Goal: Task Accomplishment & Management: Manage account settings

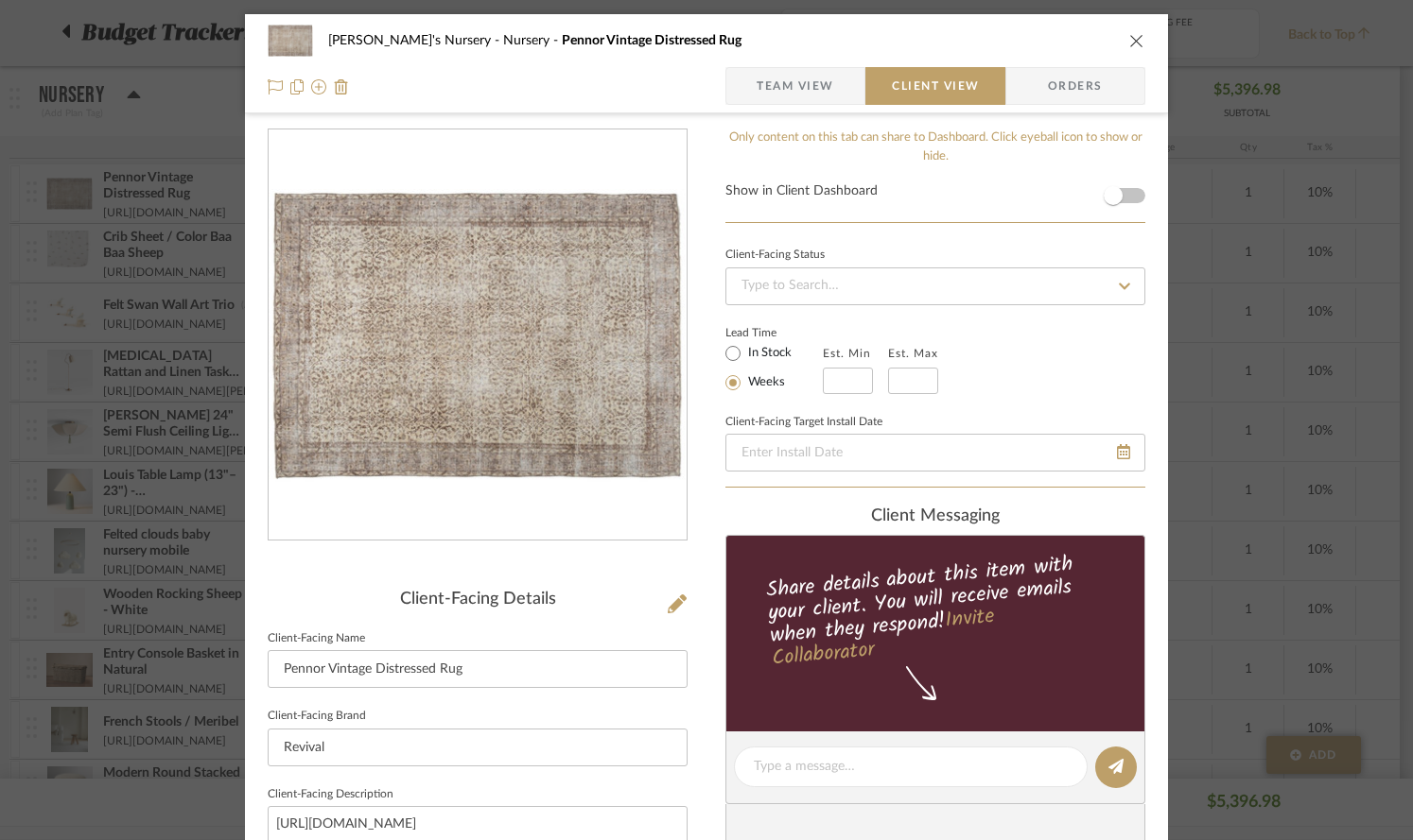
scroll to position [306, 0]
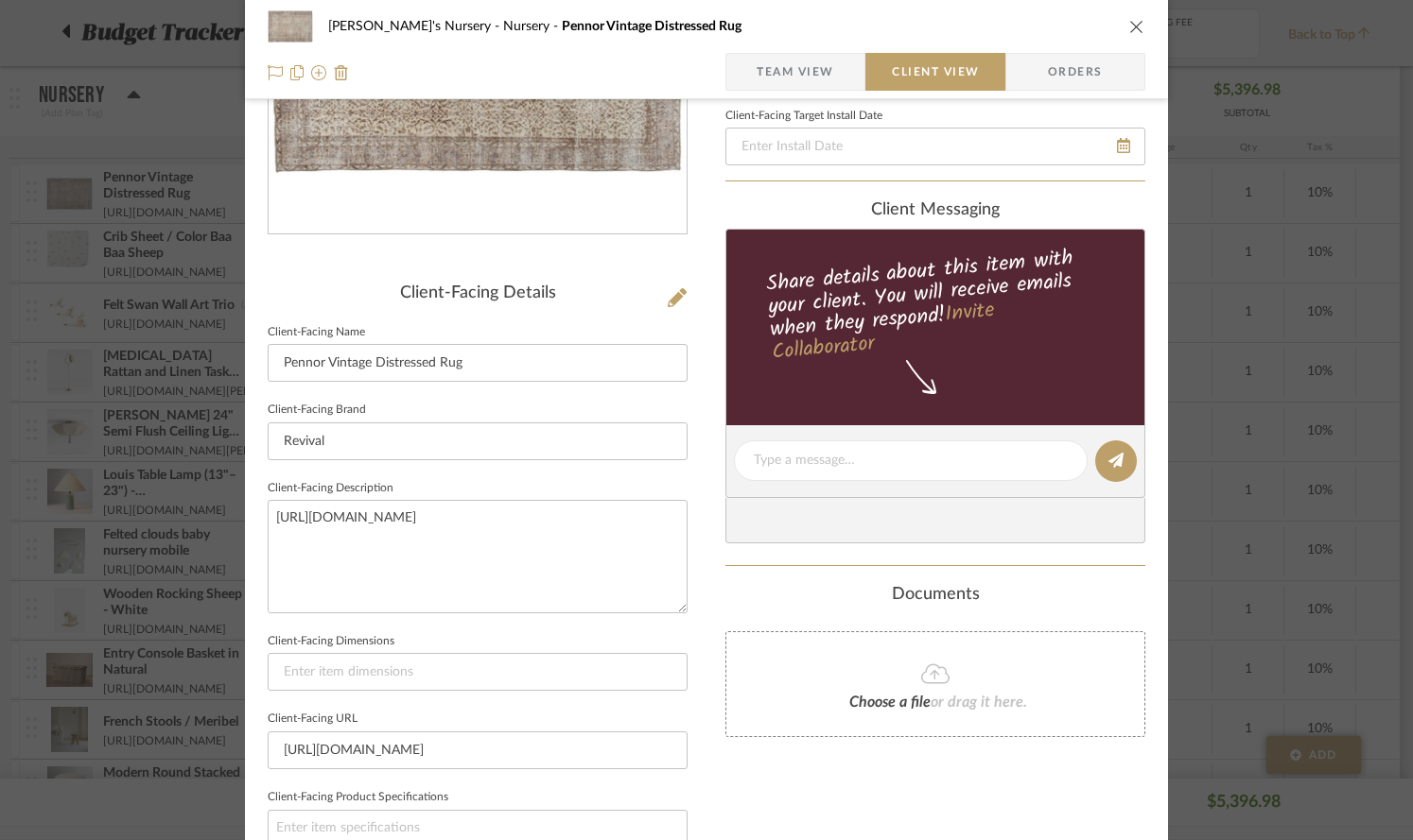
click at [1129, 24] on icon "close" at bounding box center [1136, 26] width 15 height 15
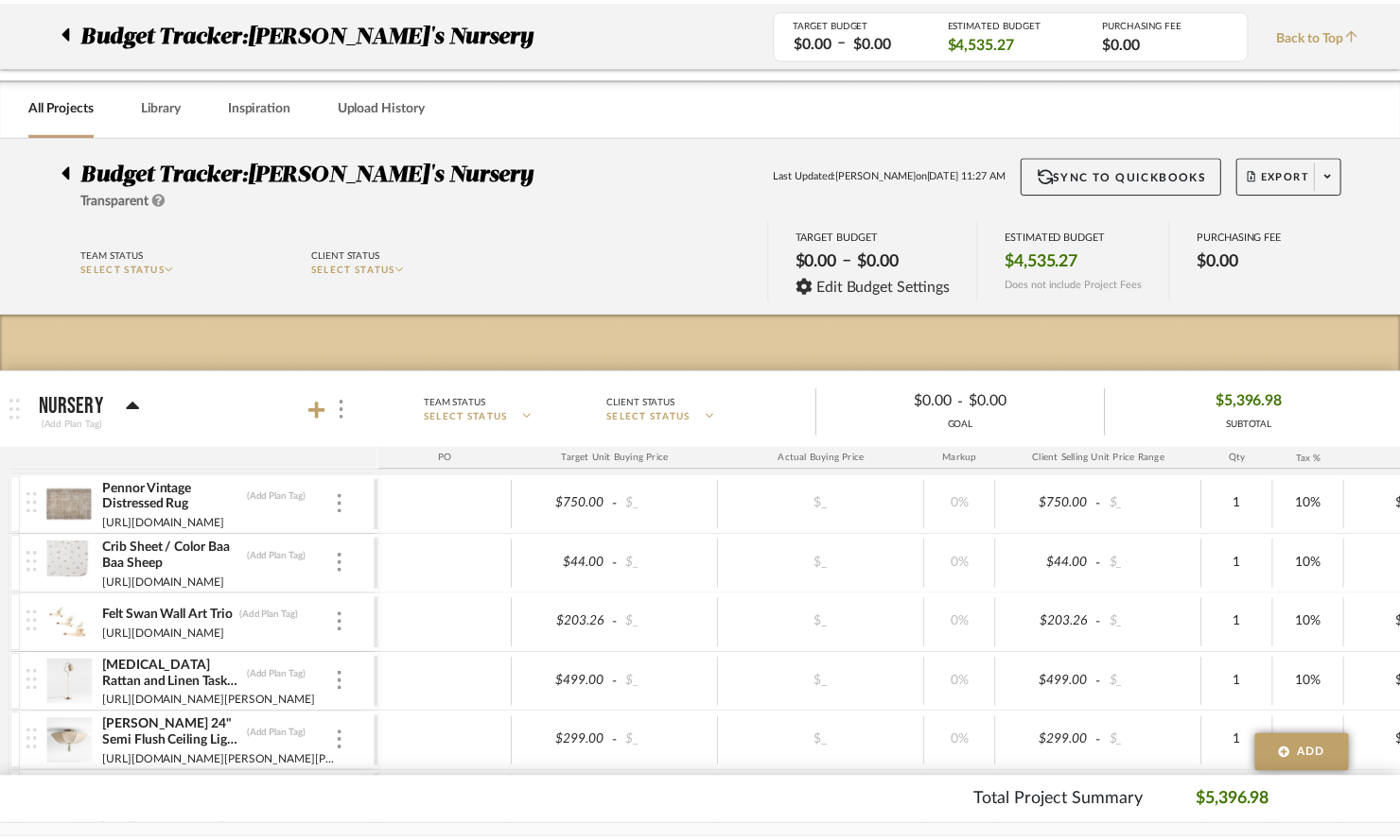
scroll to position [311, 0]
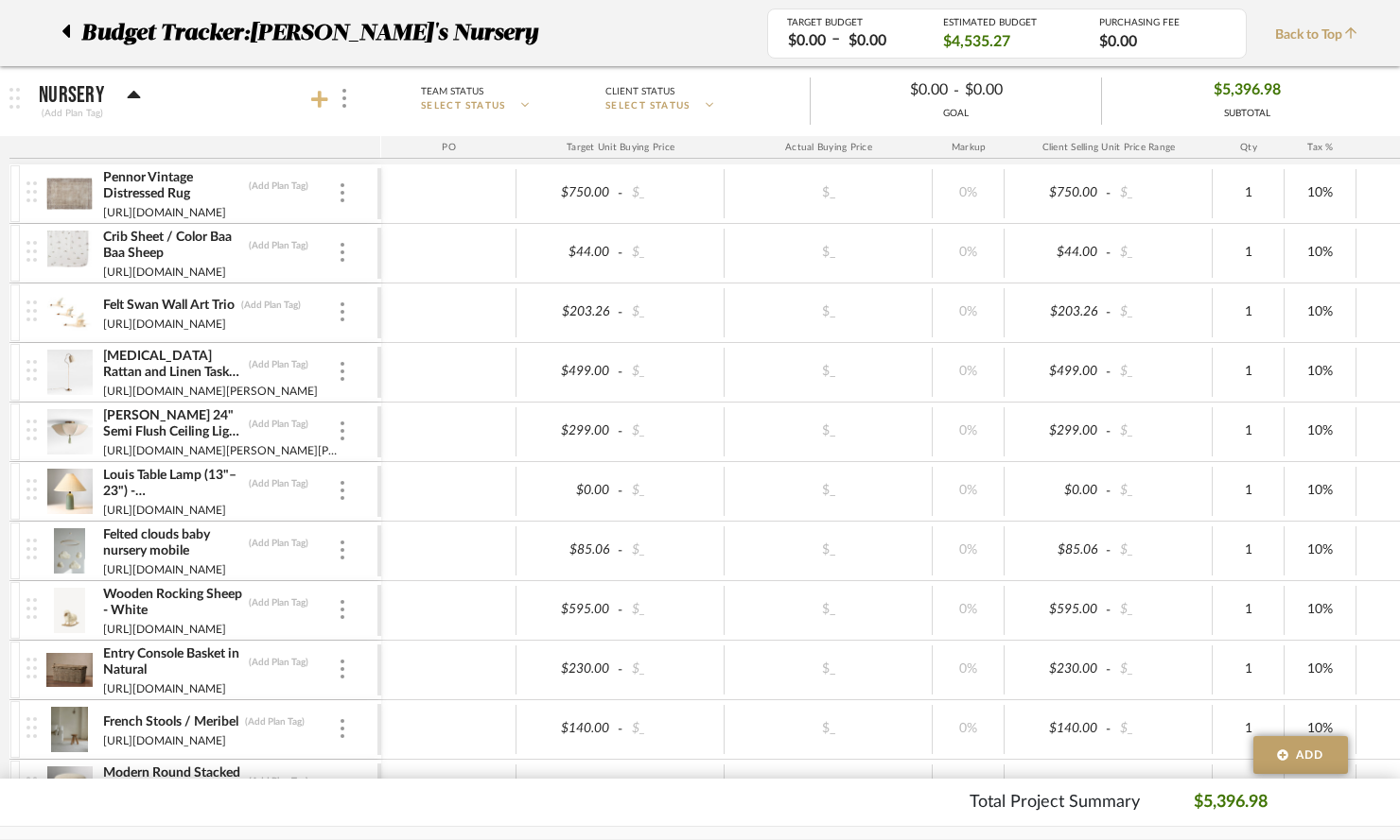
click at [318, 95] on icon at bounding box center [319, 99] width 17 height 17
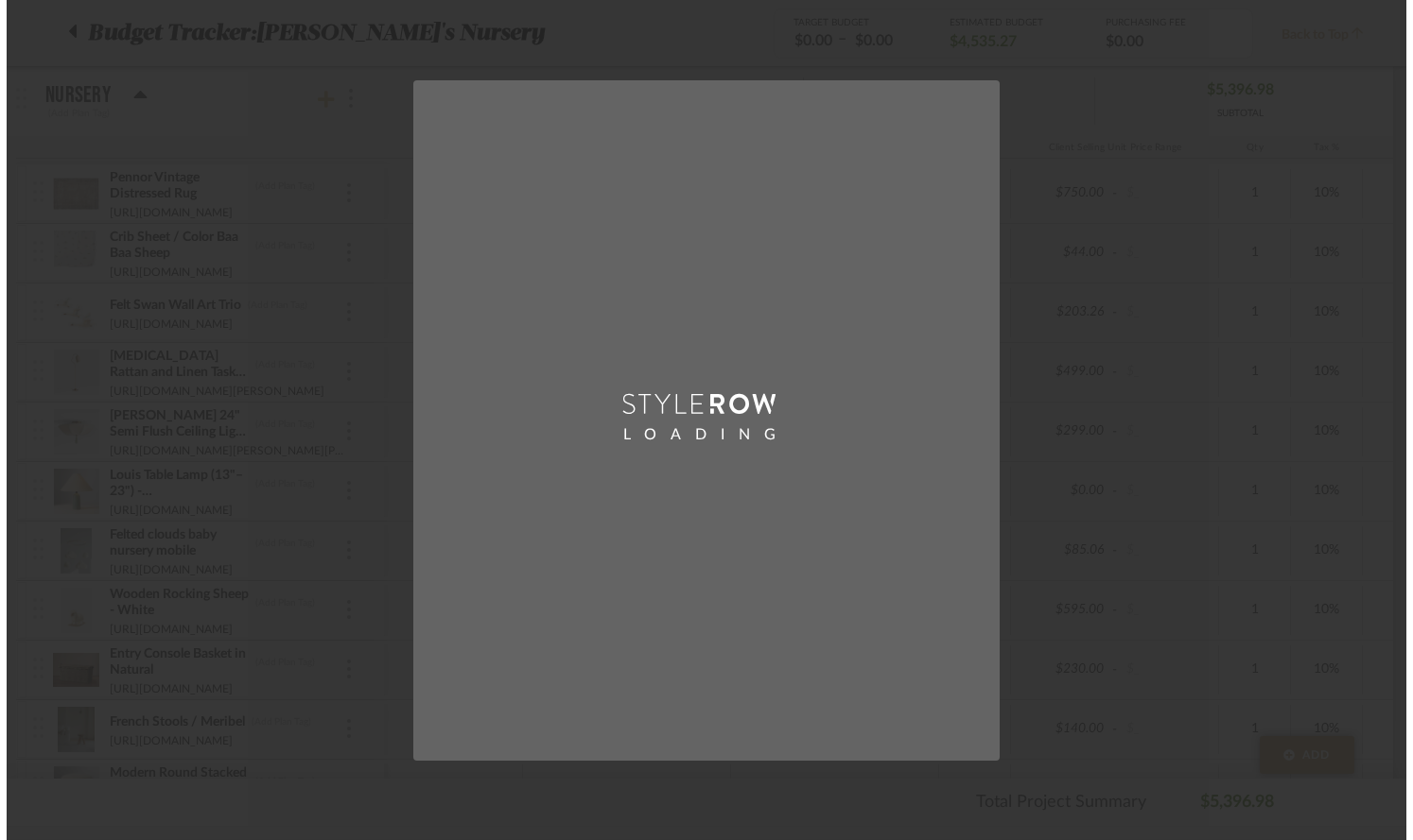
scroll to position [0, 0]
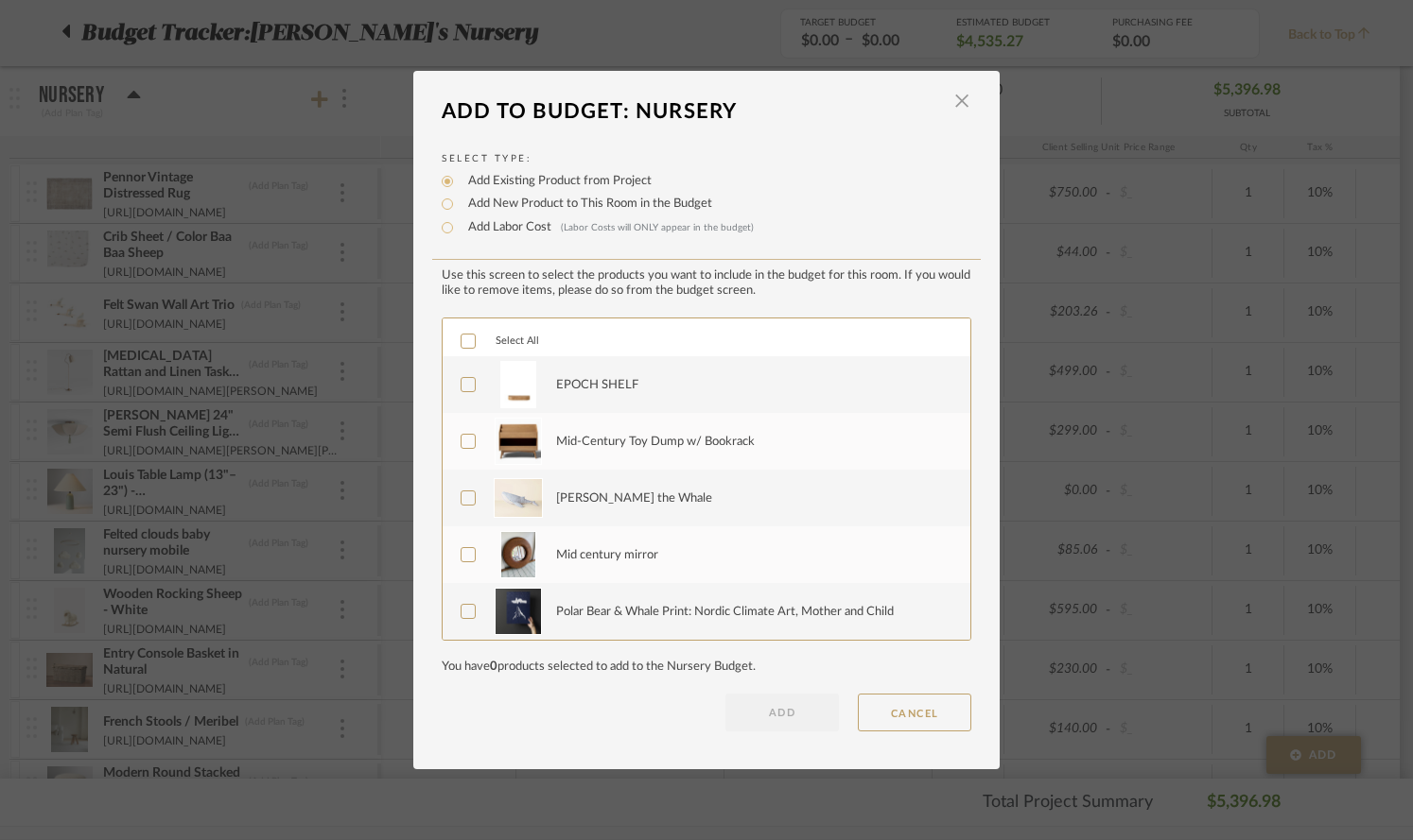
click at [461, 340] on icon at bounding box center [467, 340] width 13 height 13
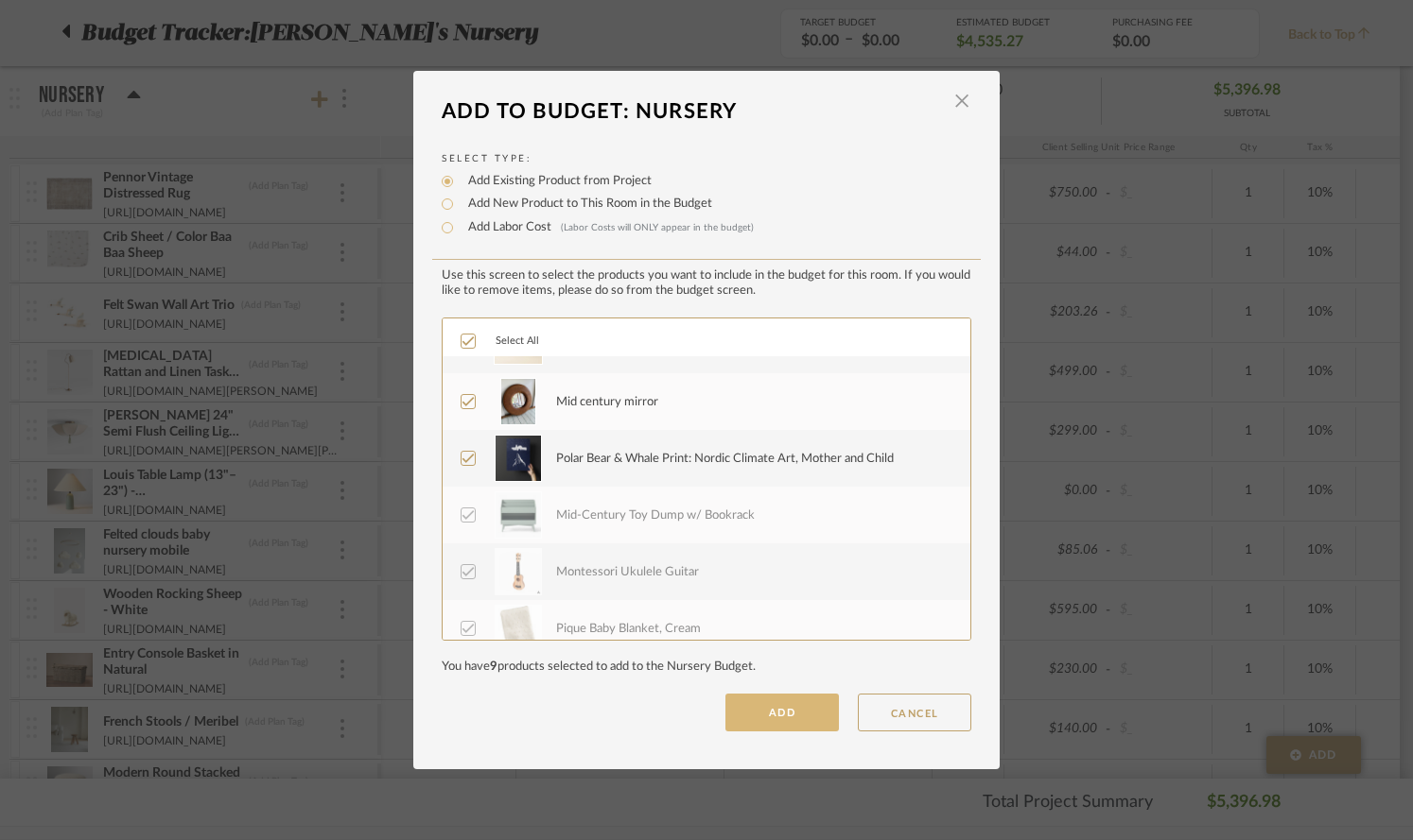
click at [790, 709] on button "ADD" at bounding box center [782, 713] width 113 height 38
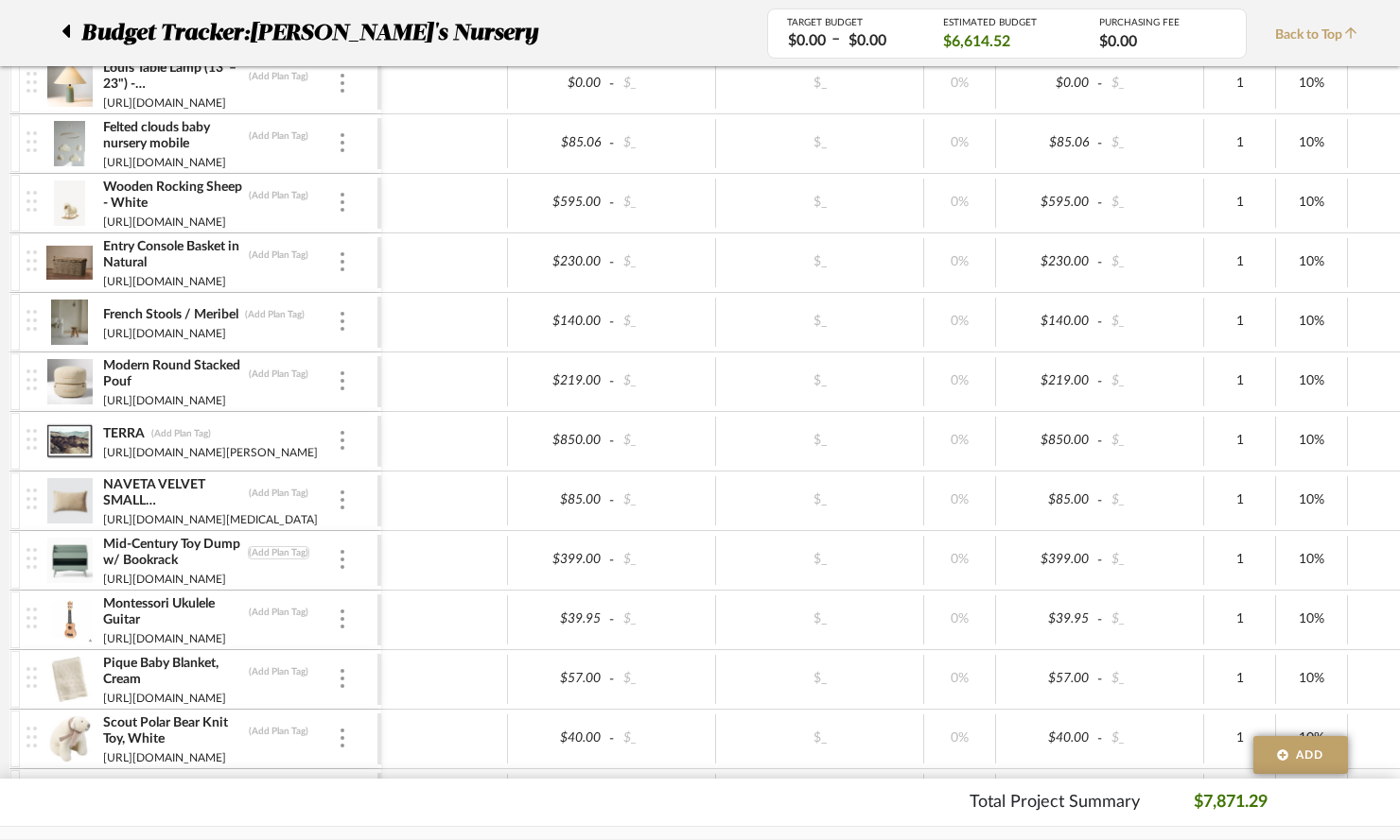
scroll to position [717, 0]
click at [342, 566] on img at bounding box center [342, 560] width 4 height 19
click at [344, 563] on div at bounding box center [342, 561] width 10 height 21
click at [394, 704] on span "Remove Item" at bounding box center [434, 703] width 117 height 16
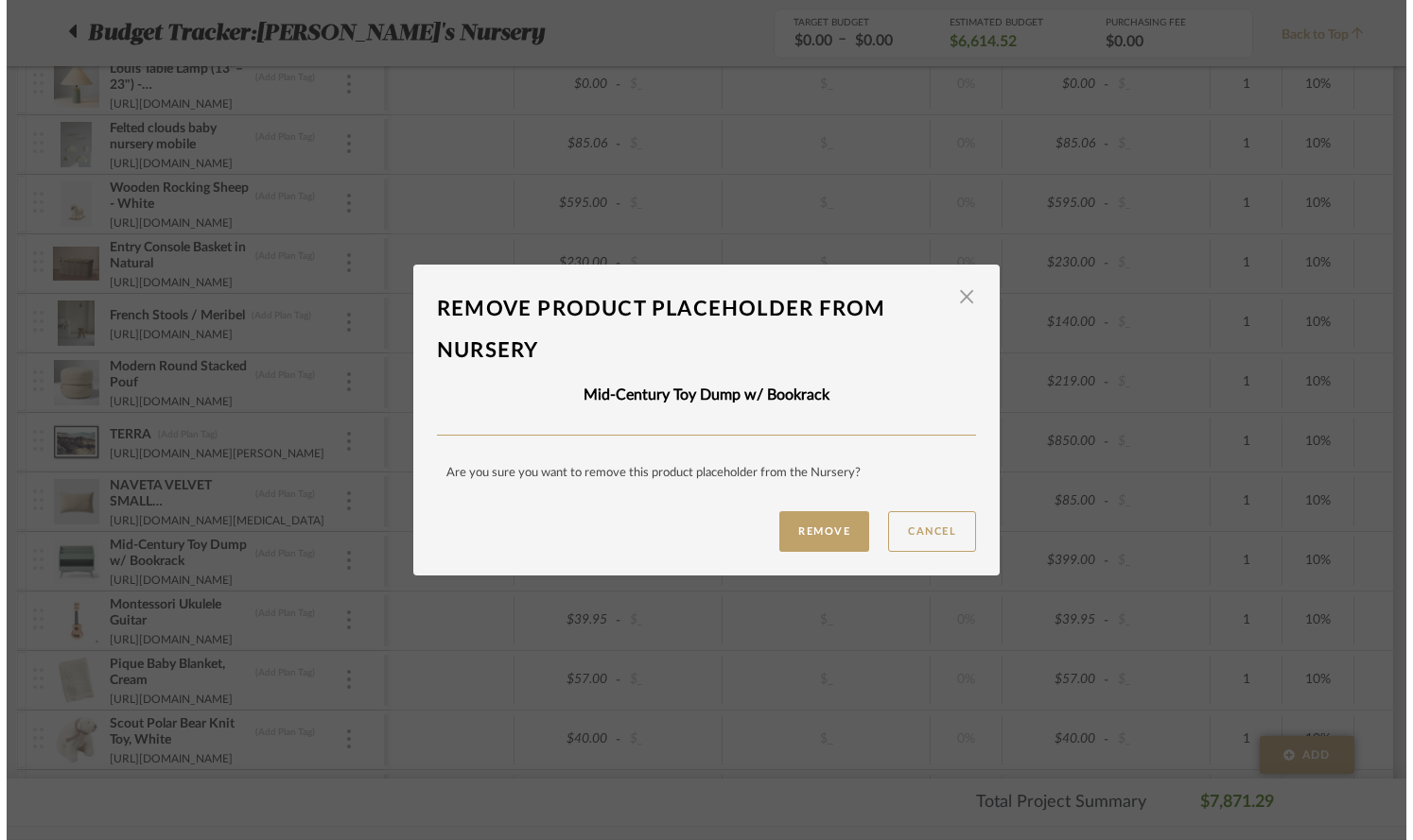
scroll to position [0, 0]
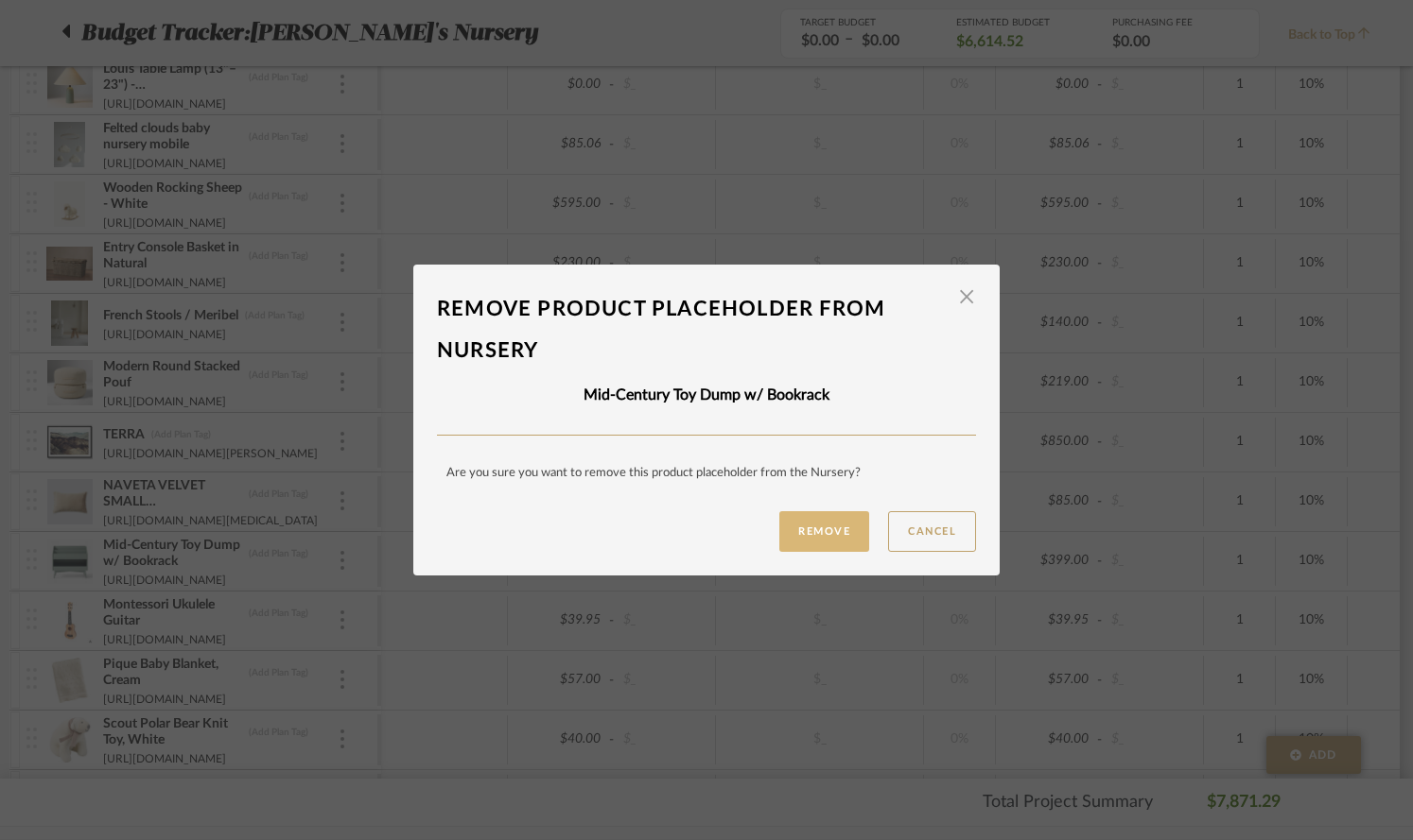
click at [801, 538] on button "Remove" at bounding box center [824, 532] width 90 height 41
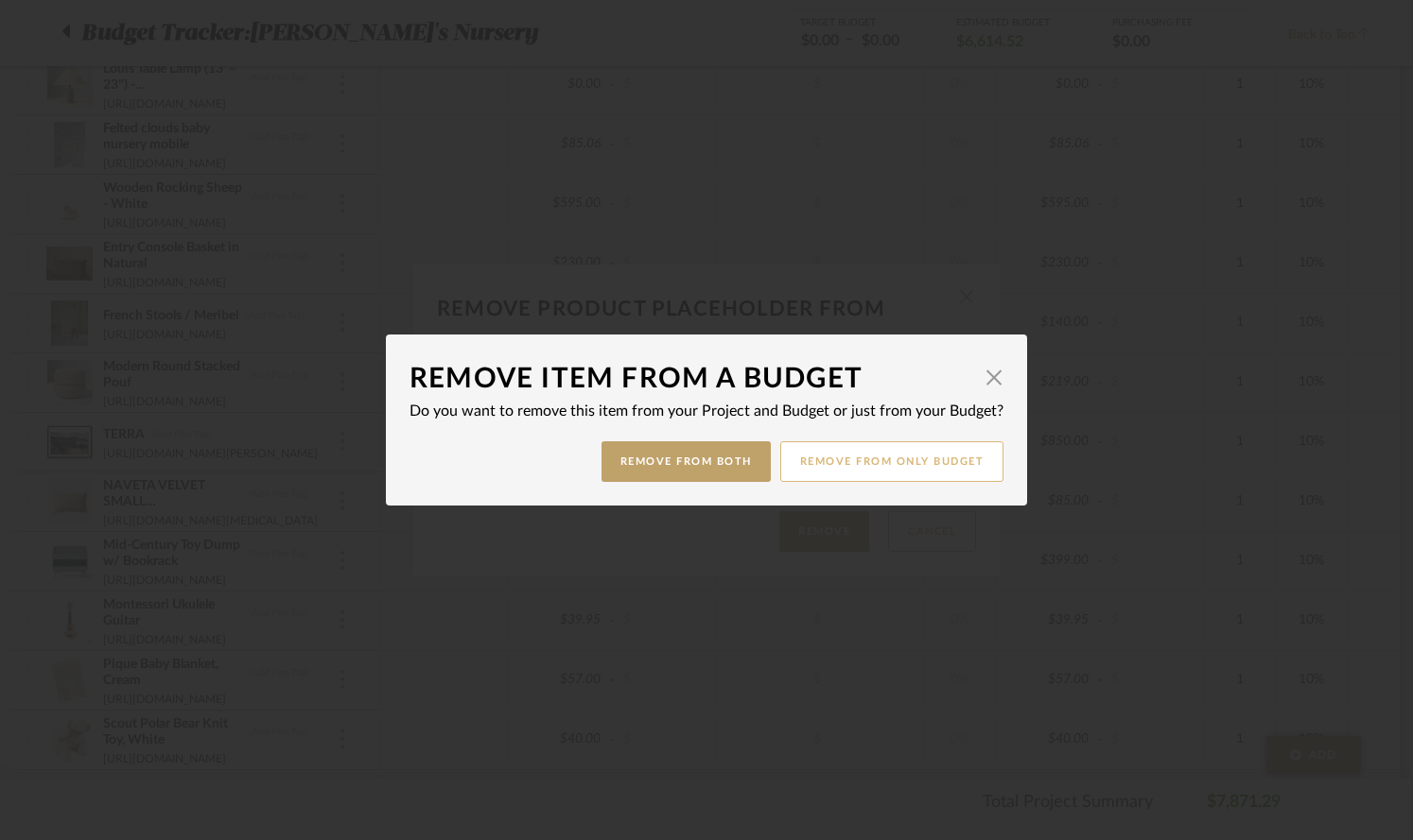
click at [852, 460] on button "Remove from only Budget" at bounding box center [892, 461] width 224 height 41
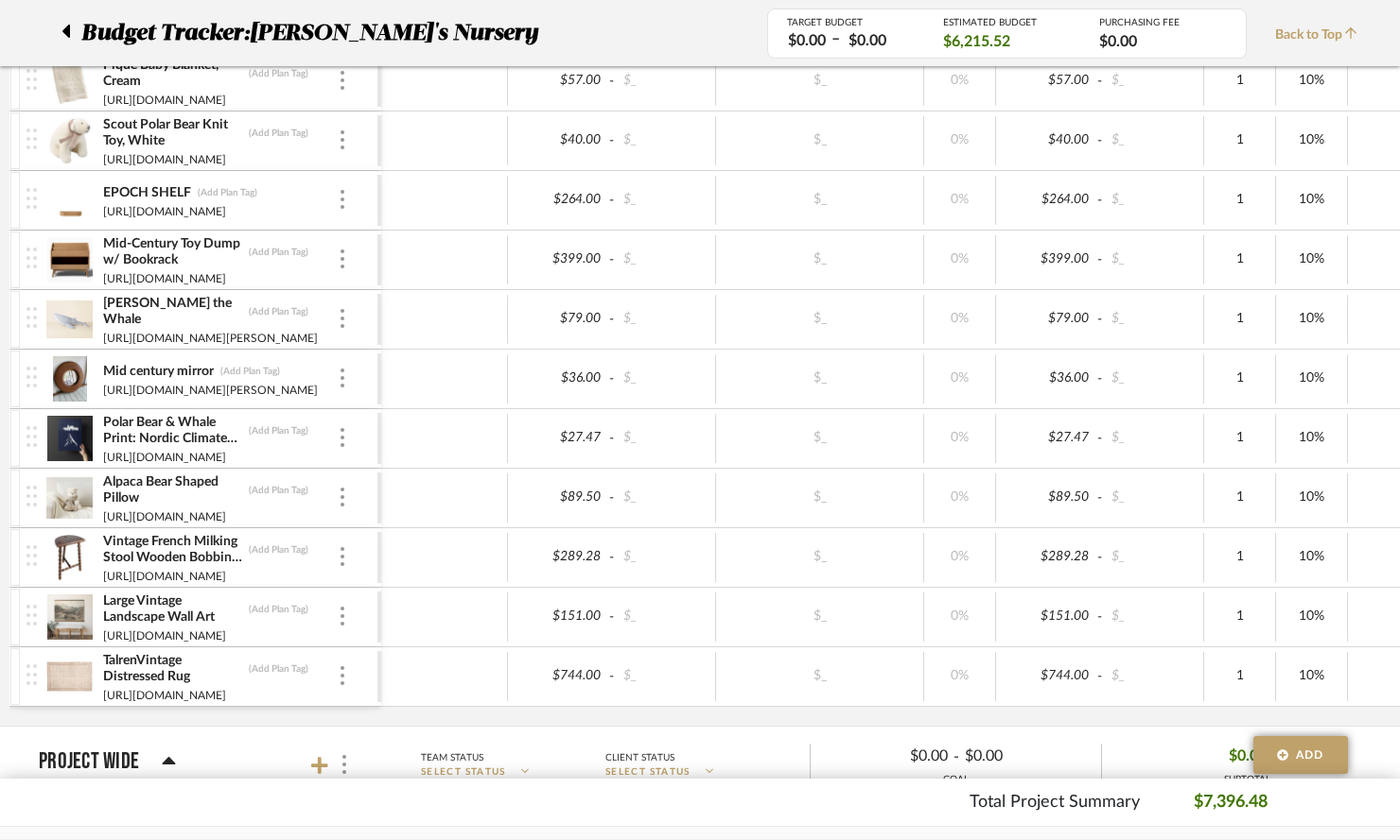
scroll to position [1298, 0]
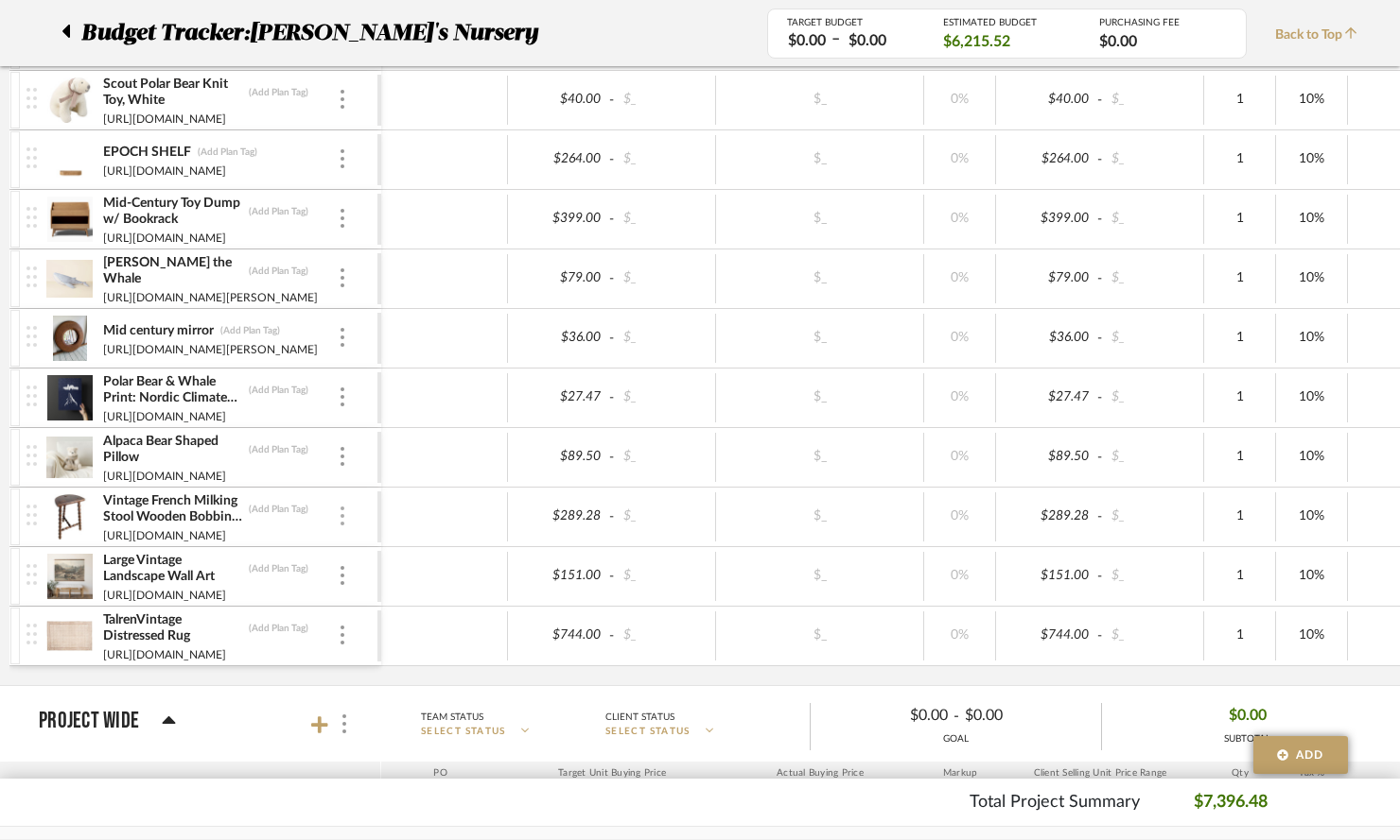
click at [340, 519] on img at bounding box center [342, 516] width 4 height 19
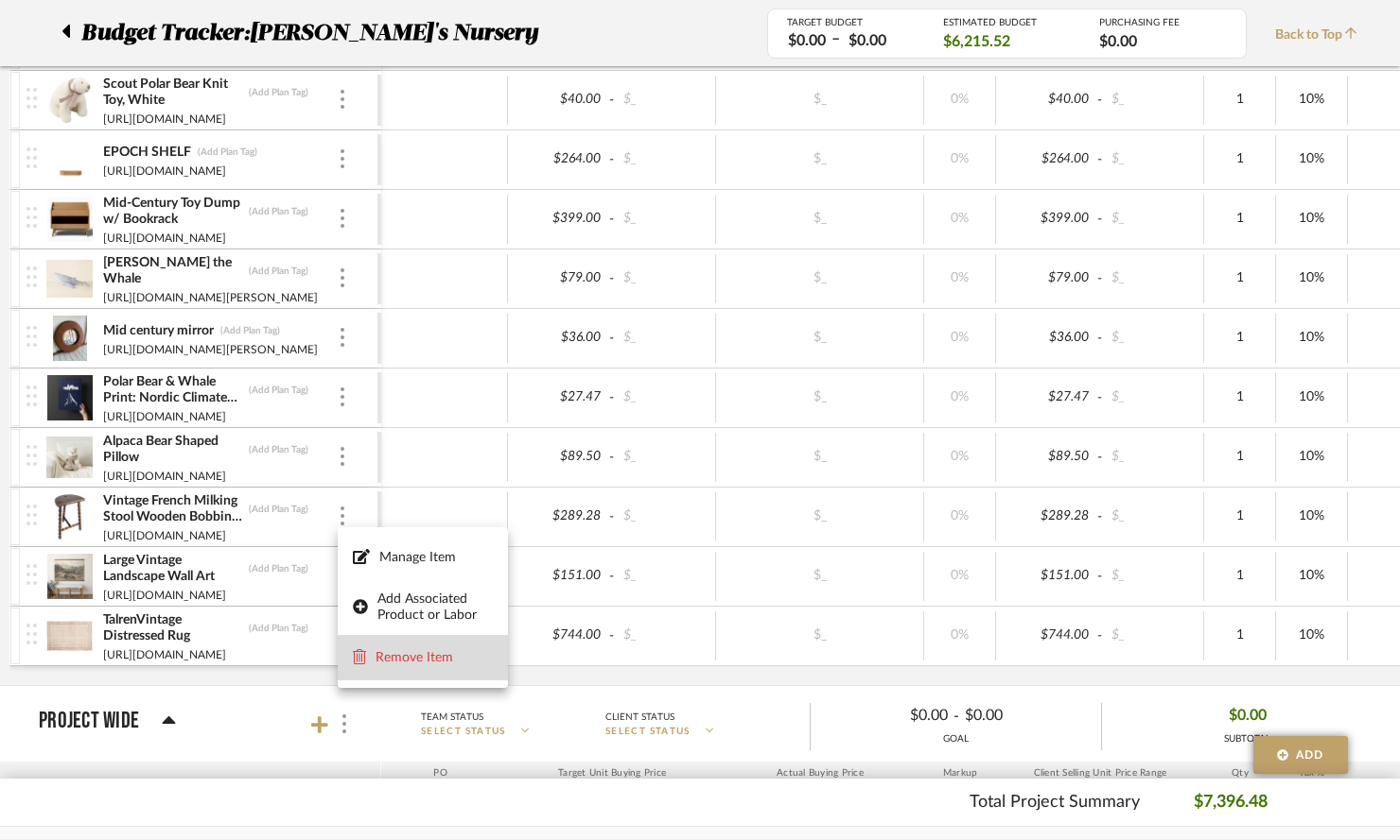
click at [438, 660] on span "Remove Item" at bounding box center [434, 659] width 117 height 16
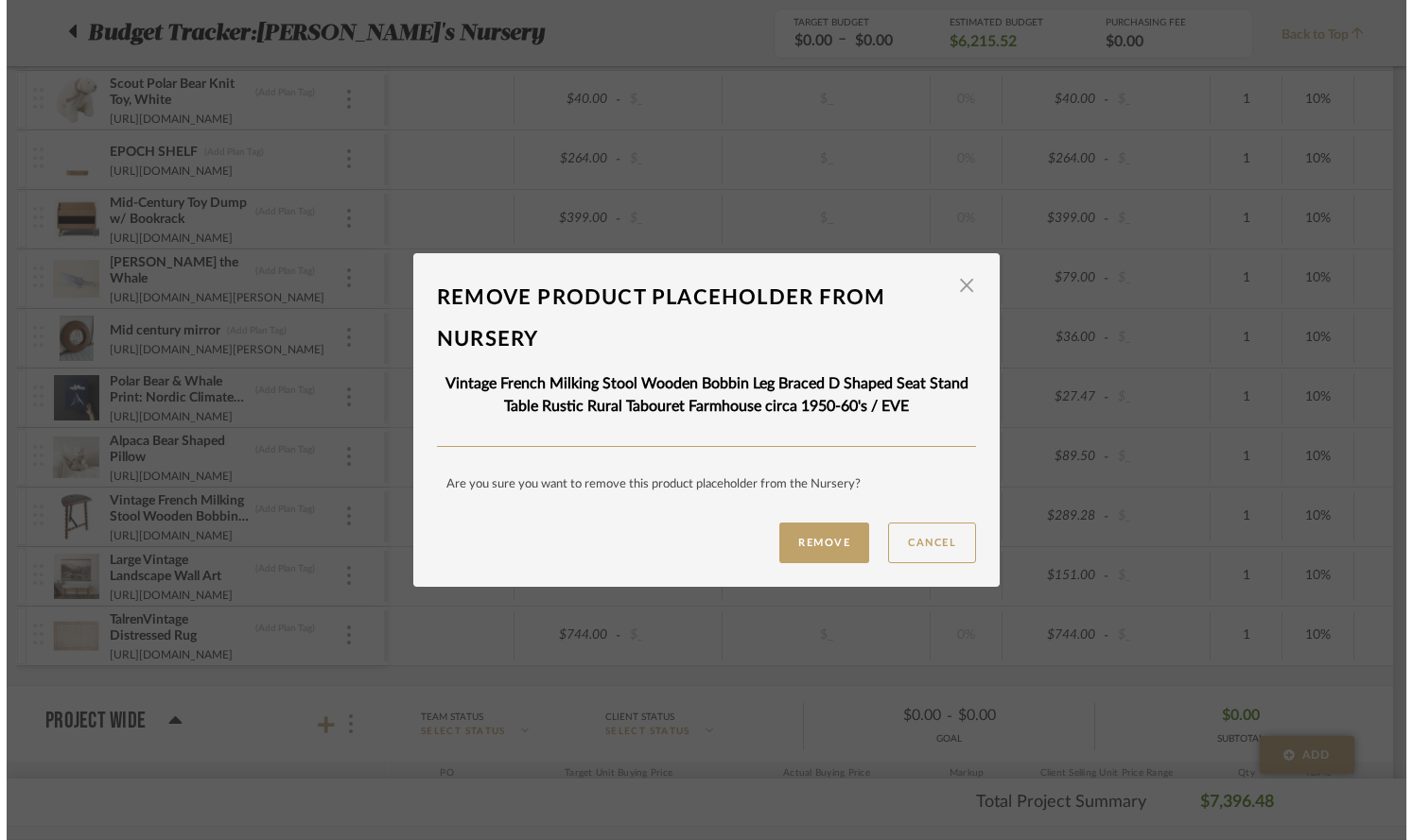
scroll to position [0, 0]
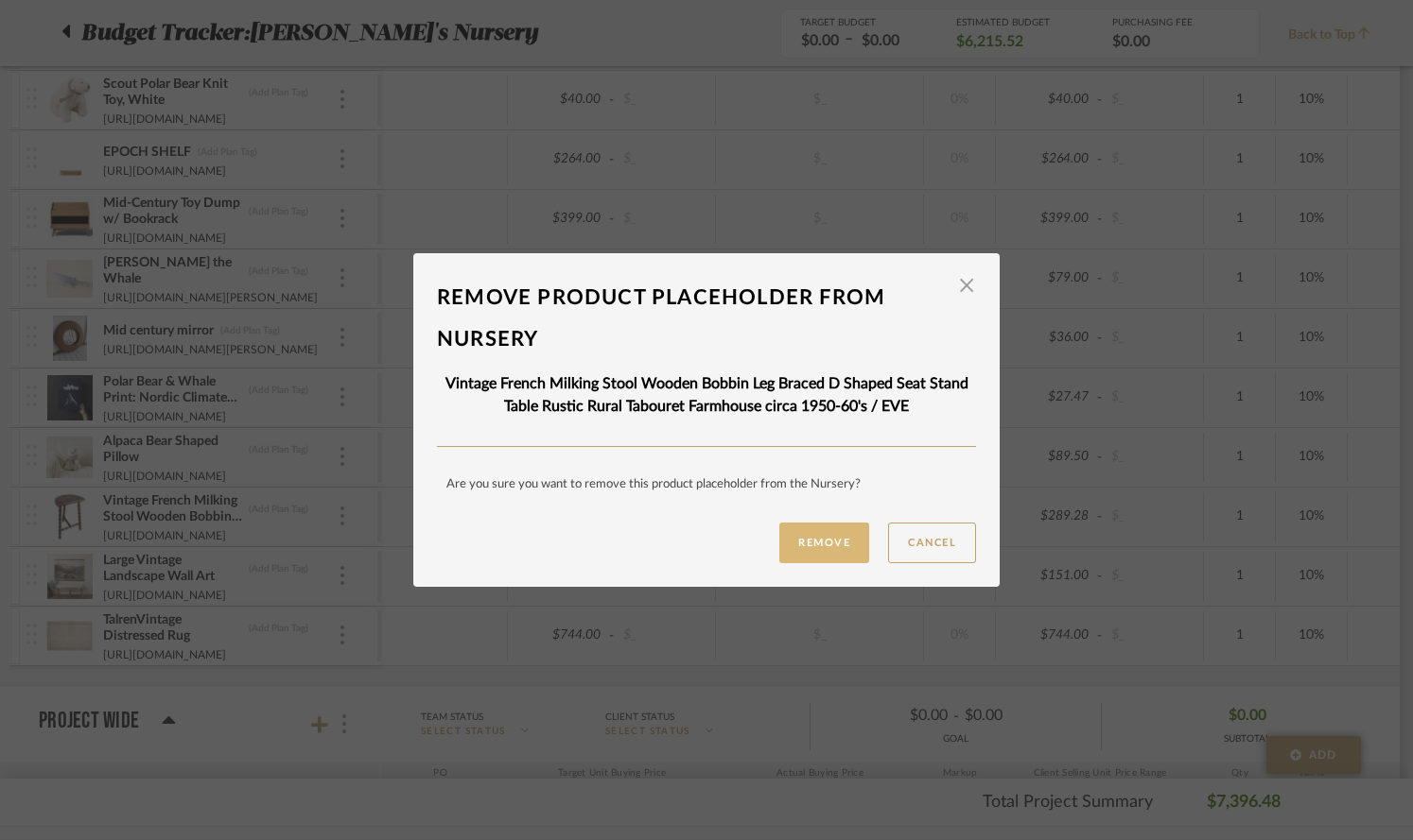
click at [825, 542] on button "Remove" at bounding box center [824, 542] width 90 height 41
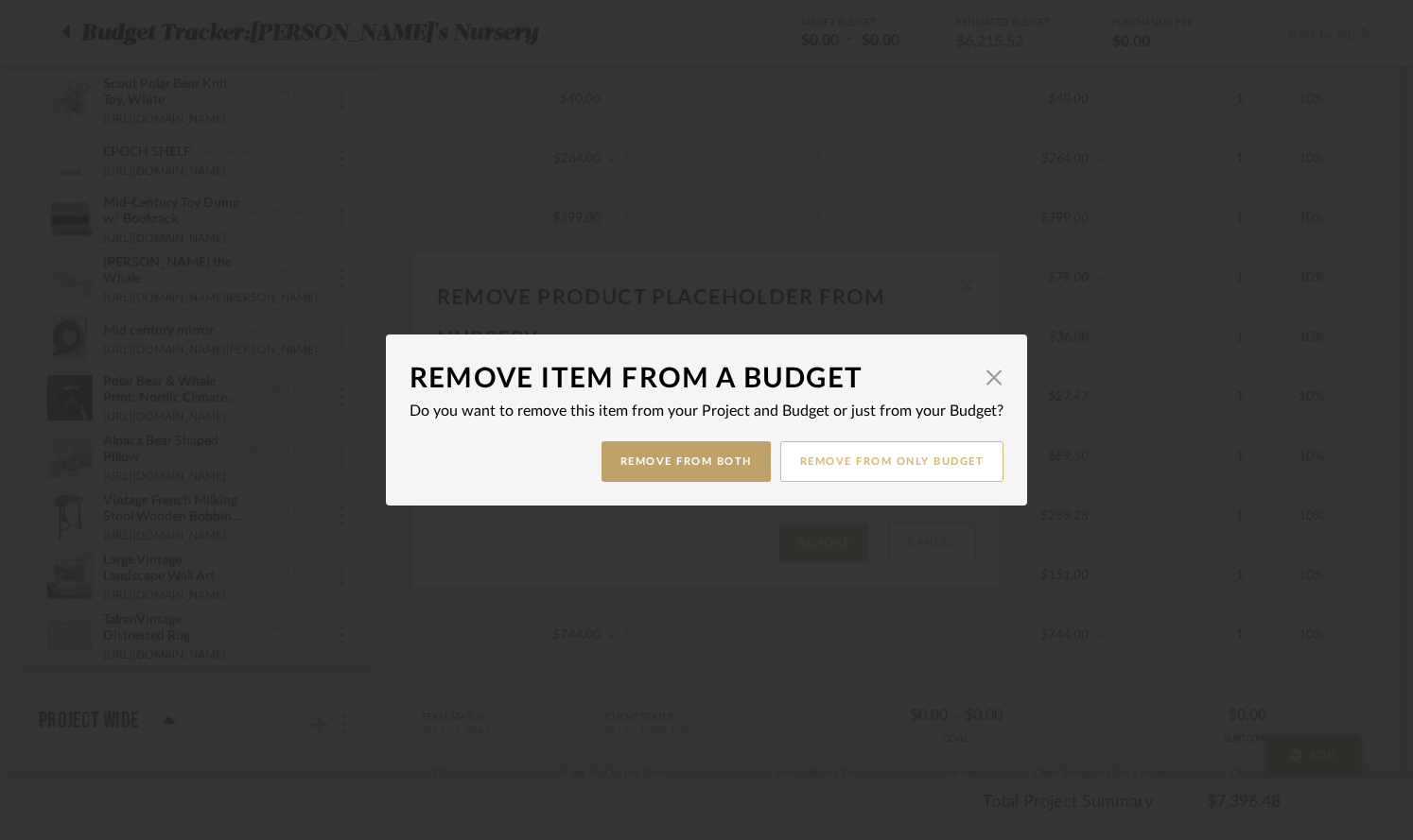
click at [830, 473] on button "Remove from only Budget" at bounding box center [892, 461] width 224 height 41
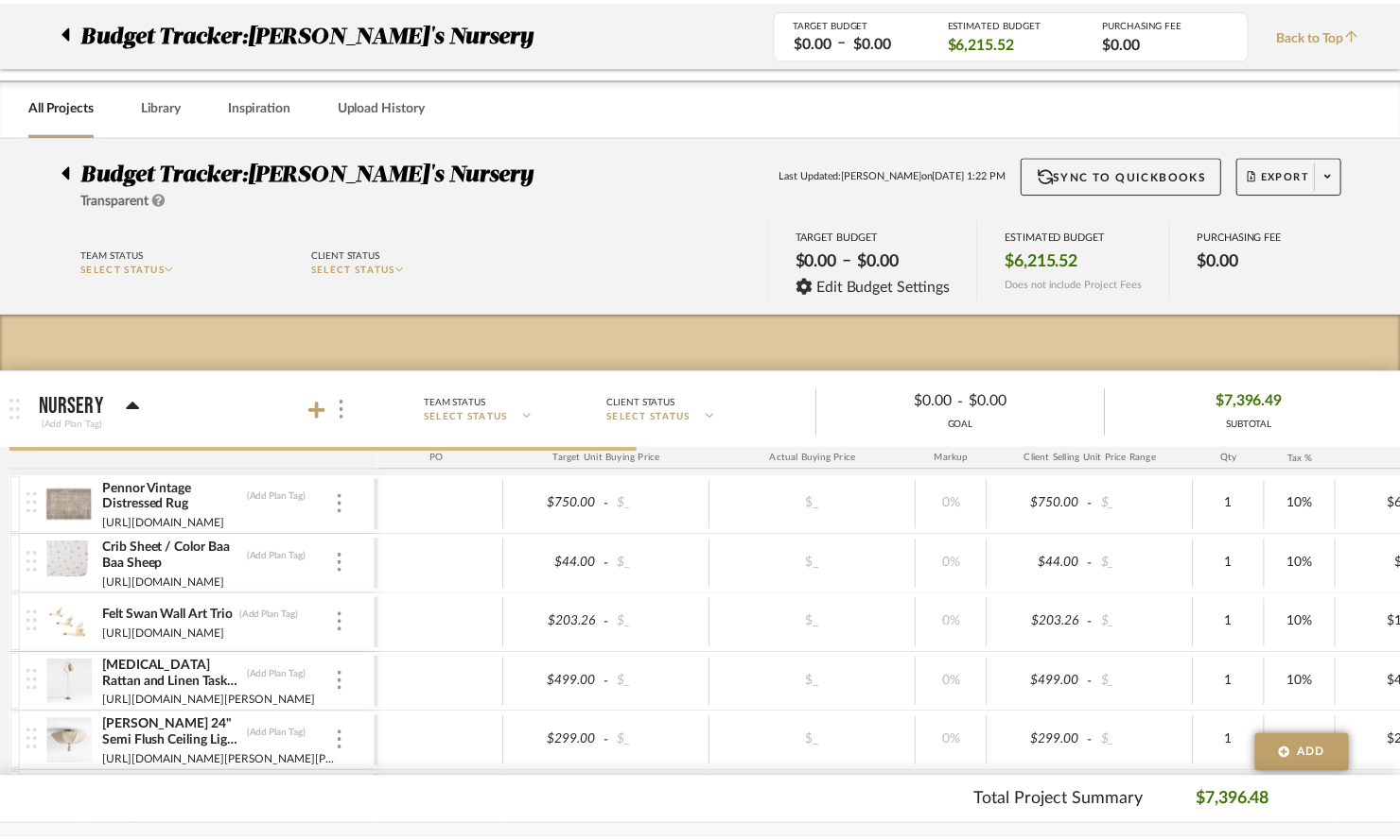
scroll to position [1298, 0]
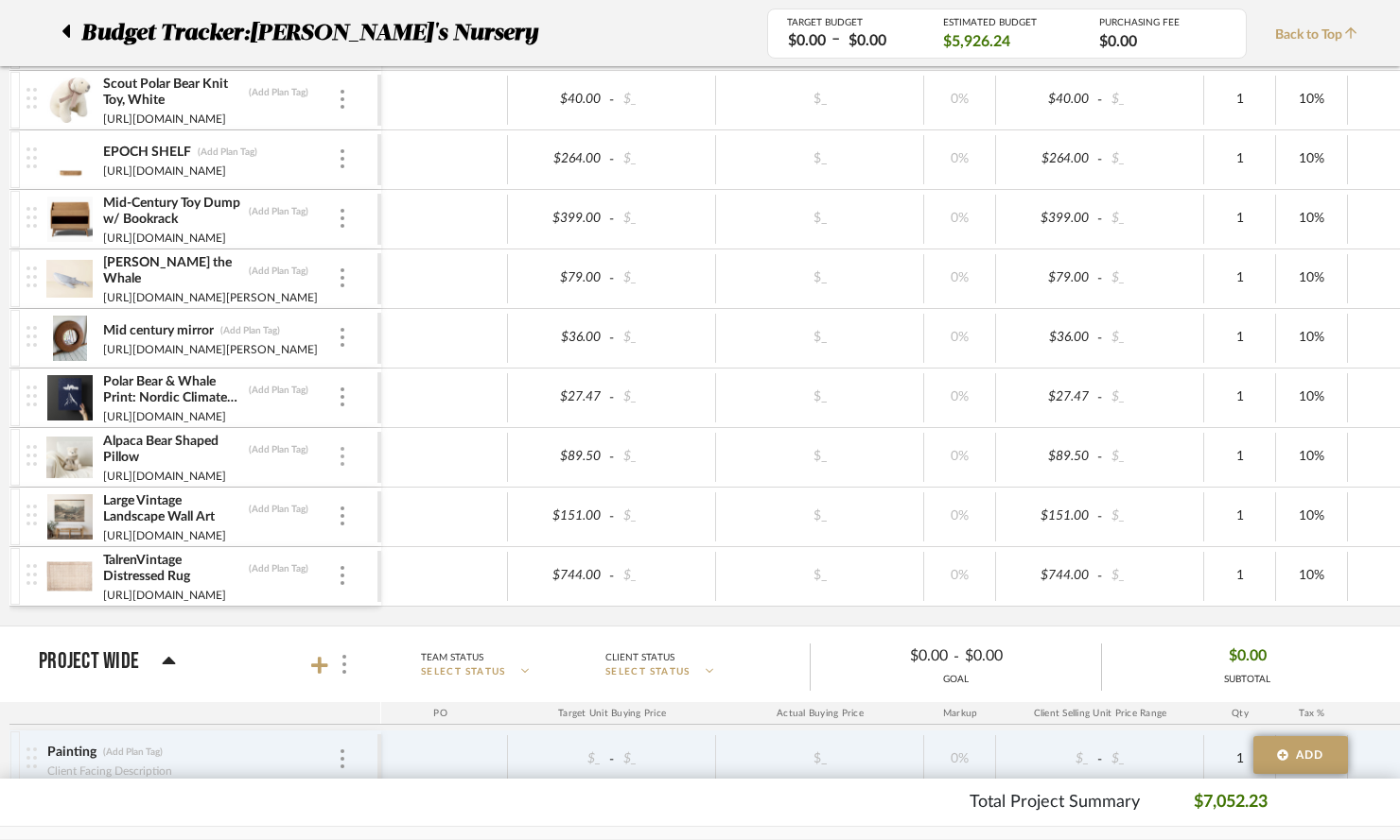
click at [340, 454] on img at bounding box center [342, 456] width 4 height 19
click at [408, 599] on span "Remove Item" at bounding box center [434, 599] width 117 height 16
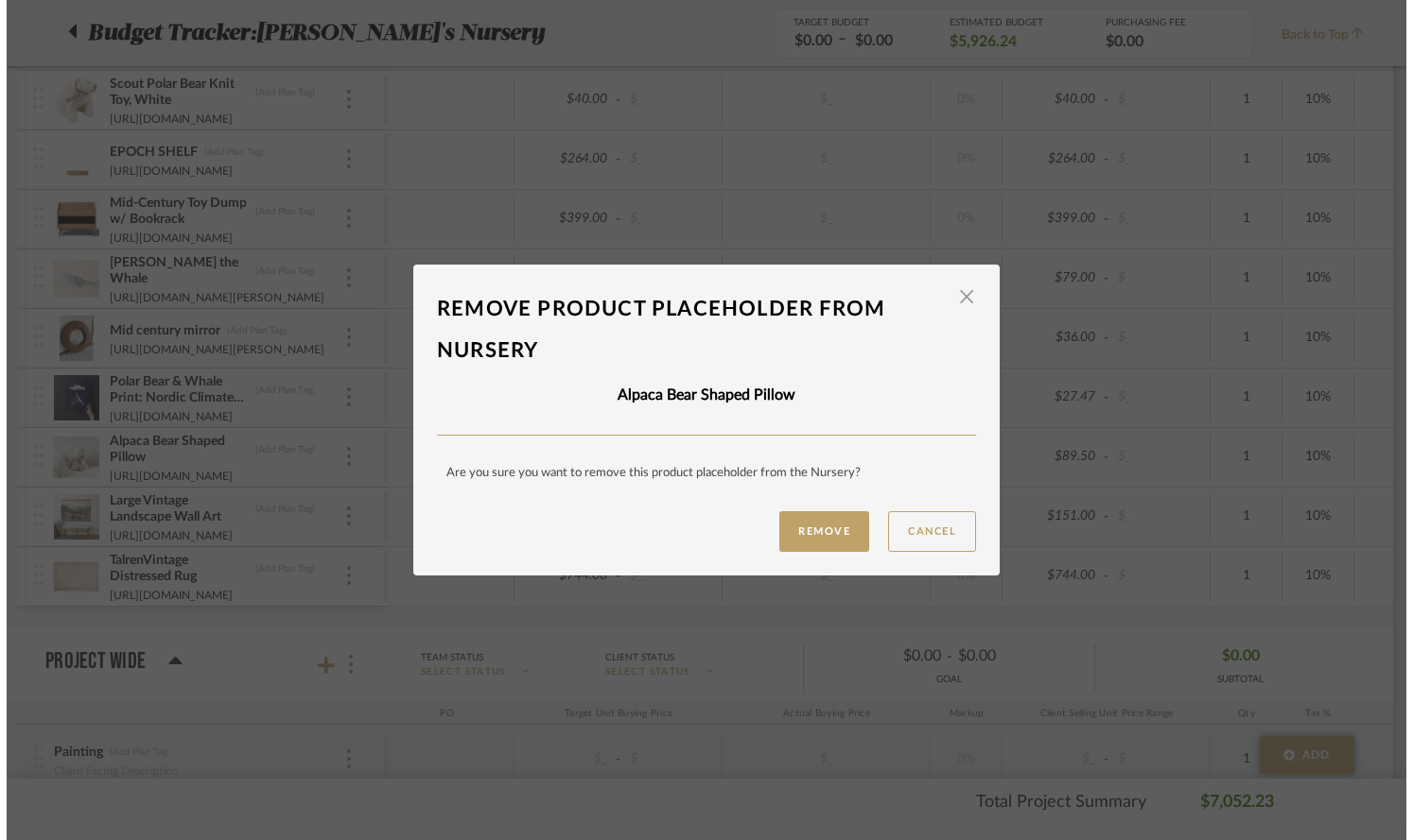
scroll to position [0, 0]
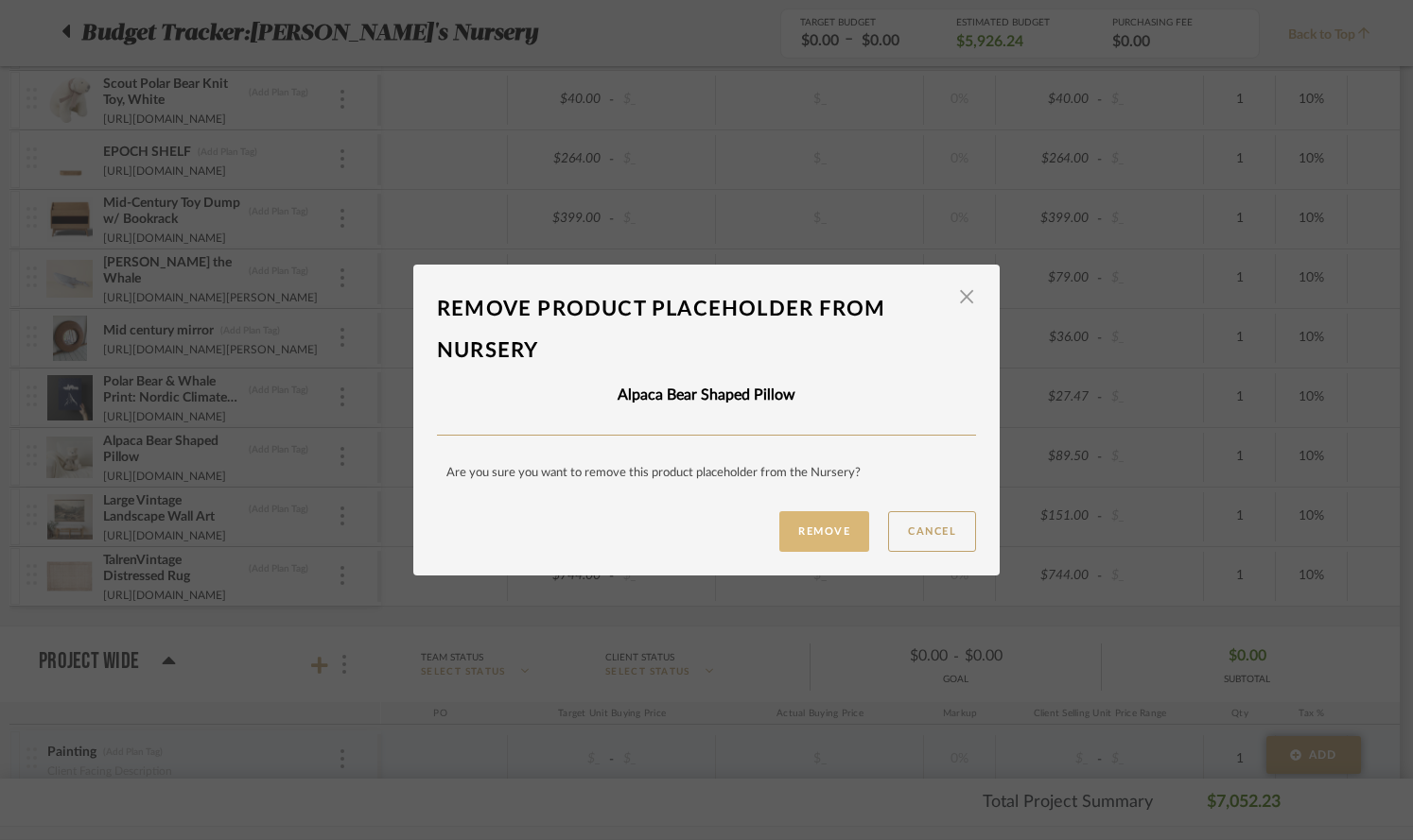
click at [858, 527] on button "Remove" at bounding box center [824, 532] width 90 height 41
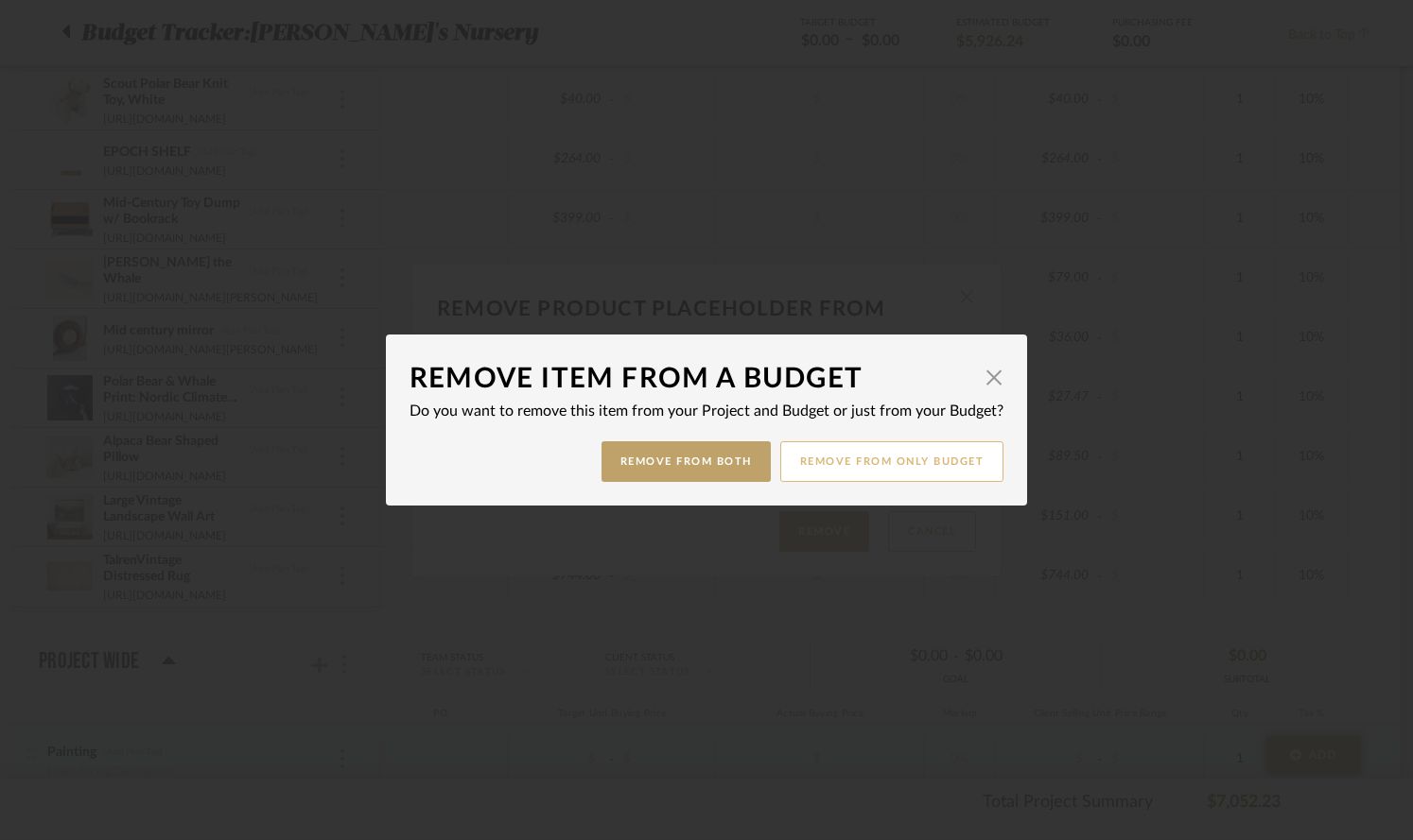
click at [835, 460] on button "Remove from only Budget" at bounding box center [892, 461] width 224 height 41
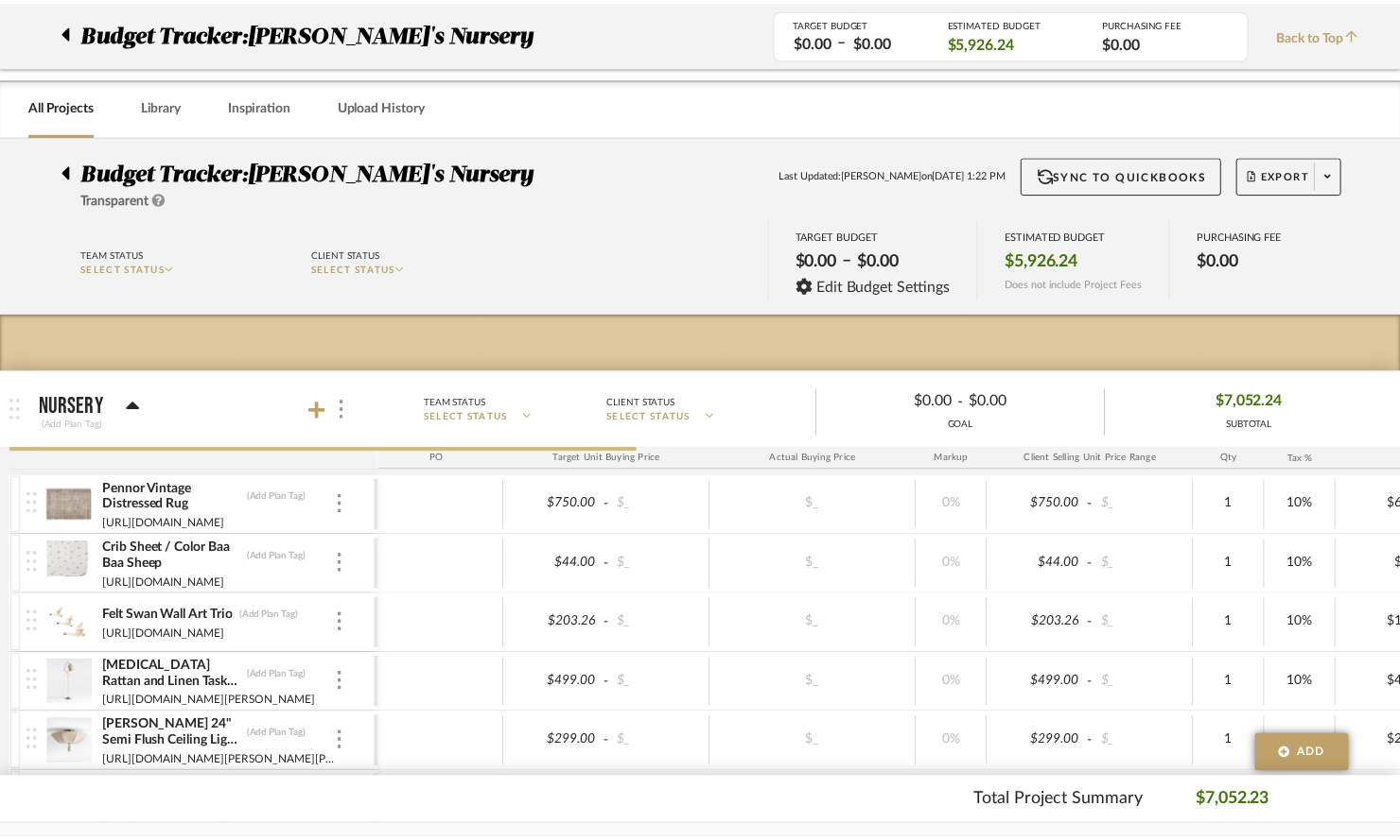
scroll to position [1298, 0]
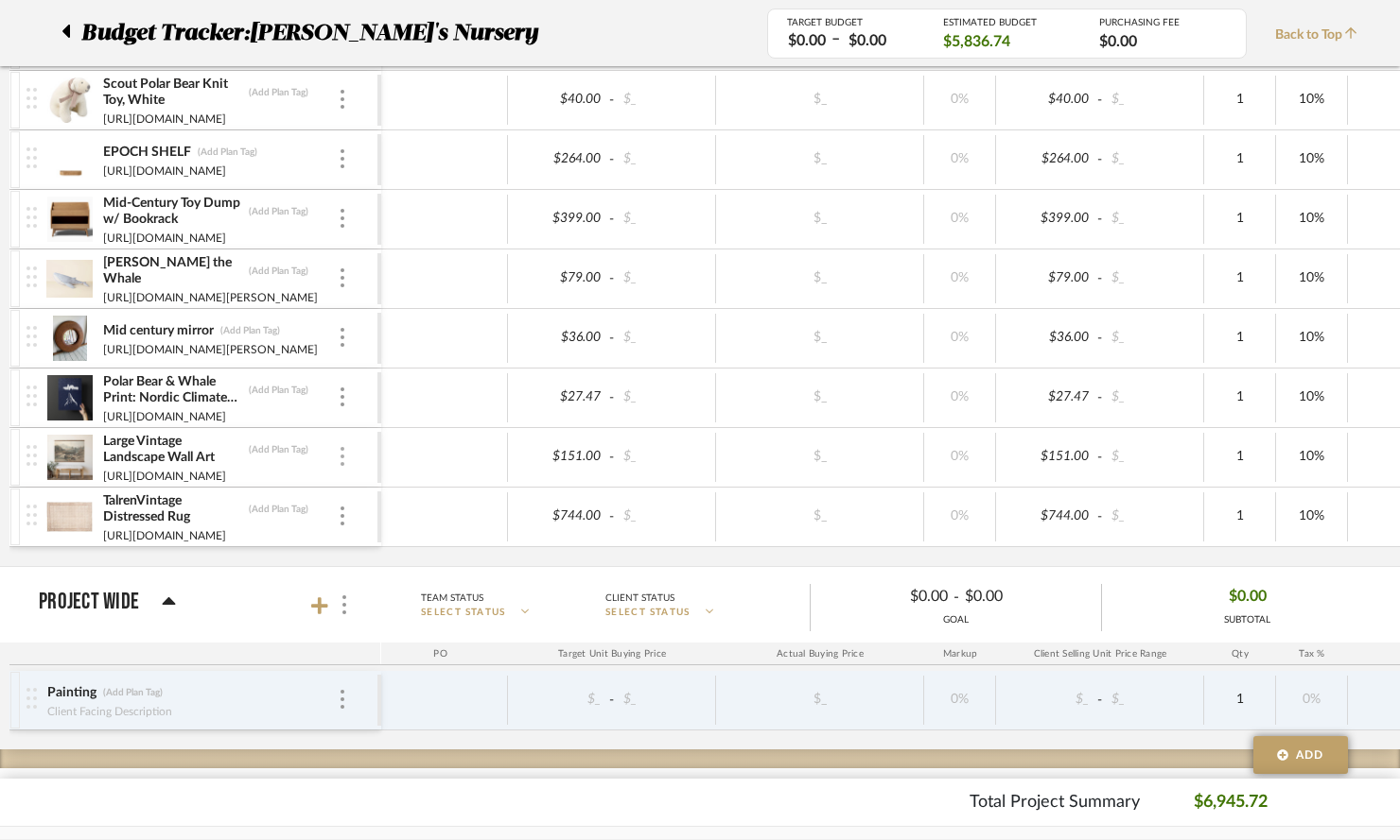
click at [337, 450] on div at bounding box center [342, 457] width 10 height 21
click at [422, 606] on span "Remove Item" at bounding box center [423, 599] width 140 height 18
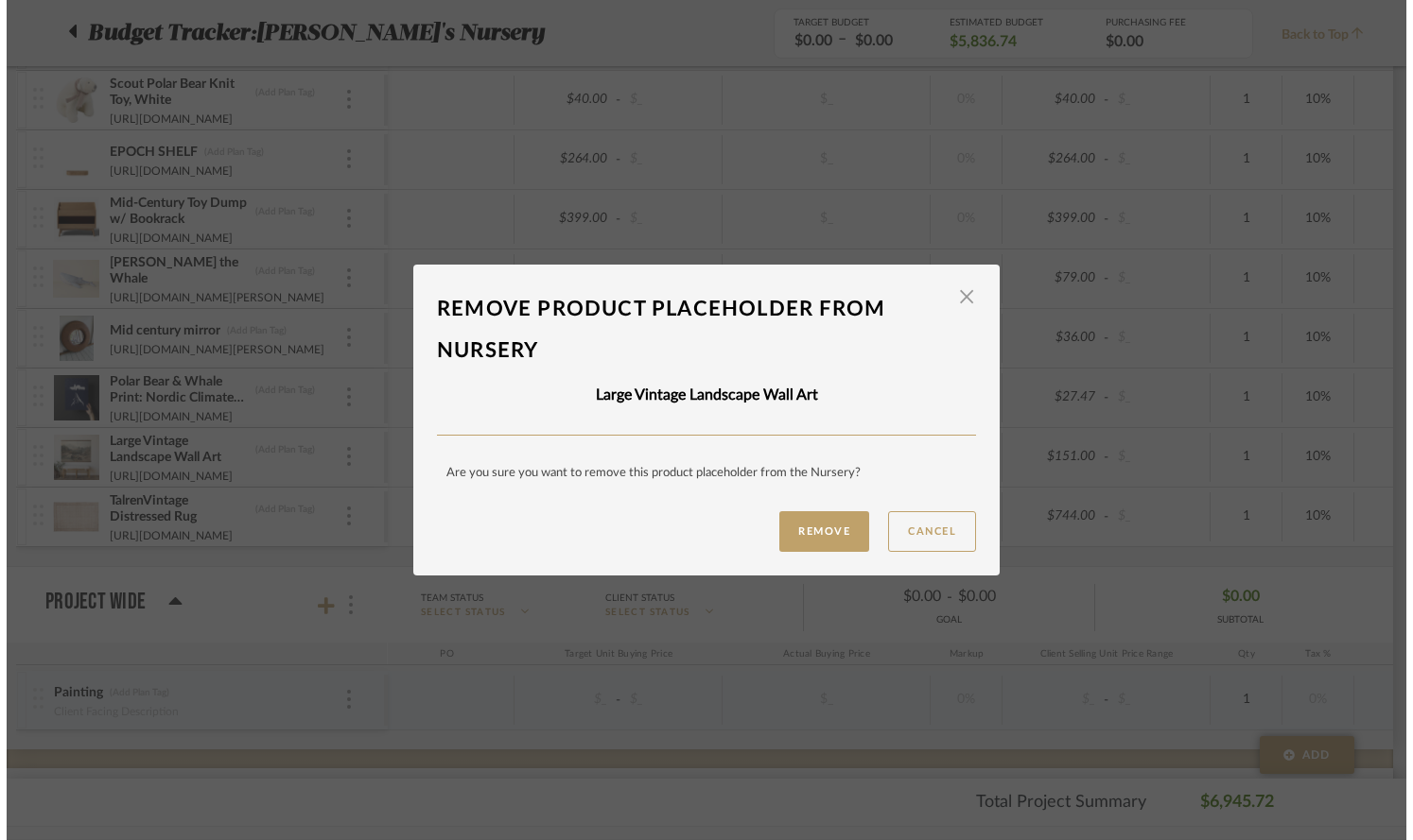
scroll to position [0, 0]
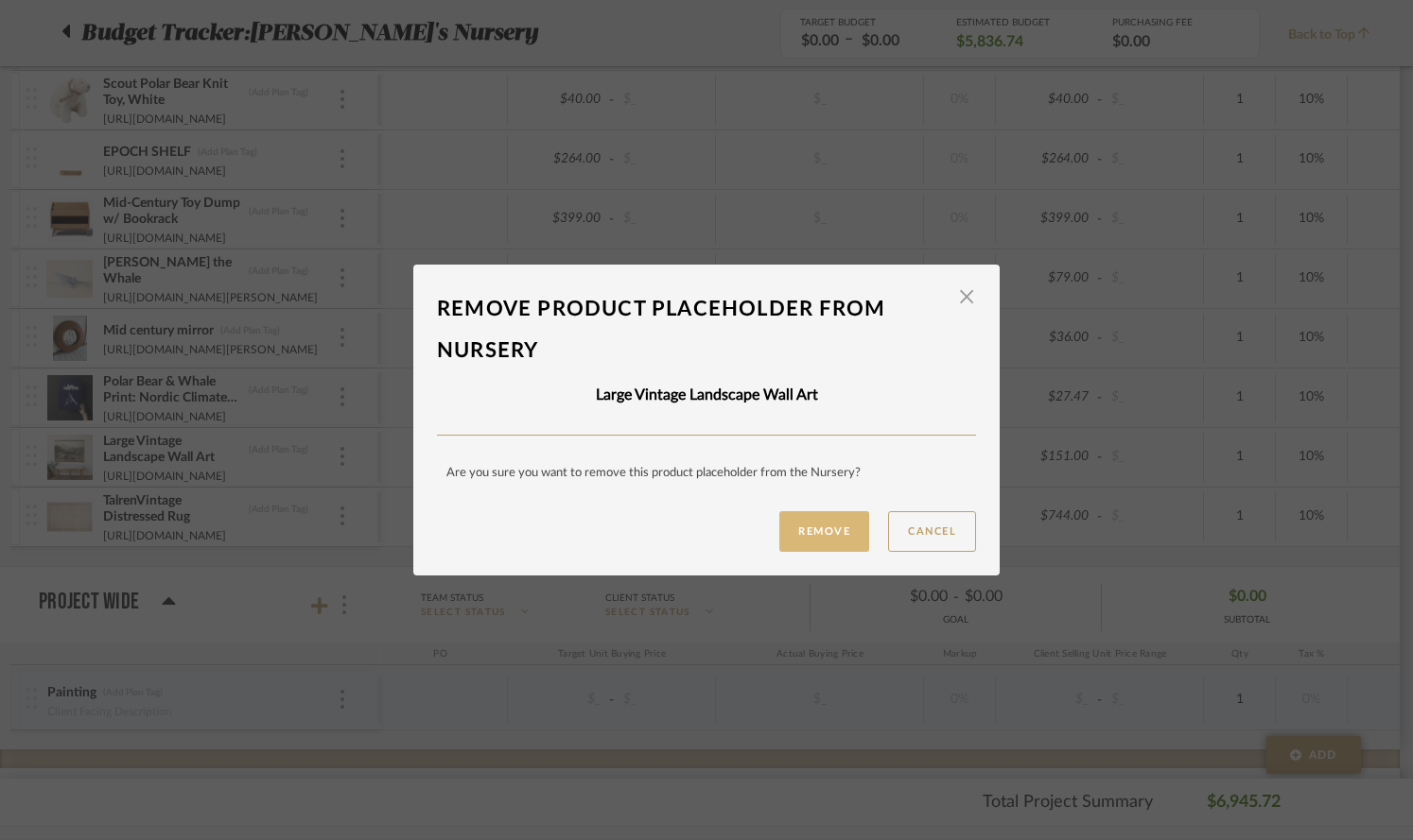
click at [827, 535] on button "Remove" at bounding box center [824, 532] width 90 height 41
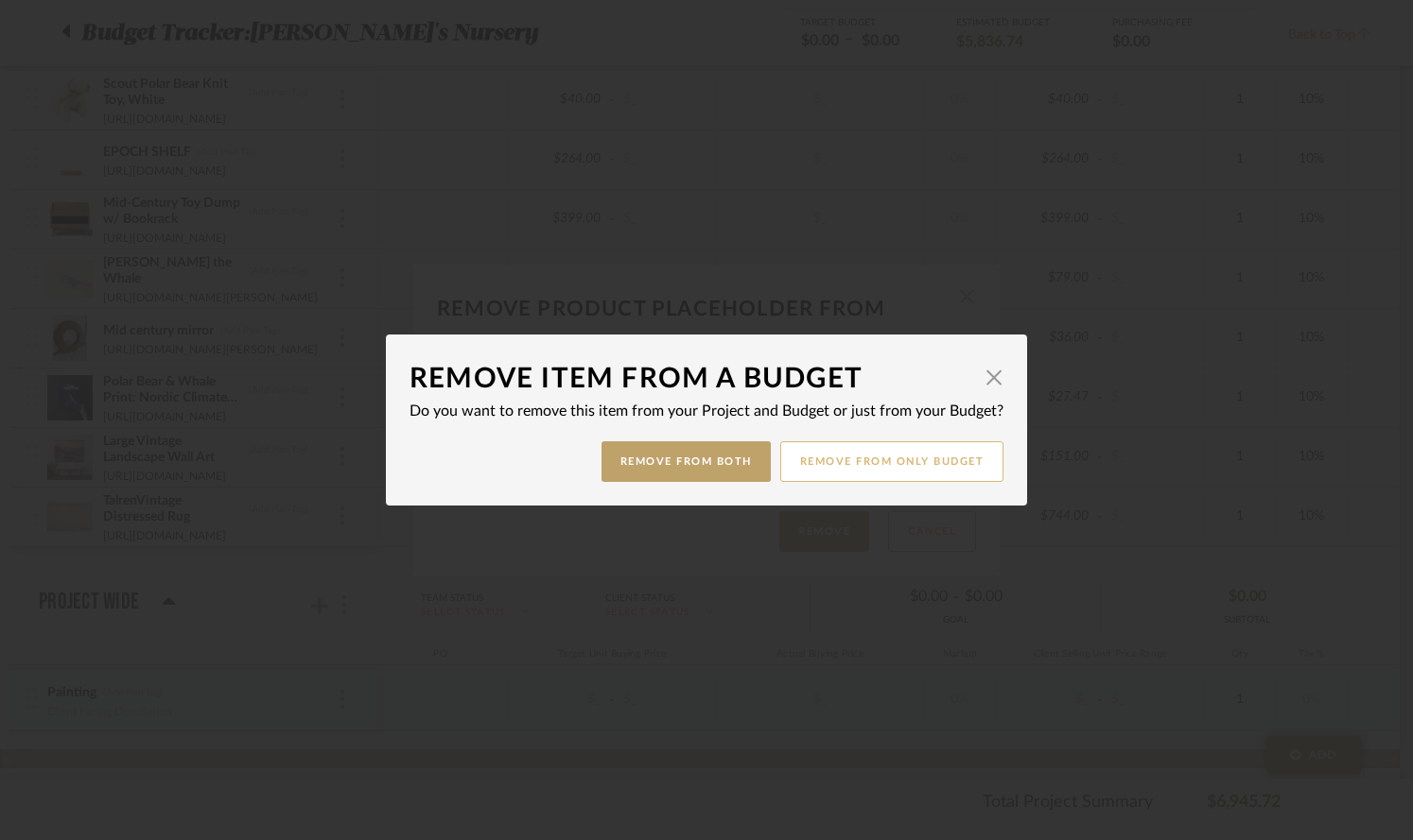
click at [803, 464] on button "Remove from only Budget" at bounding box center [892, 461] width 224 height 41
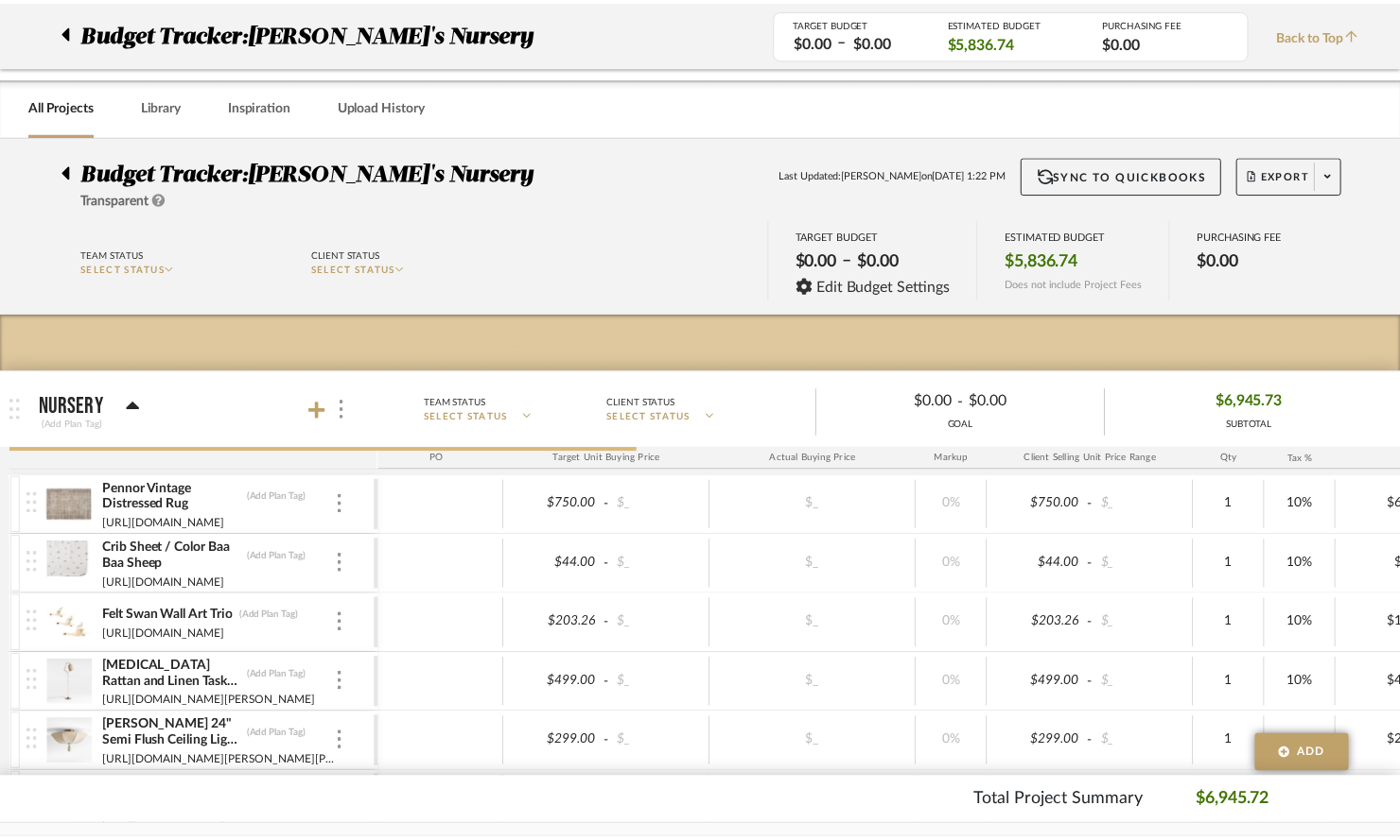
scroll to position [1298, 0]
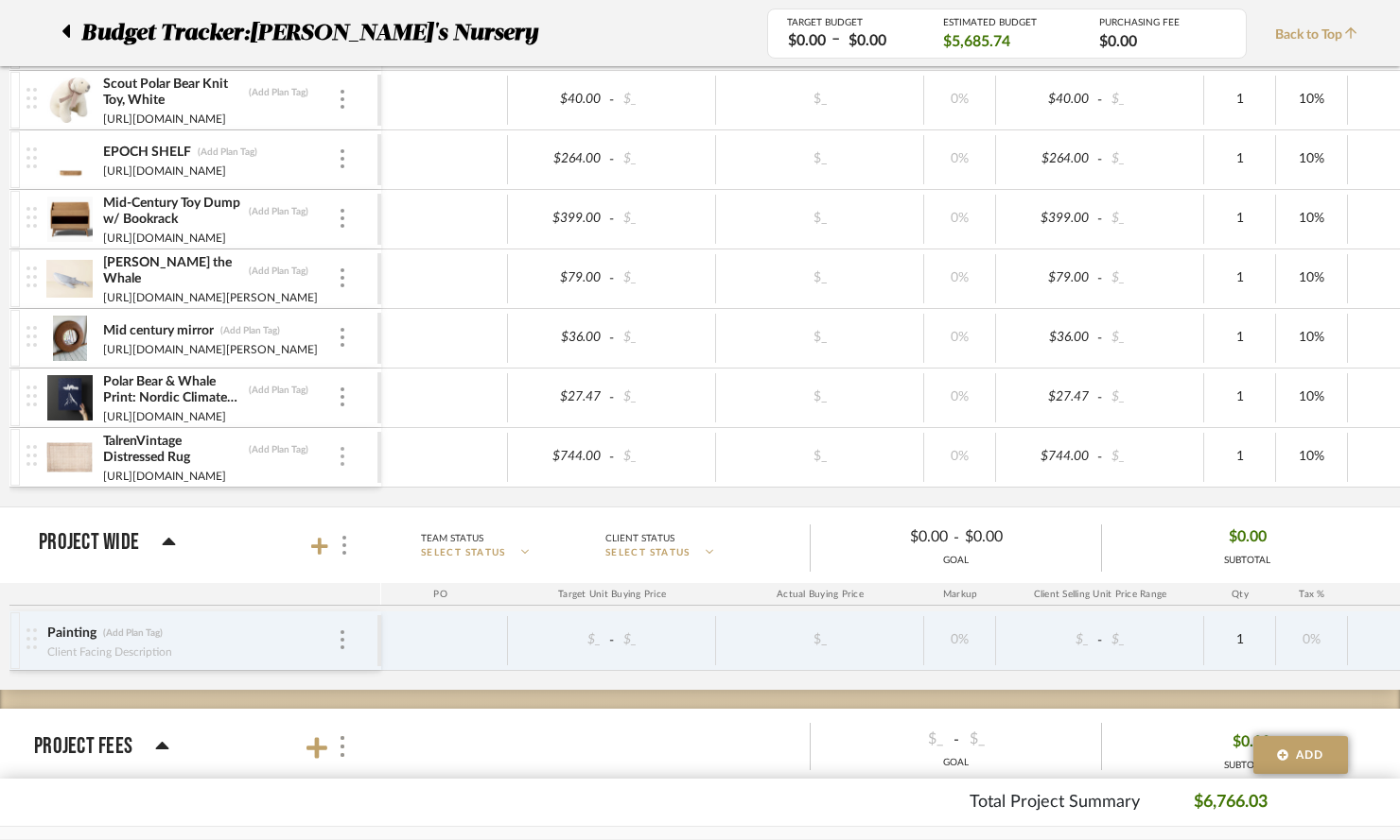
click at [342, 462] on img at bounding box center [342, 456] width 4 height 19
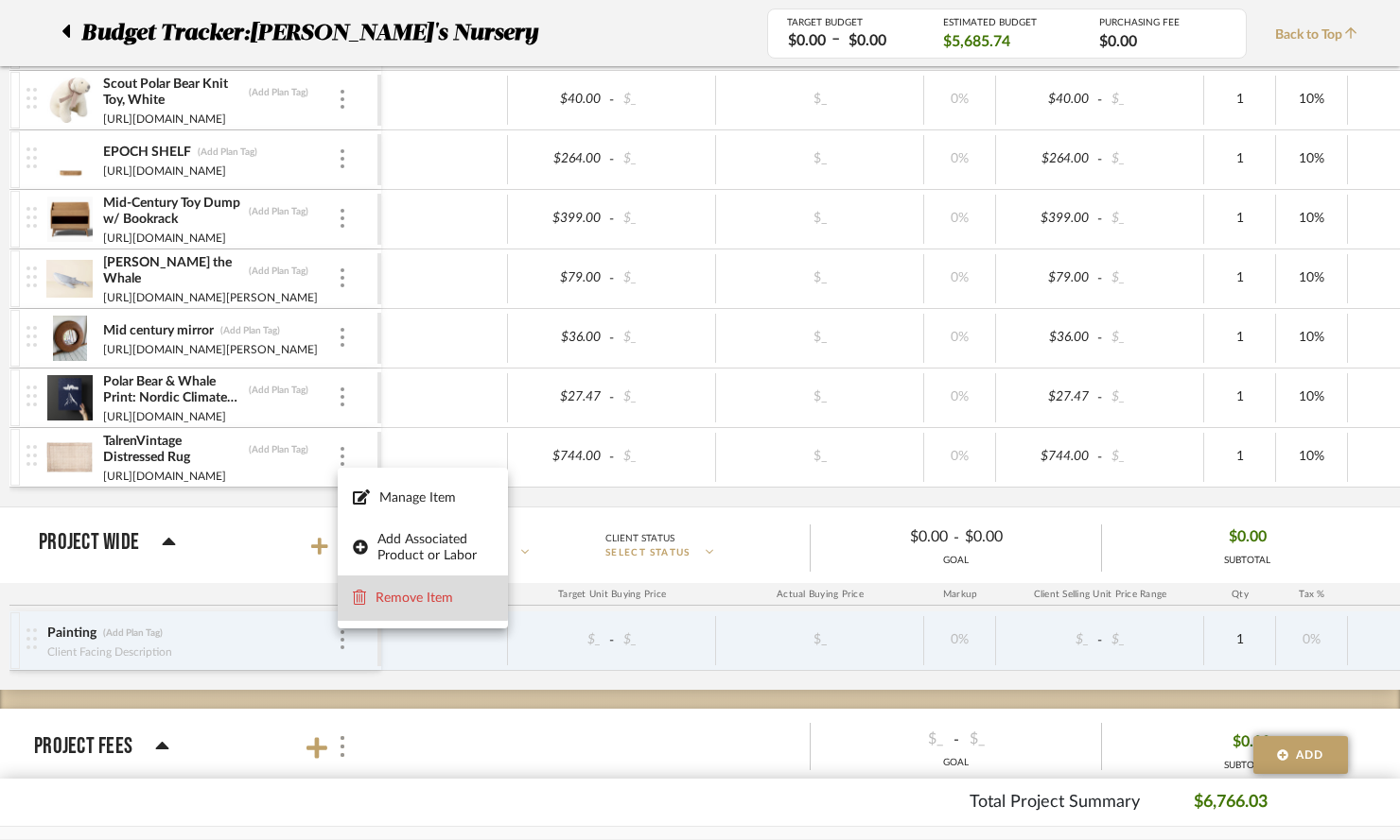
click at [401, 591] on span "Remove Item" at bounding box center [434, 599] width 117 height 16
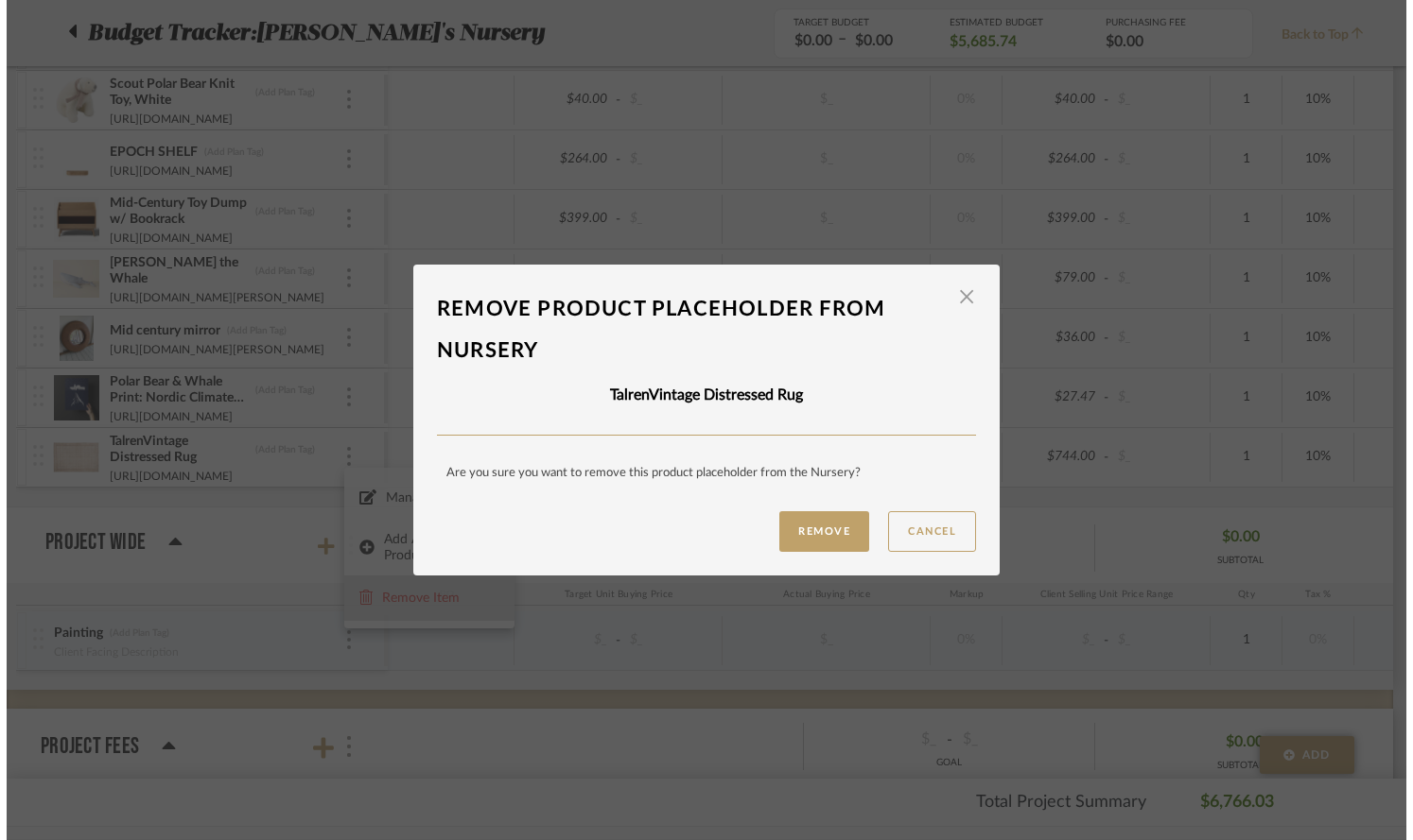
scroll to position [0, 0]
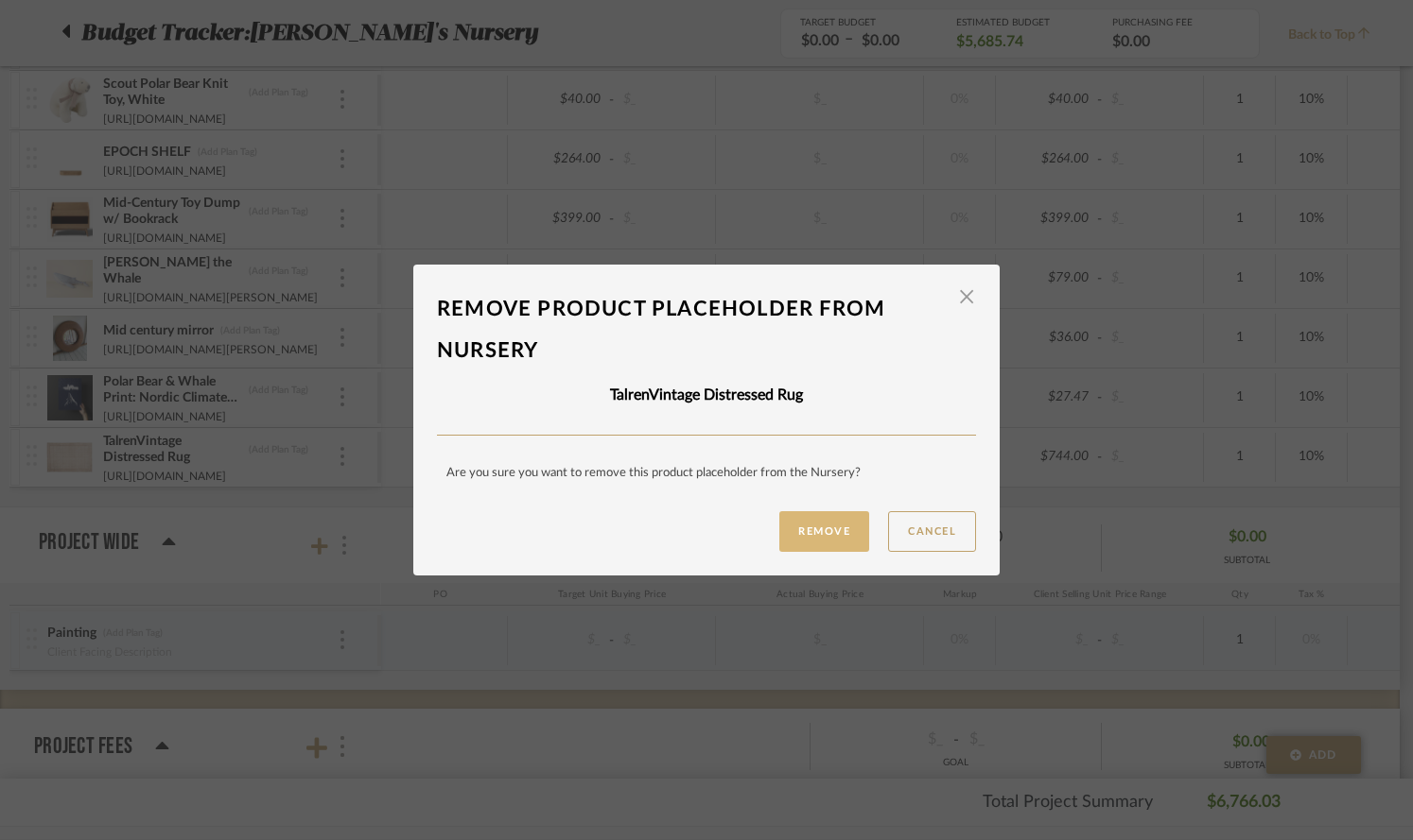
click at [799, 526] on button "Remove" at bounding box center [824, 532] width 90 height 41
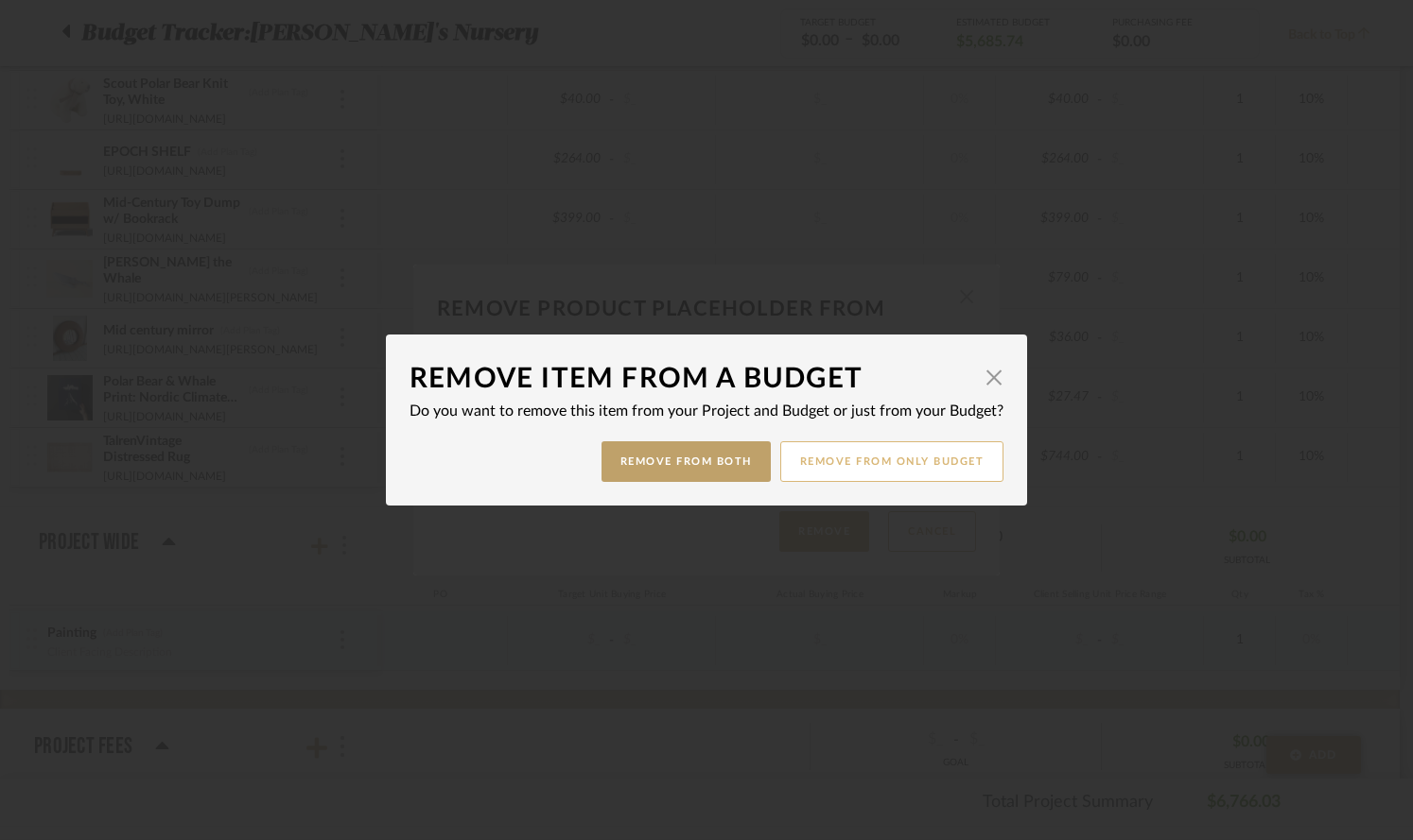
click at [822, 466] on button "Remove from only Budget" at bounding box center [892, 461] width 224 height 41
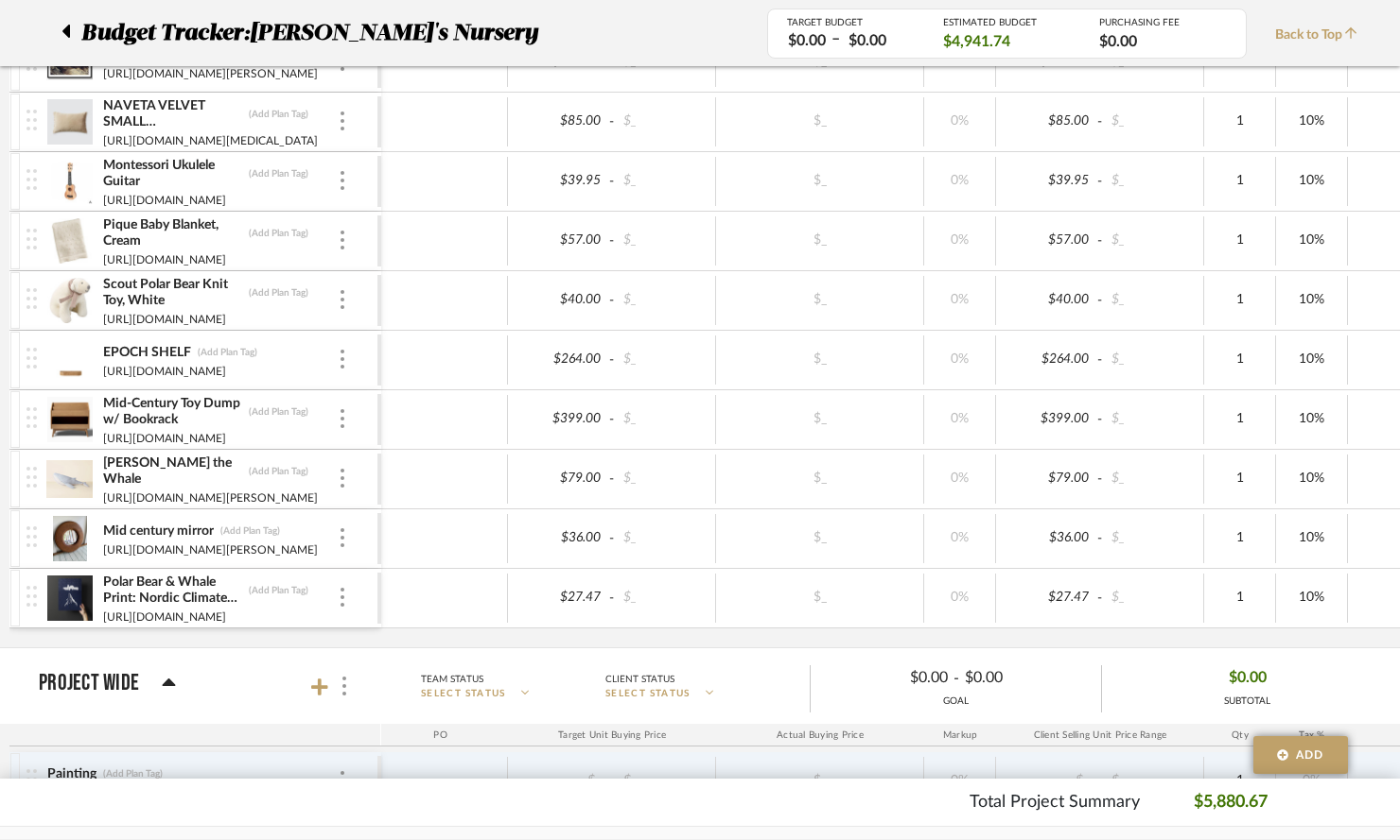
scroll to position [1099, 0]
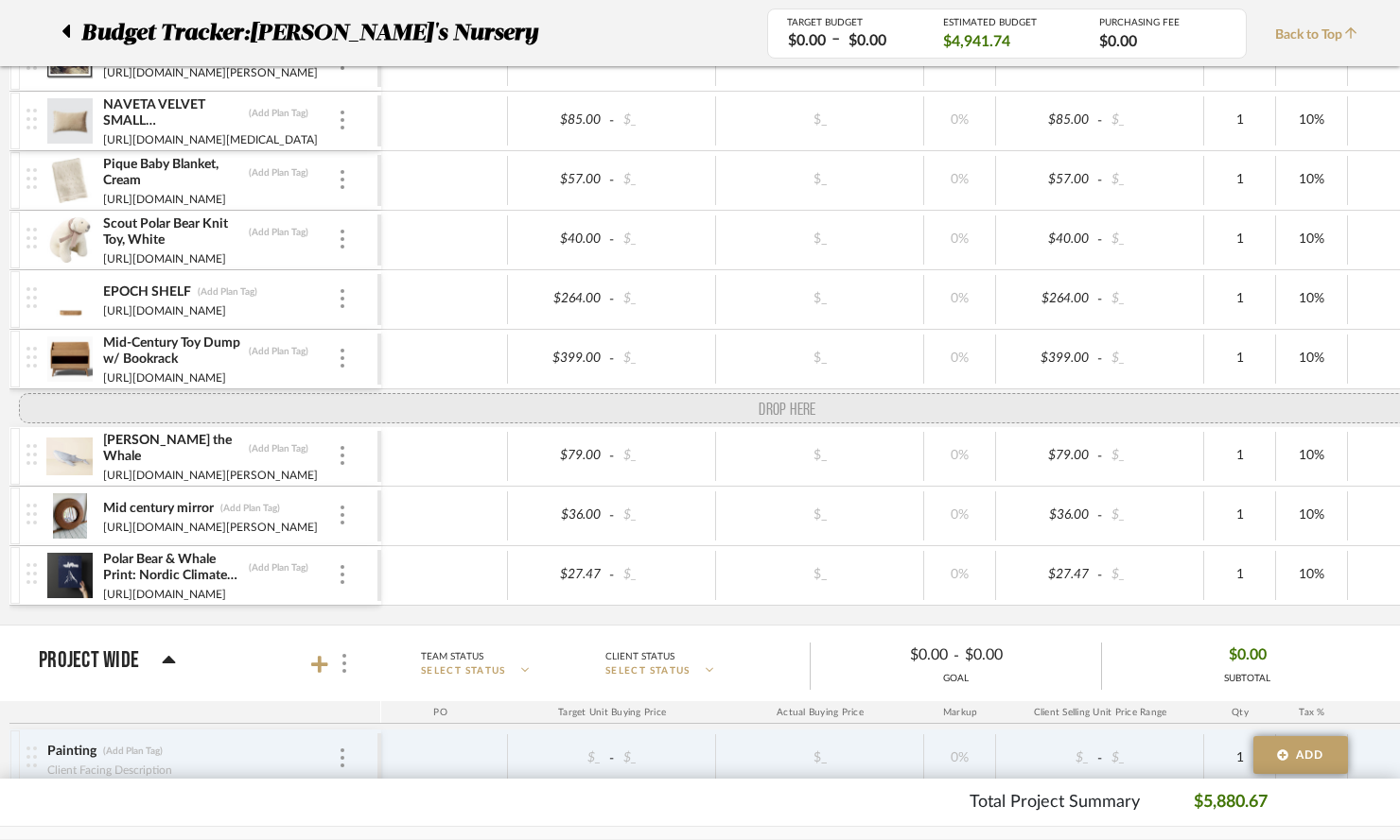
drag, startPoint x: 33, startPoint y: 174, endPoint x: 25, endPoint y: 398, distance: 224.1
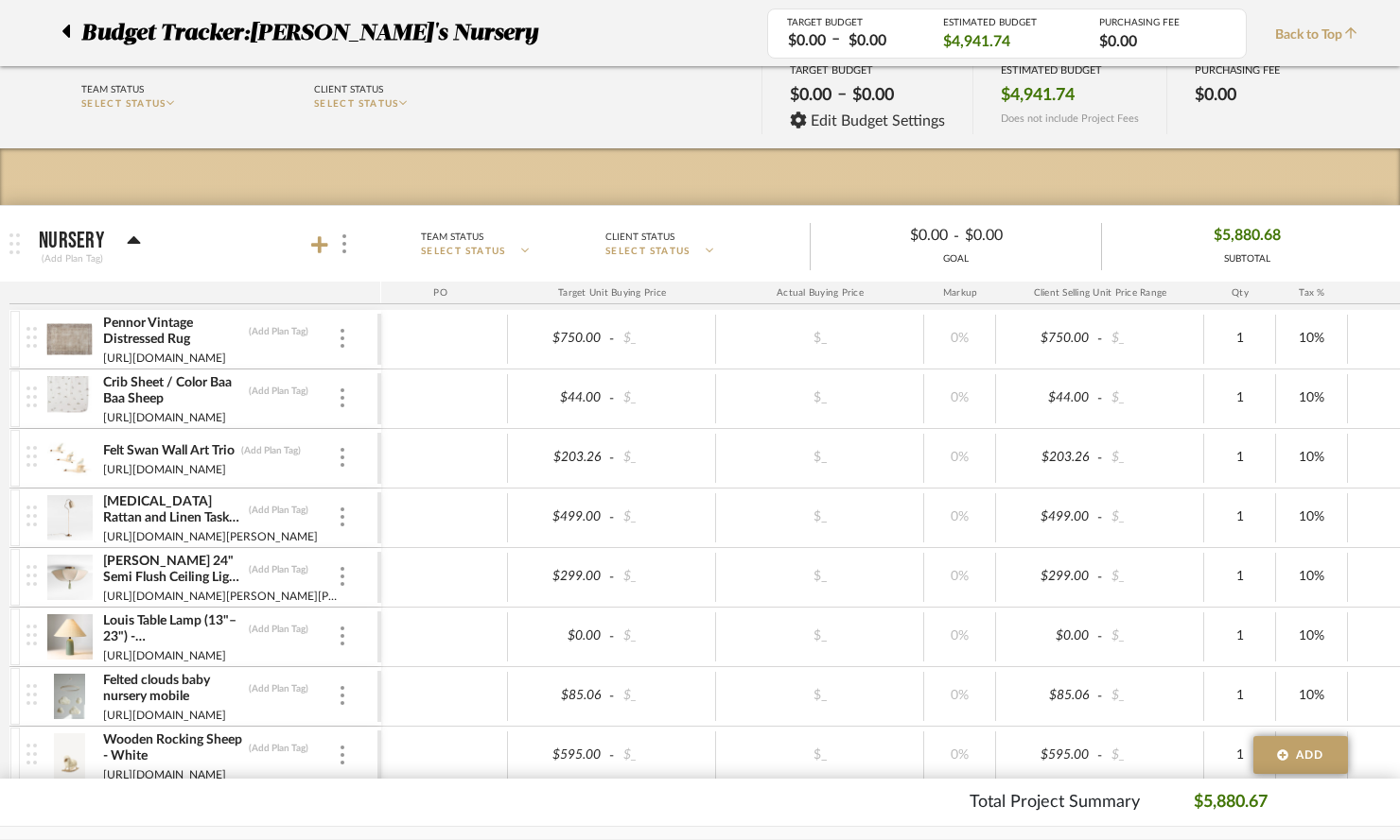
scroll to position [112, 0]
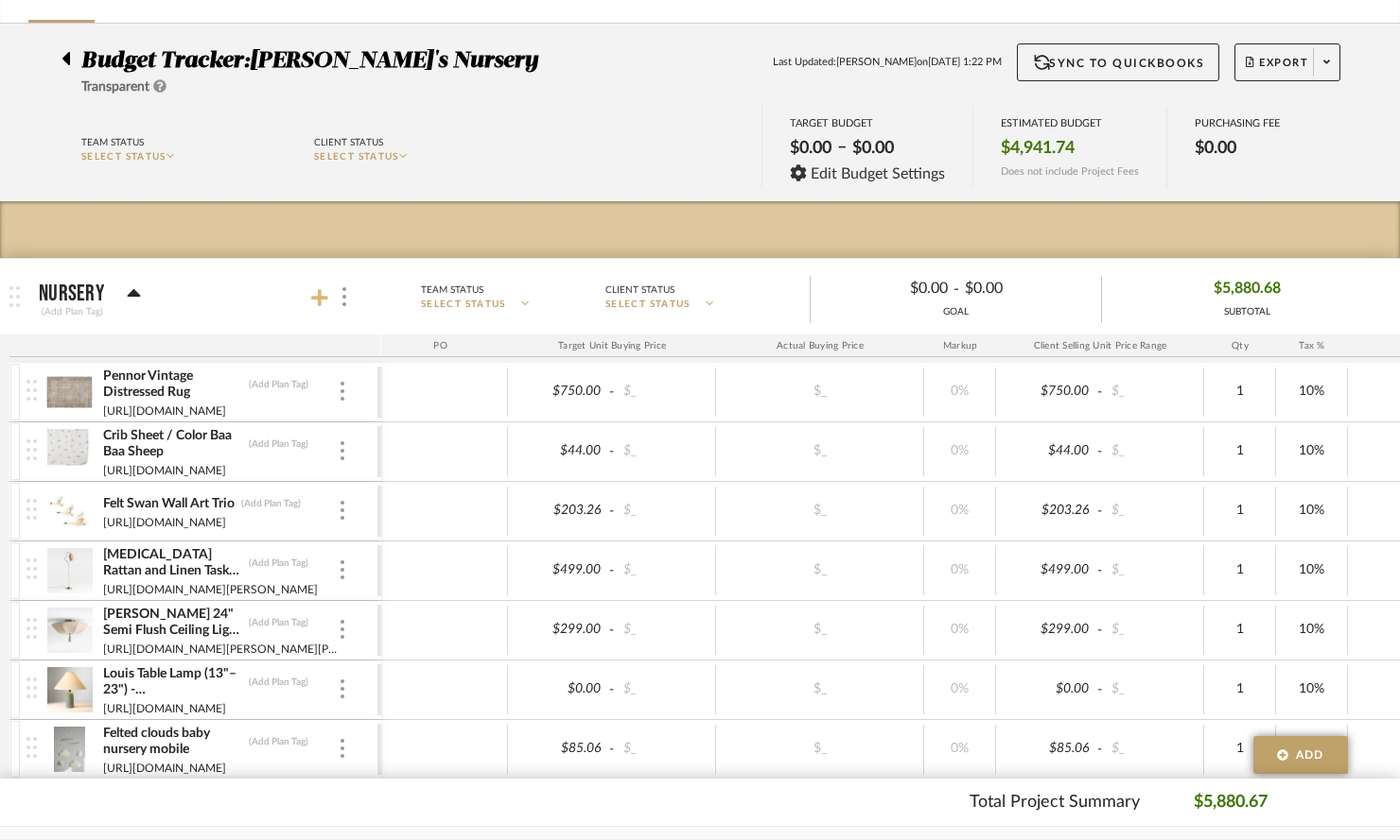
click at [317, 290] on icon at bounding box center [319, 298] width 17 height 19
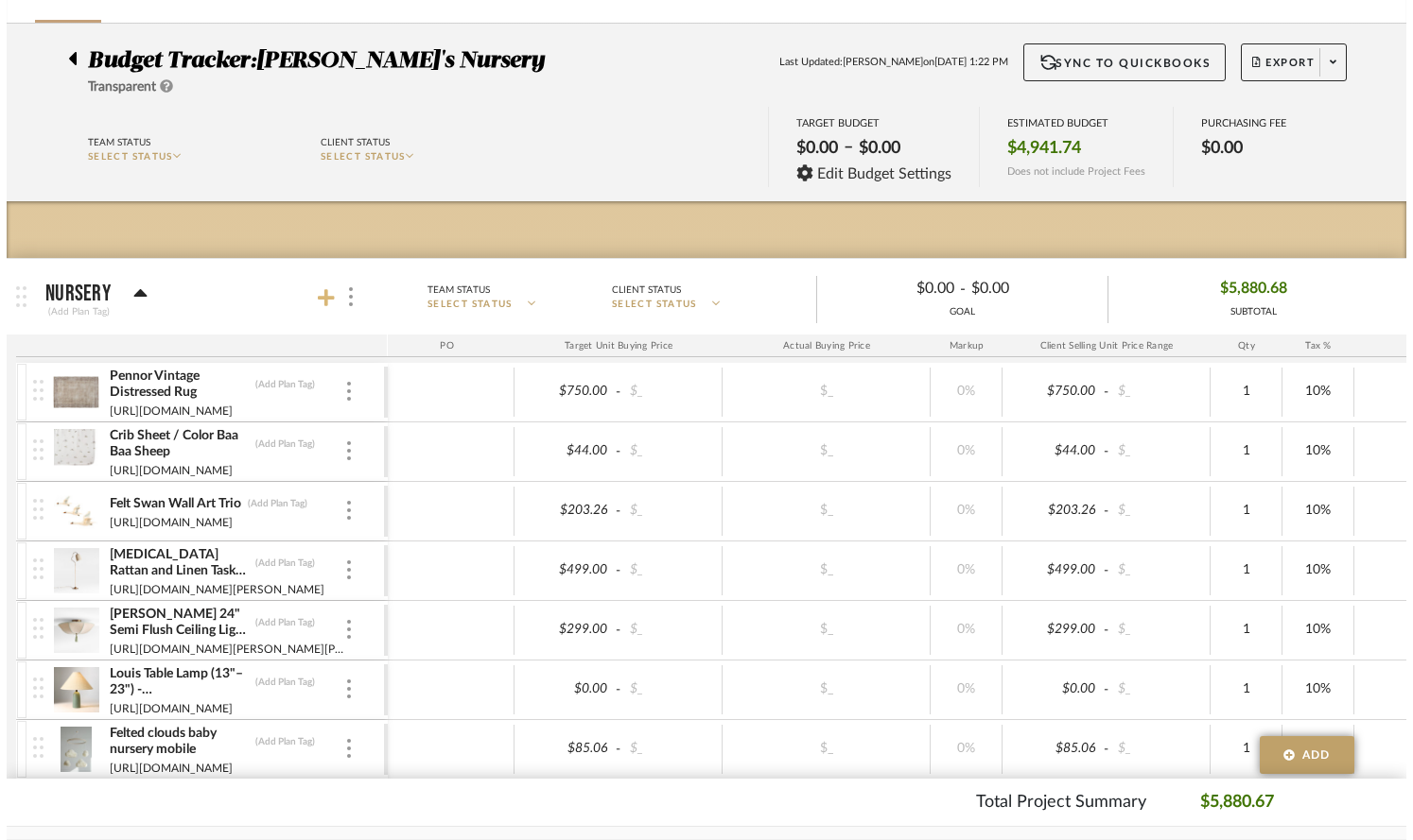
scroll to position [0, 0]
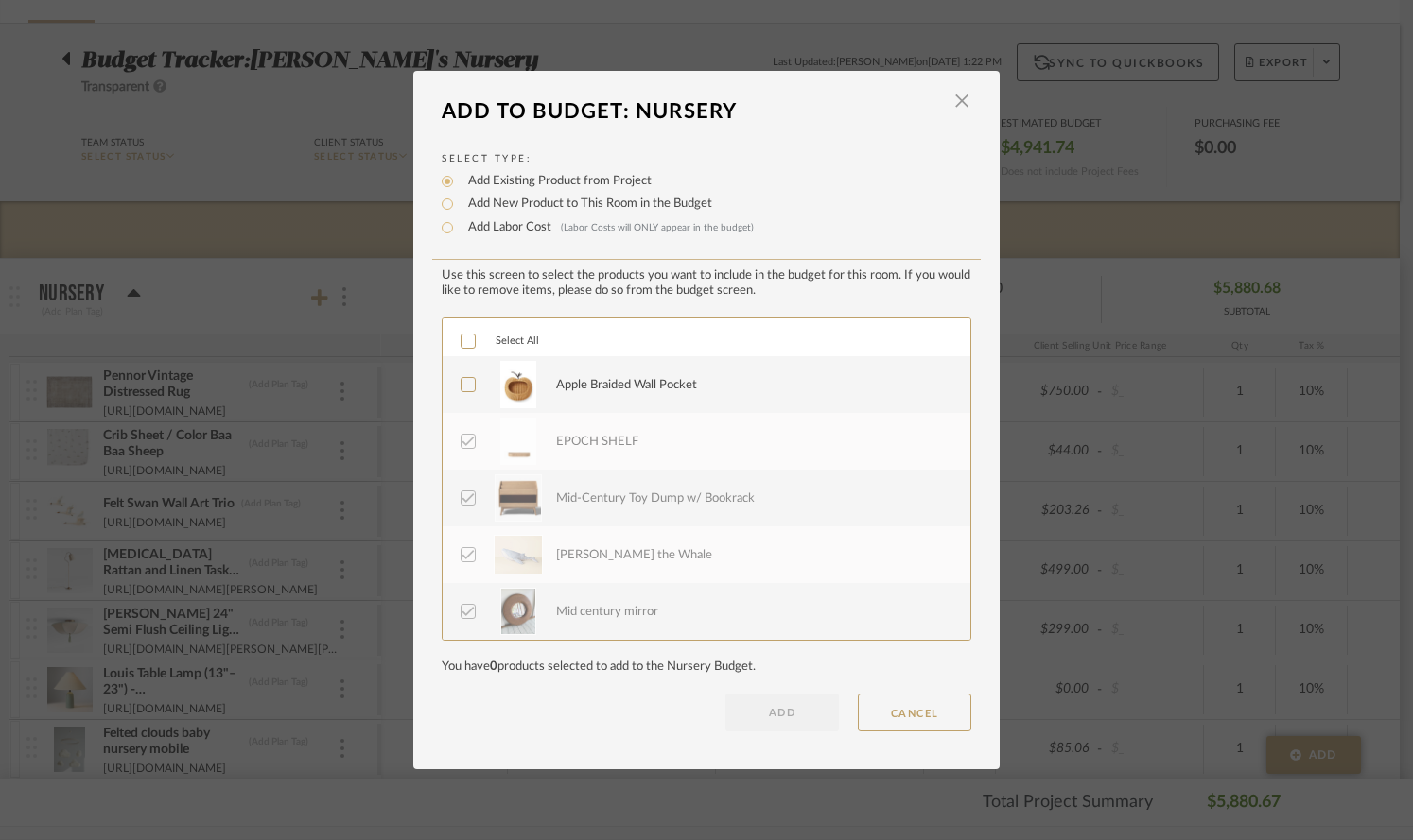
click at [462, 390] on icon at bounding box center [467, 384] width 13 height 13
click at [790, 713] on button "ADD" at bounding box center [782, 713] width 113 height 38
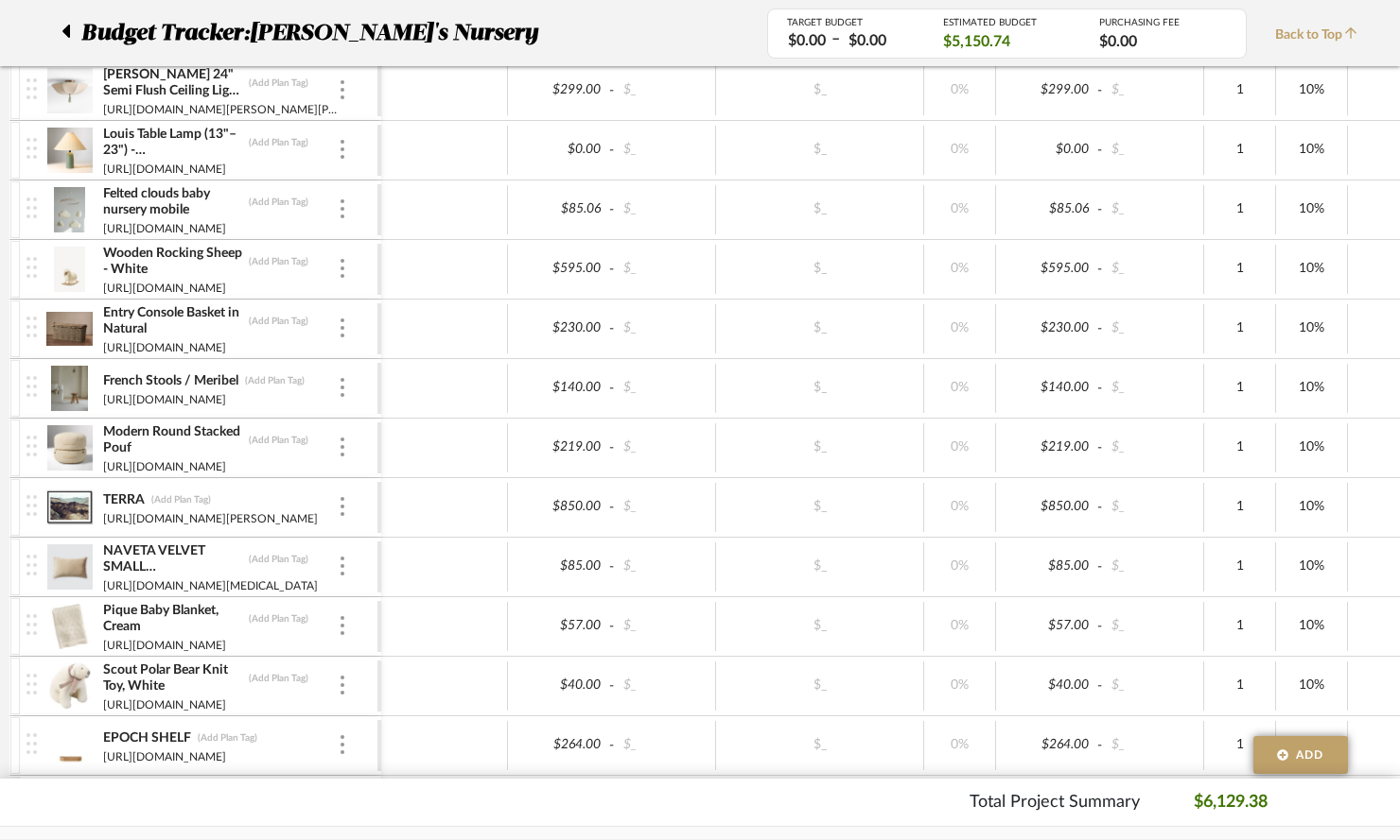
scroll to position [658, 0]
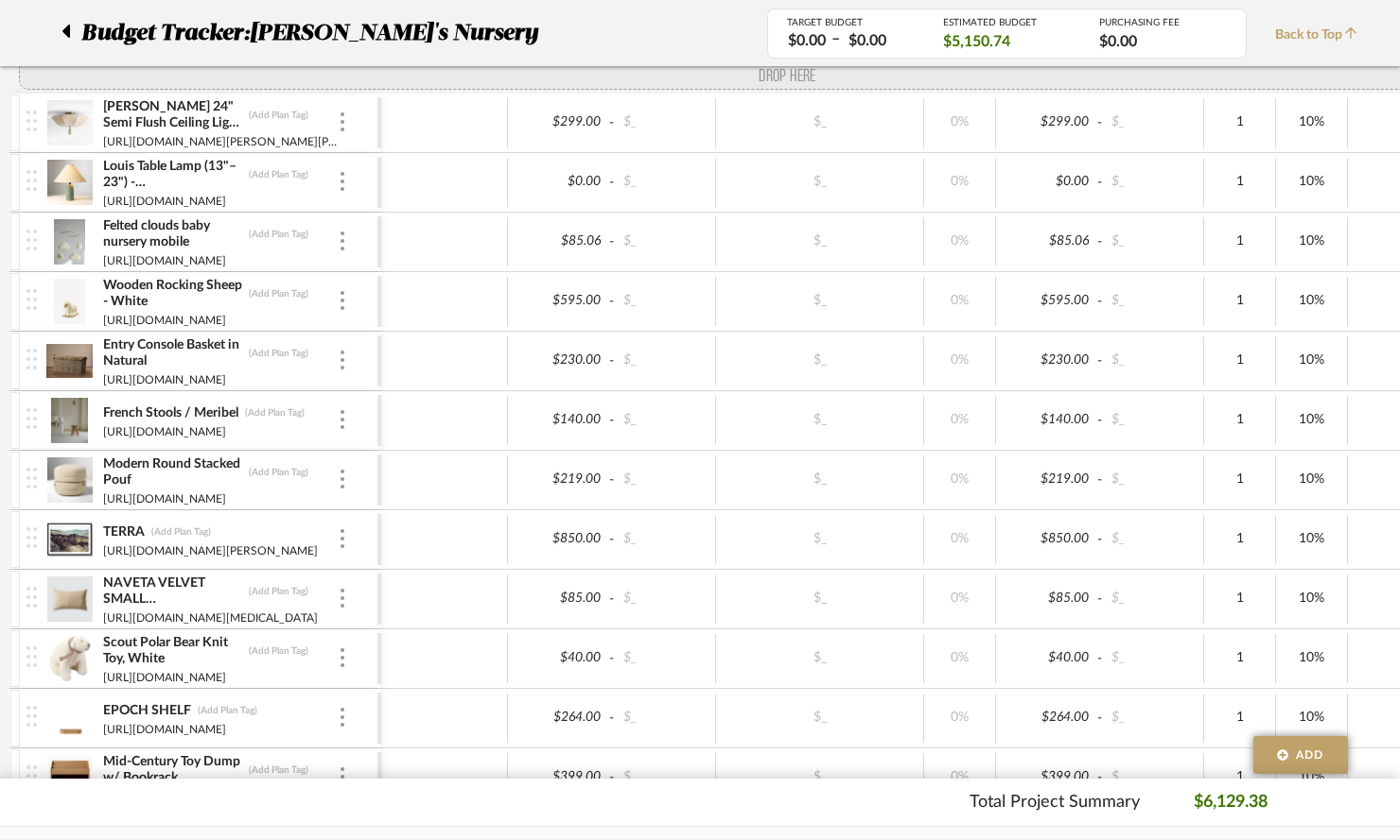
drag, startPoint x: 32, startPoint y: 623, endPoint x: 33, endPoint y: 78, distance: 545.0
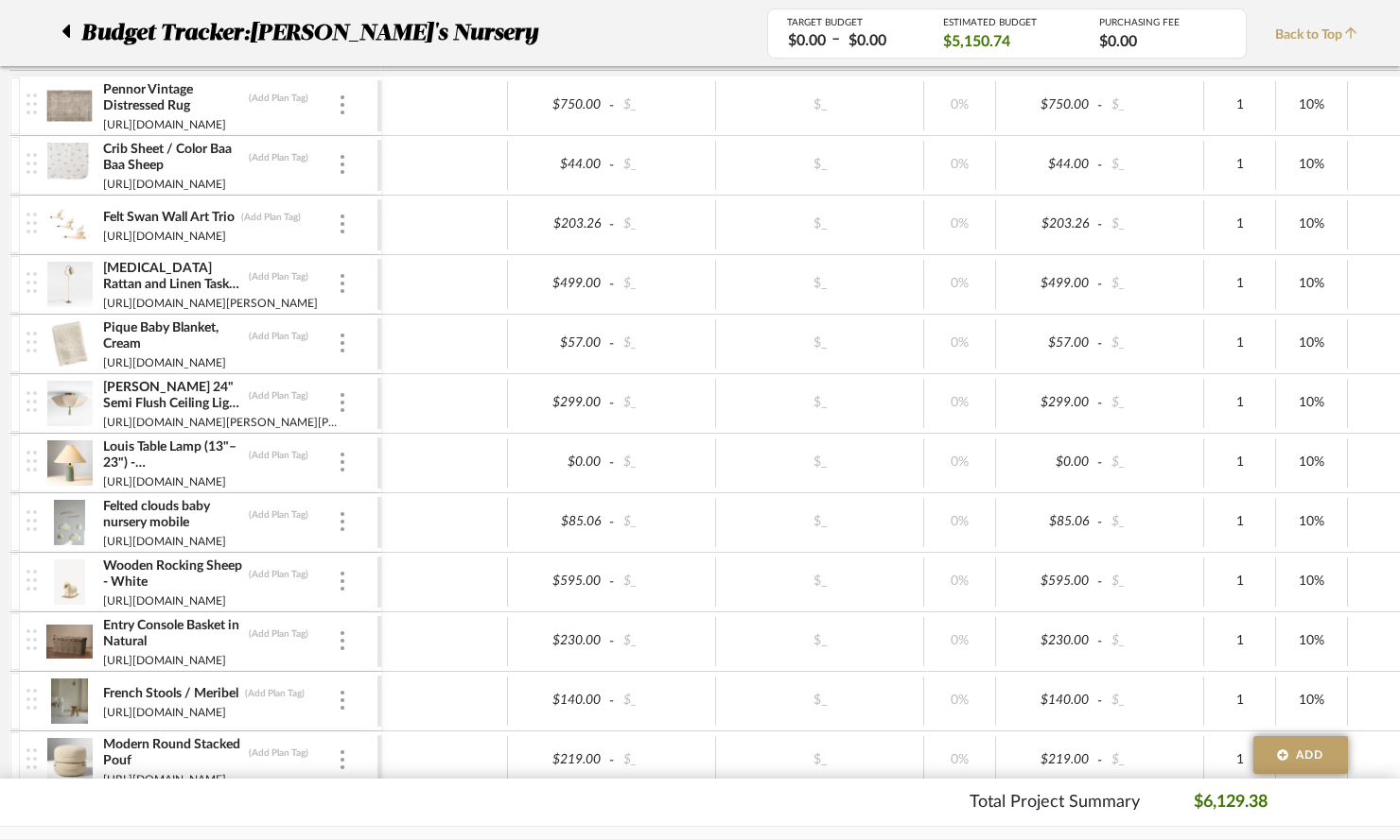
scroll to position [395, 0]
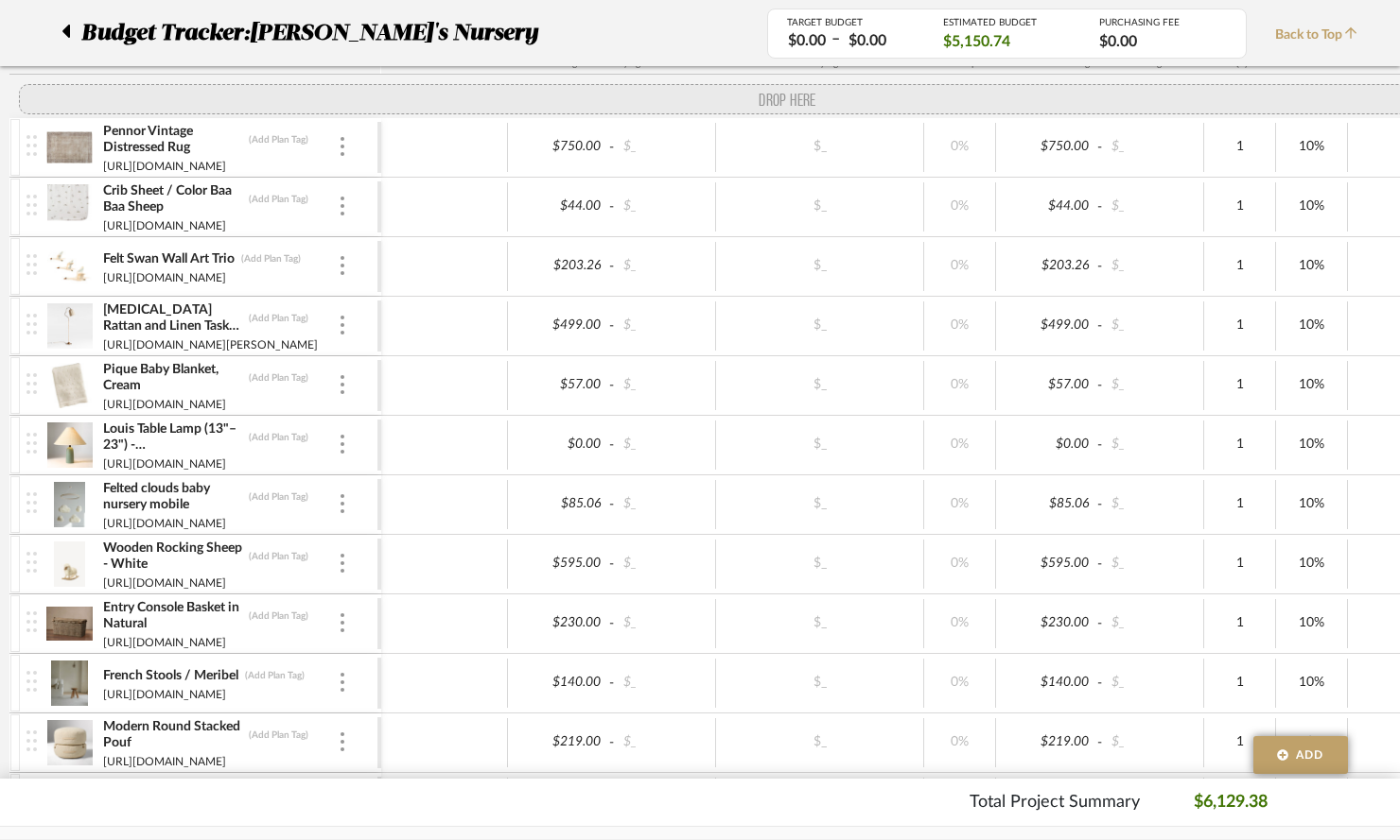
drag, startPoint x: 38, startPoint y: 416, endPoint x: 45, endPoint y: 110, distance: 306.1
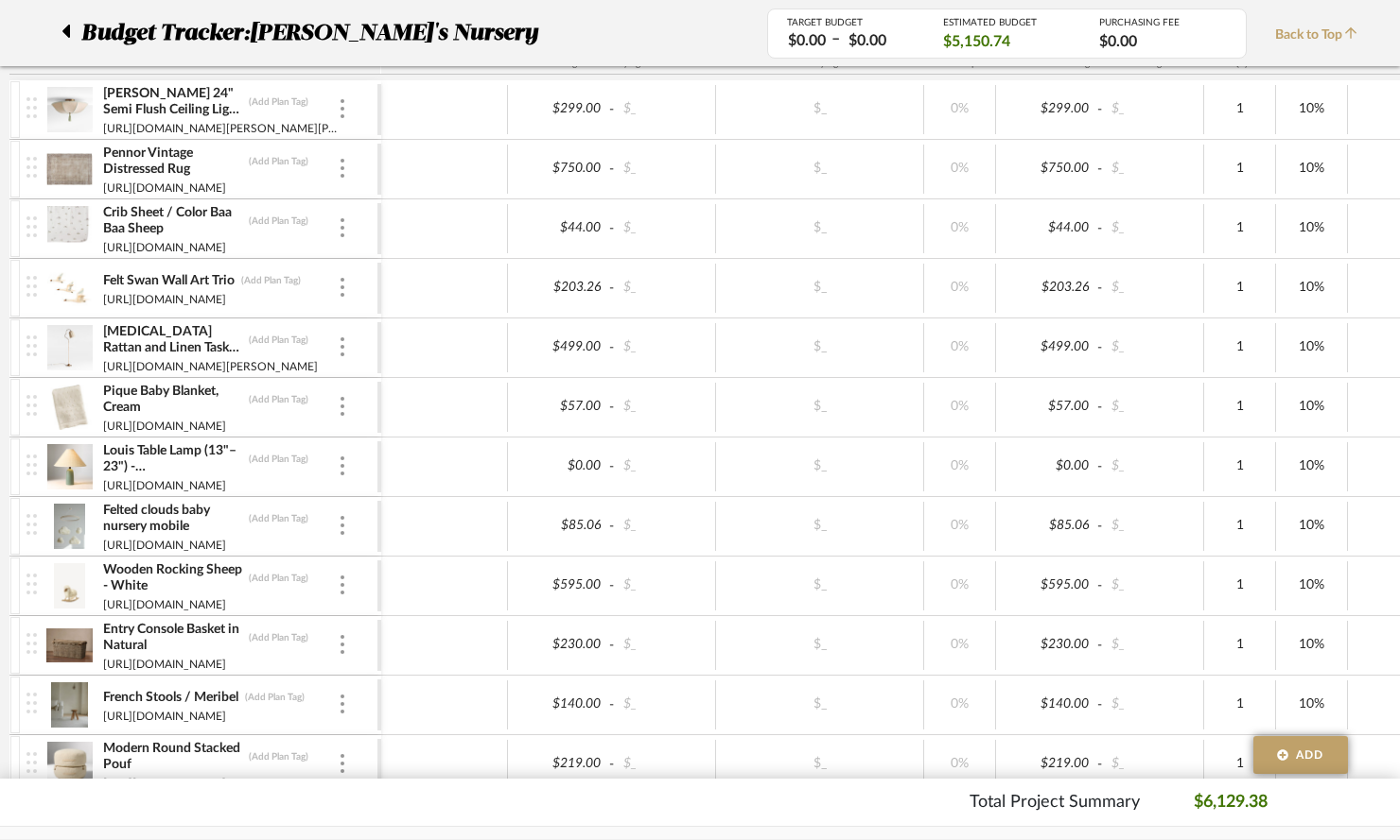
scroll to position [402, 0]
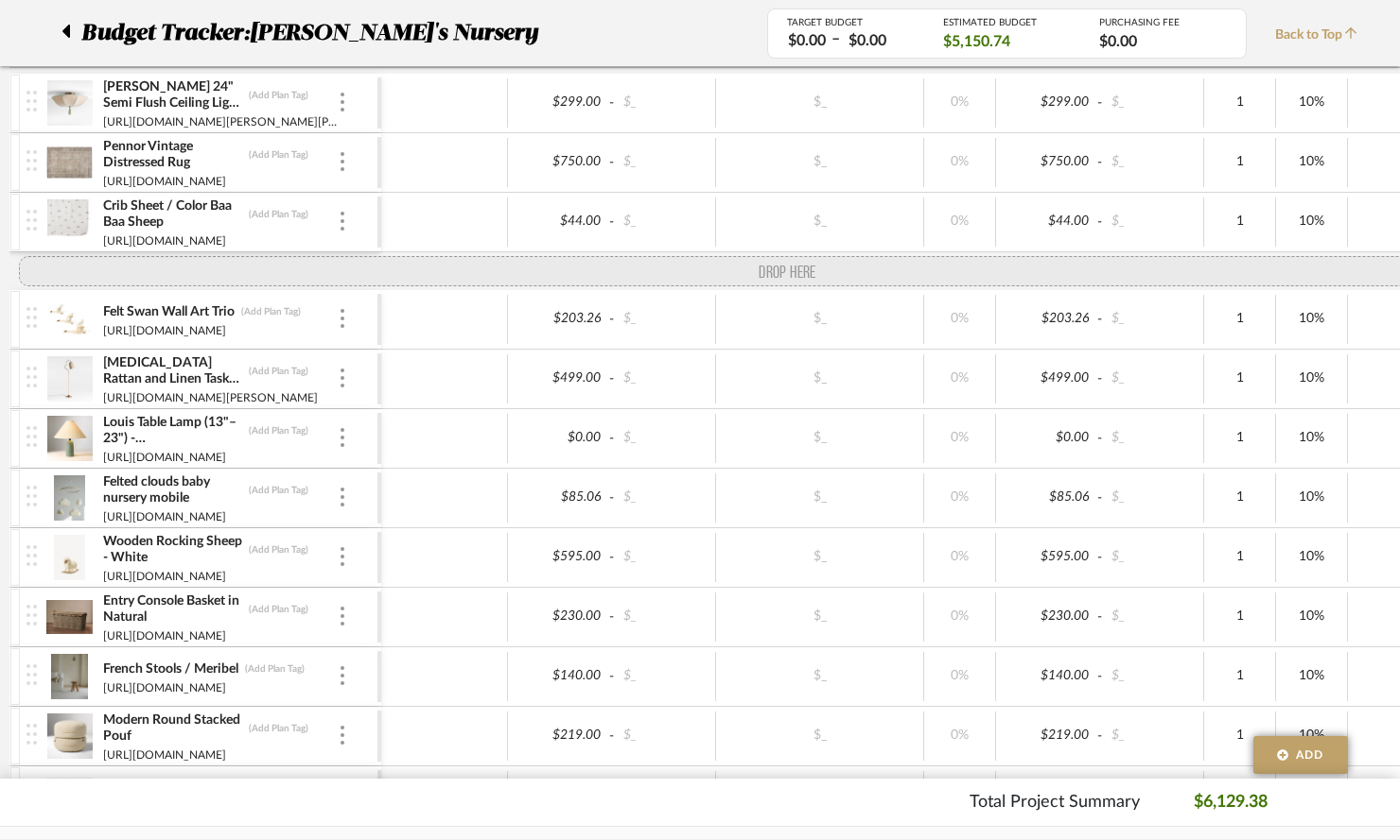
drag, startPoint x: 33, startPoint y: 405, endPoint x: 42, endPoint y: 275, distance: 130.3
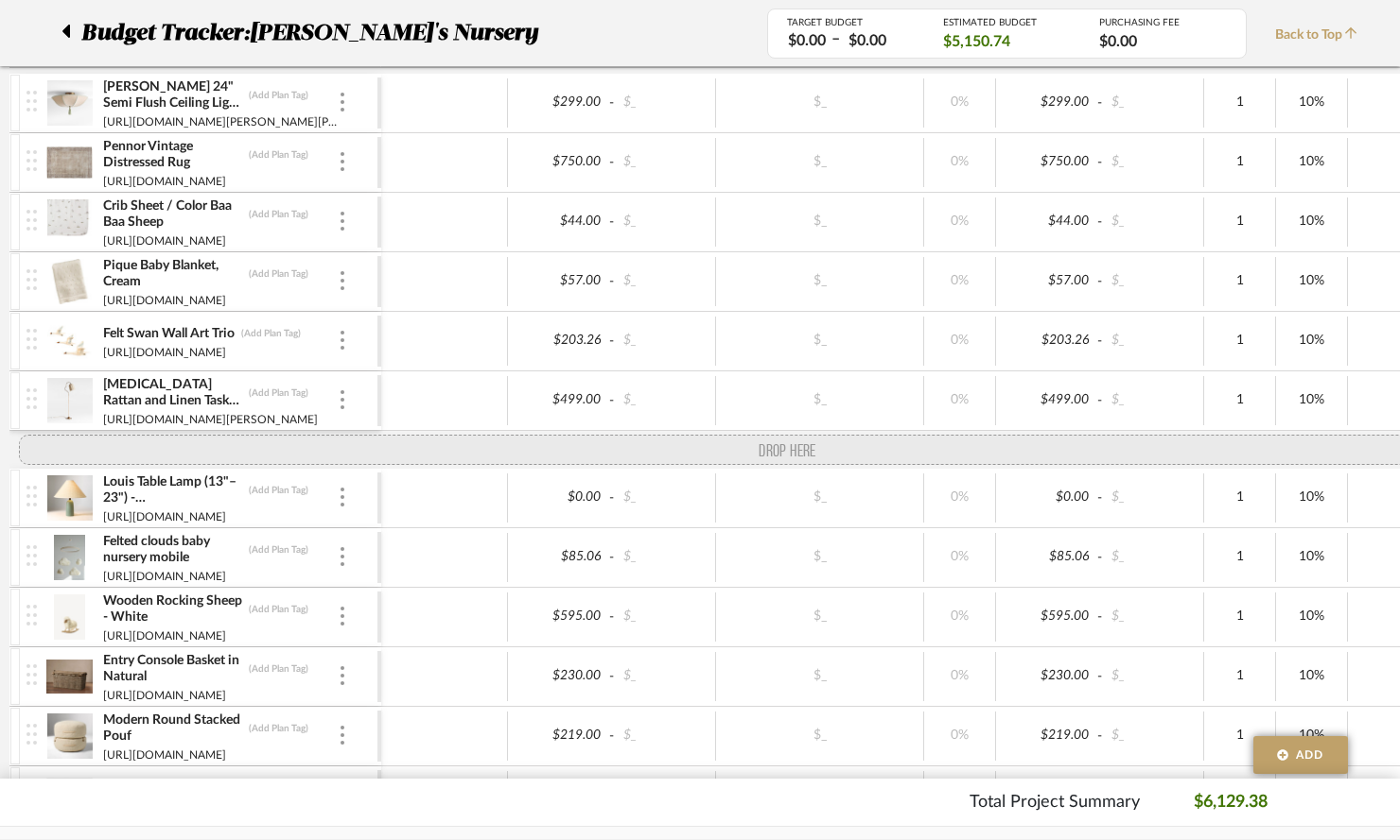
drag, startPoint x: 29, startPoint y: 700, endPoint x: 38, endPoint y: 451, distance: 249.2
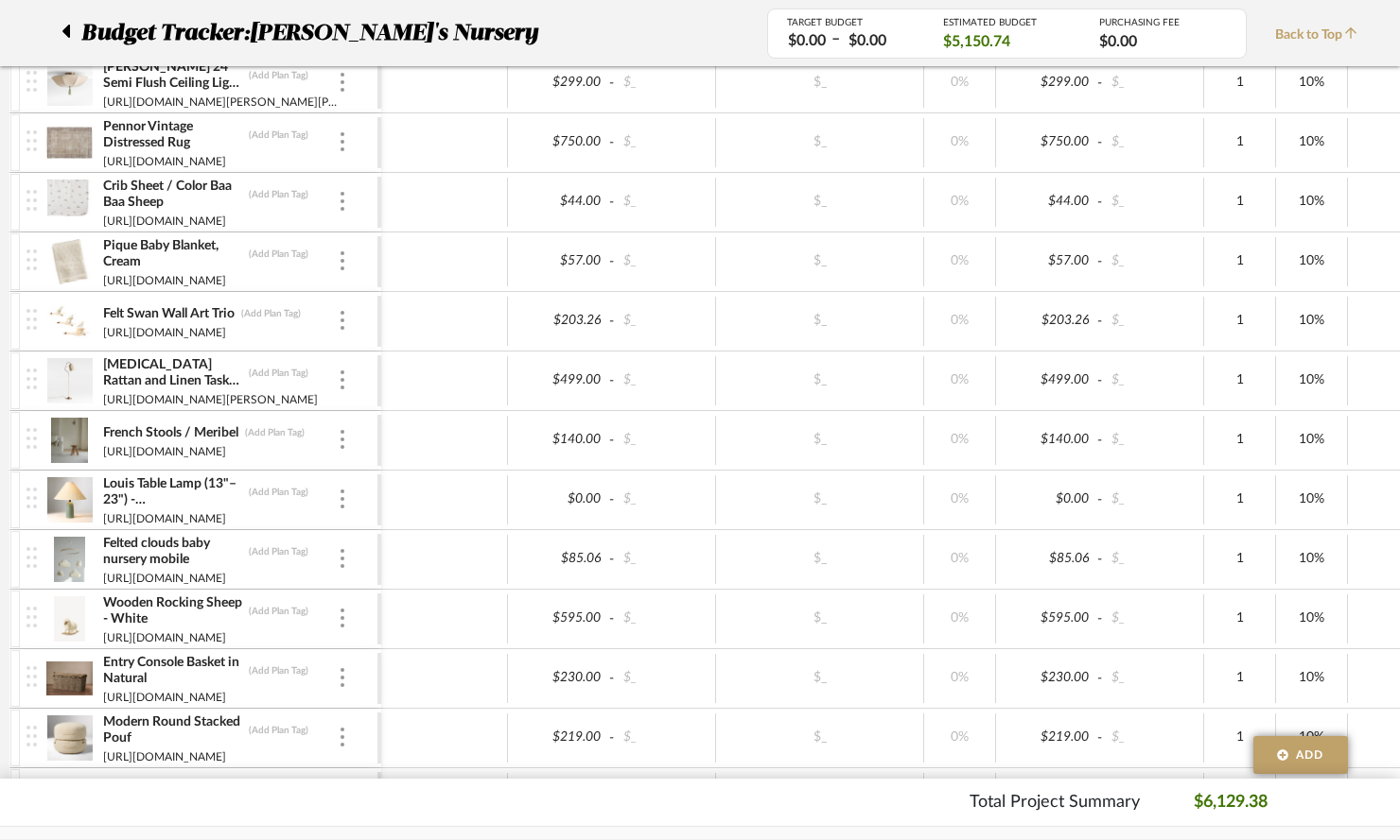
scroll to position [422, 0]
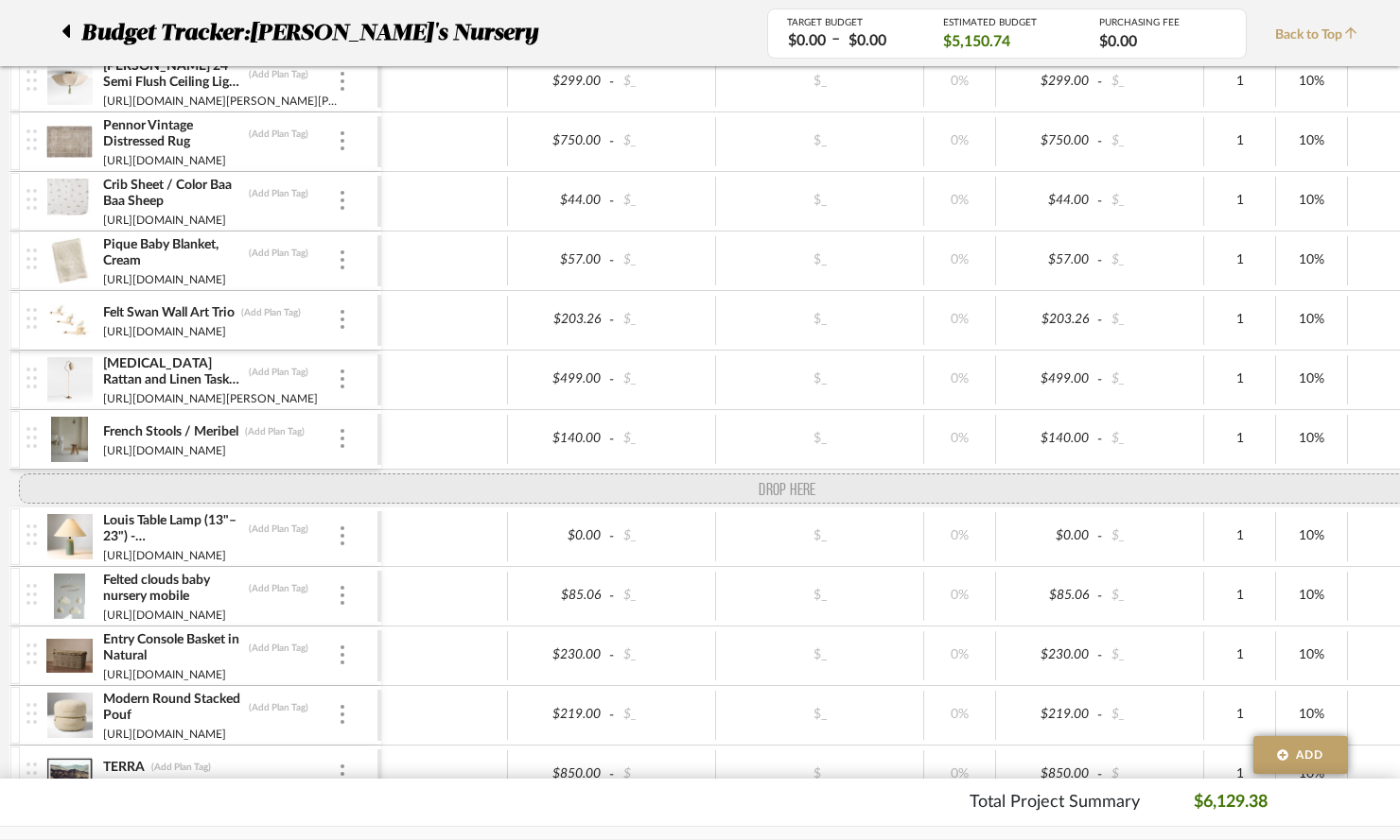
drag, startPoint x: 32, startPoint y: 624, endPoint x: 40, endPoint y: 470, distance: 154.2
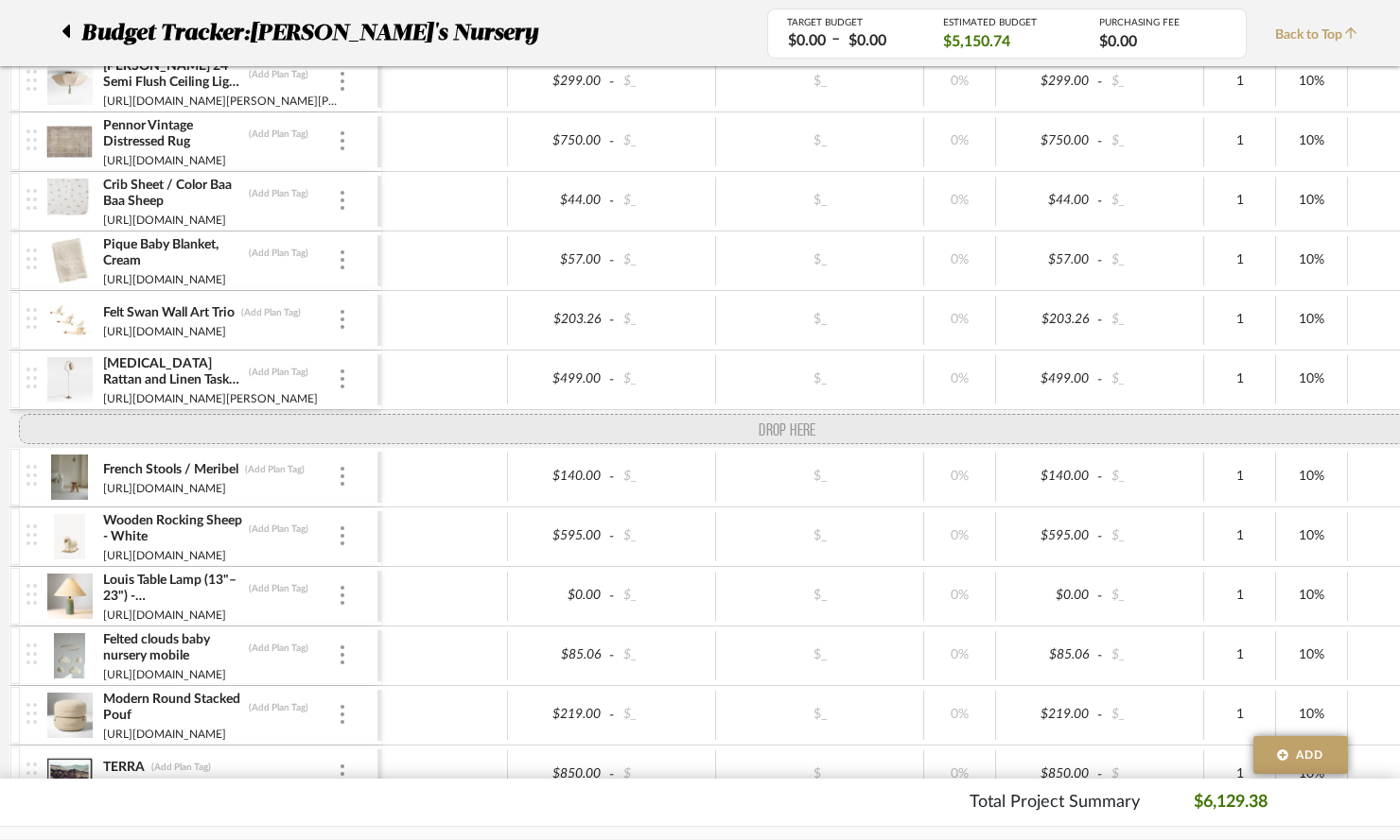
drag, startPoint x: 34, startPoint y: 678, endPoint x: 48, endPoint y: 425, distance: 253.4
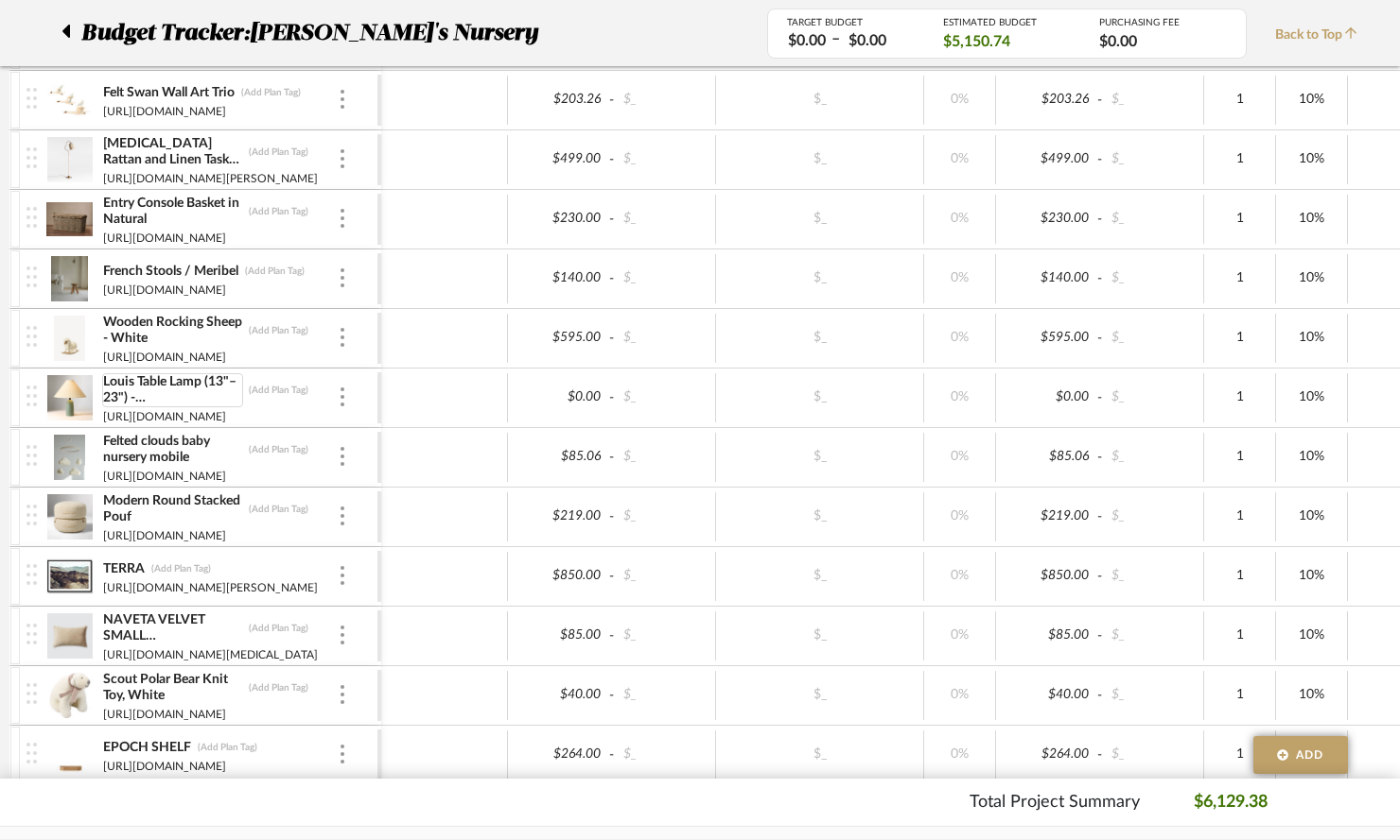
scroll to position [642, 0]
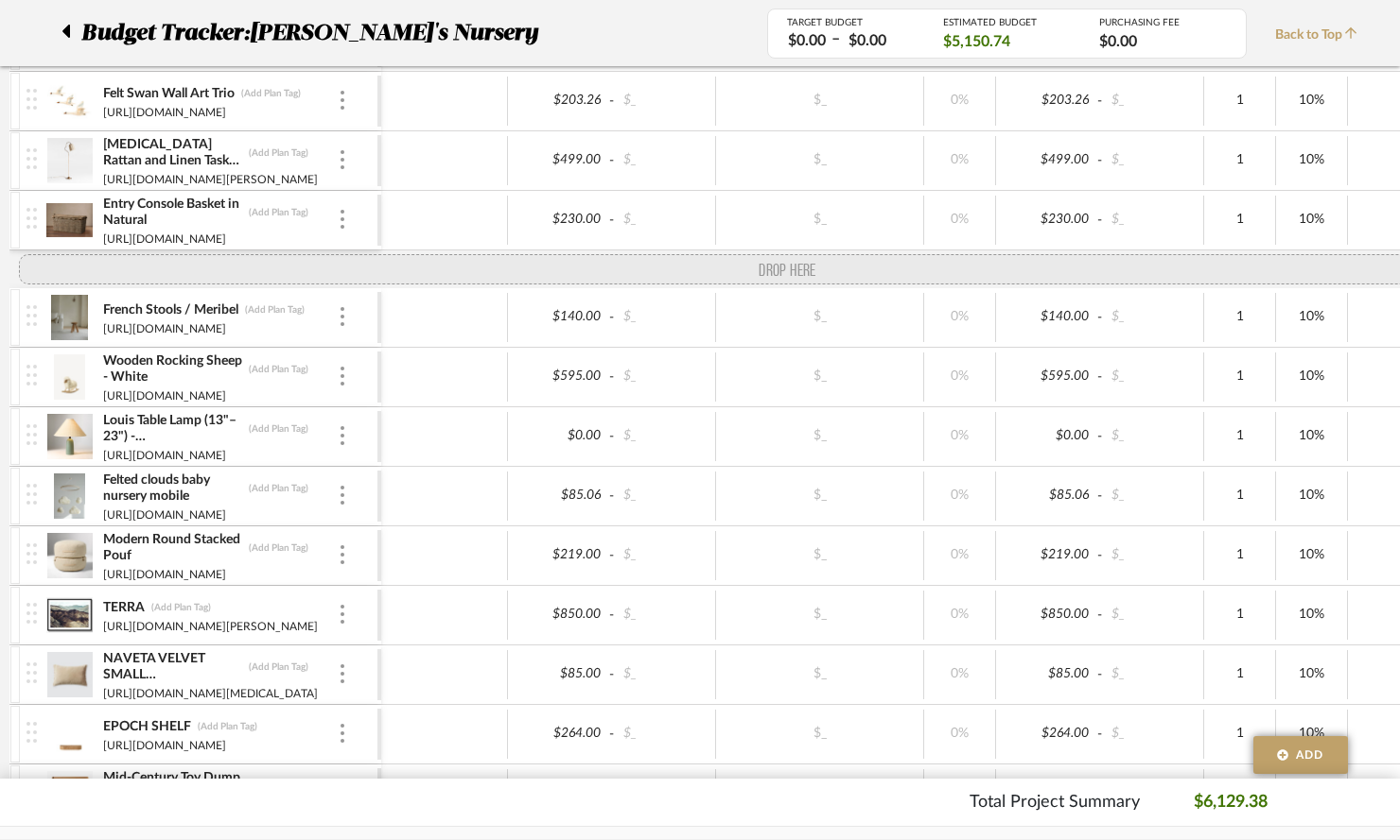
drag, startPoint x: 29, startPoint y: 698, endPoint x: 54, endPoint y: 273, distance: 425.7
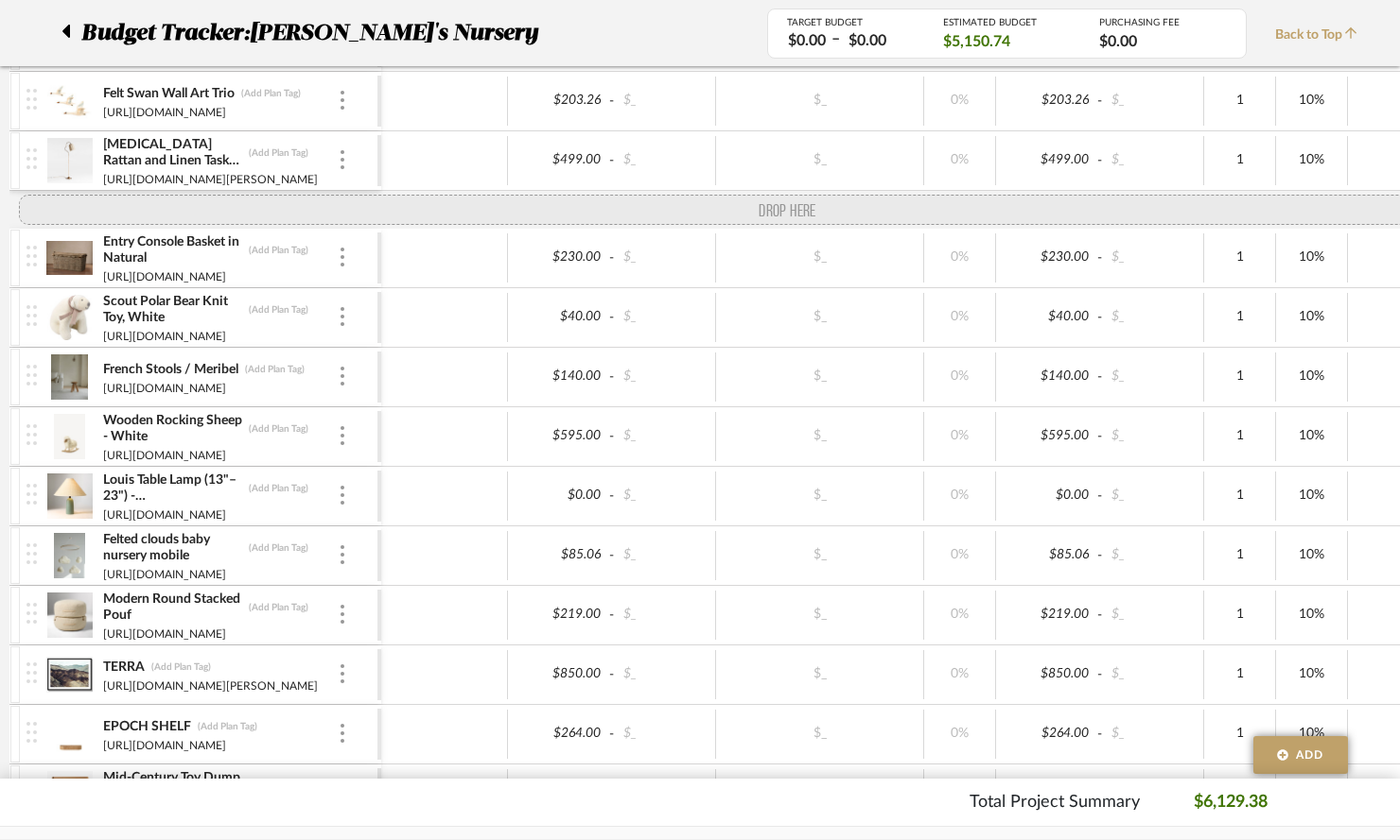
drag, startPoint x: 31, startPoint y: 701, endPoint x: 45, endPoint y: 215, distance: 486.2
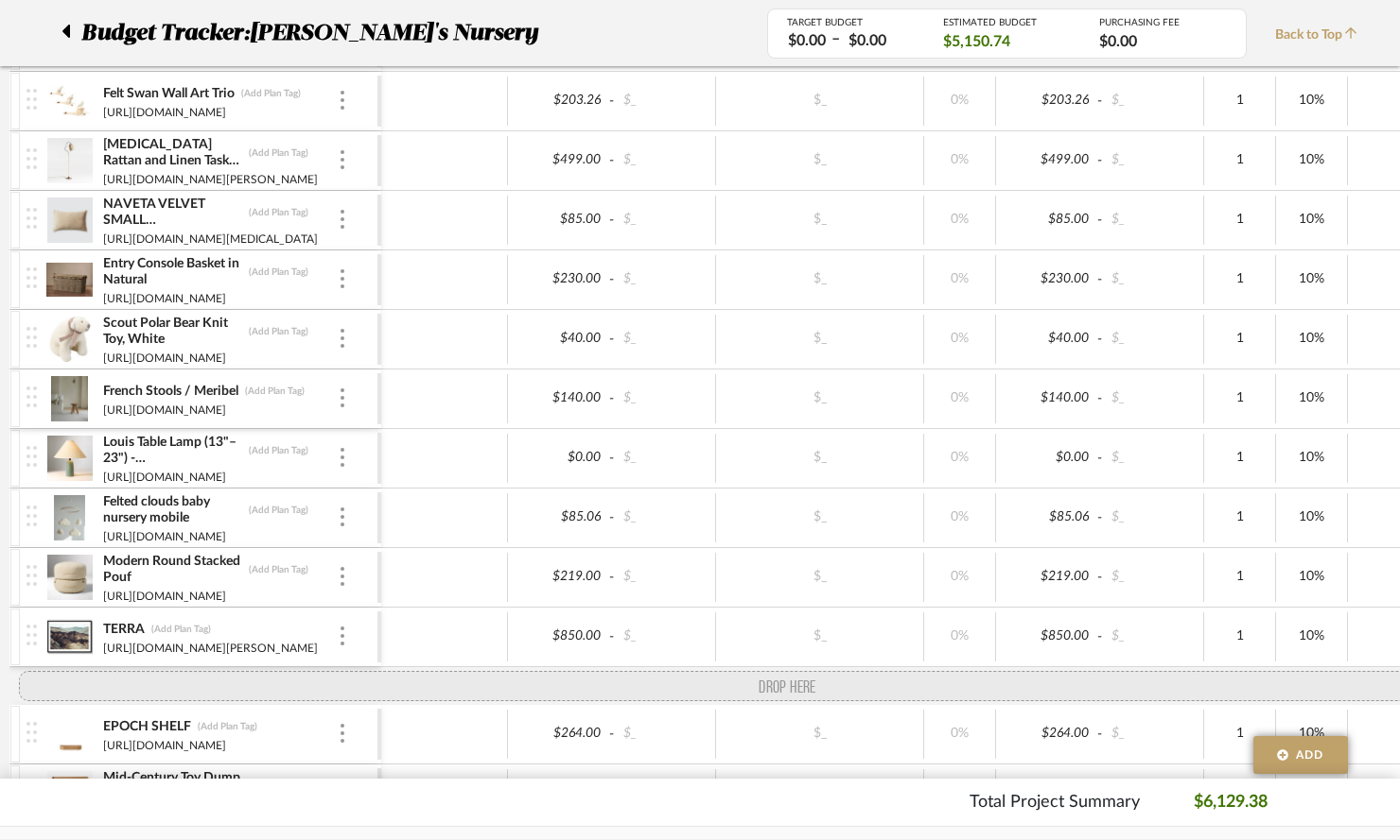
drag, startPoint x: 34, startPoint y: 449, endPoint x: 31, endPoint y: 658, distance: 209.0
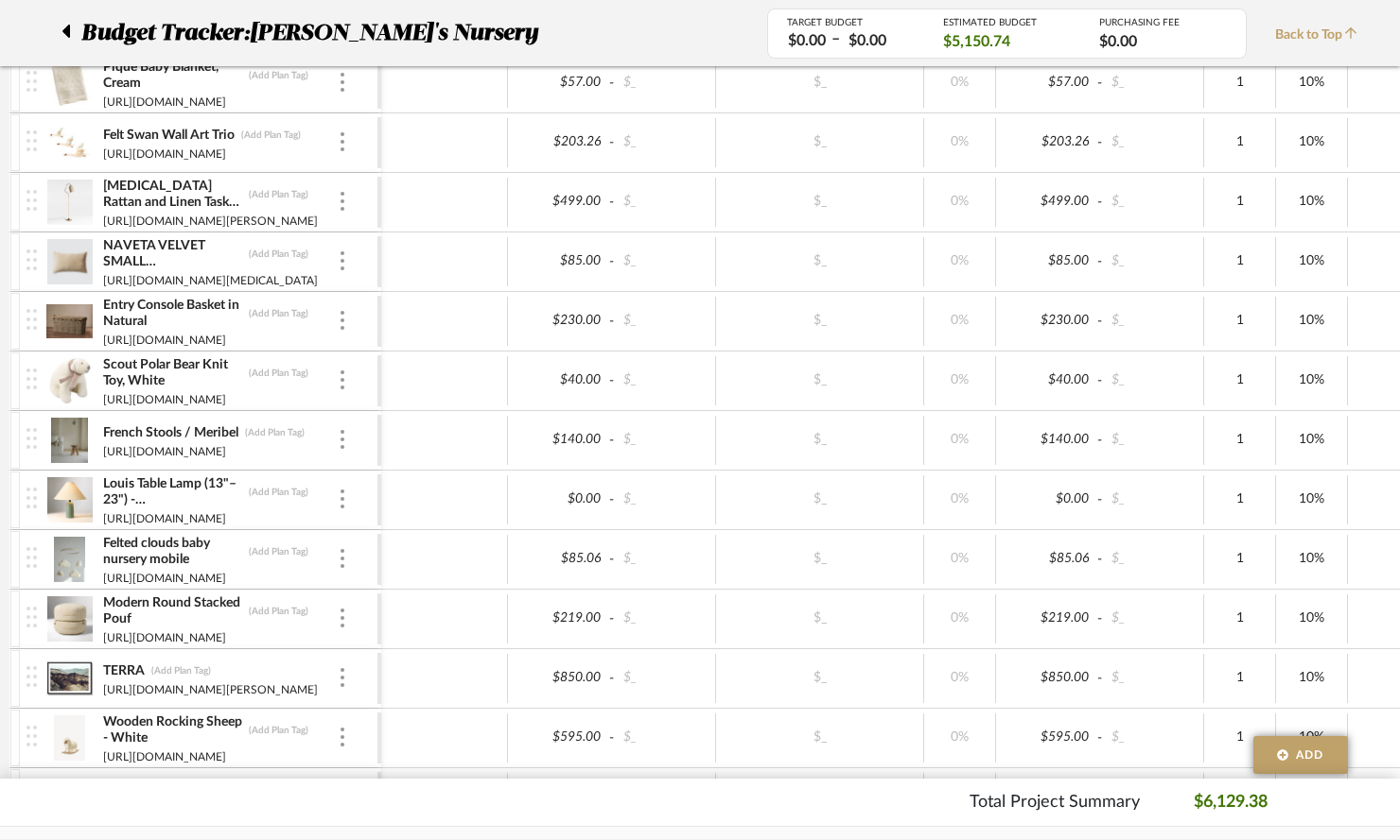
scroll to position [596, 0]
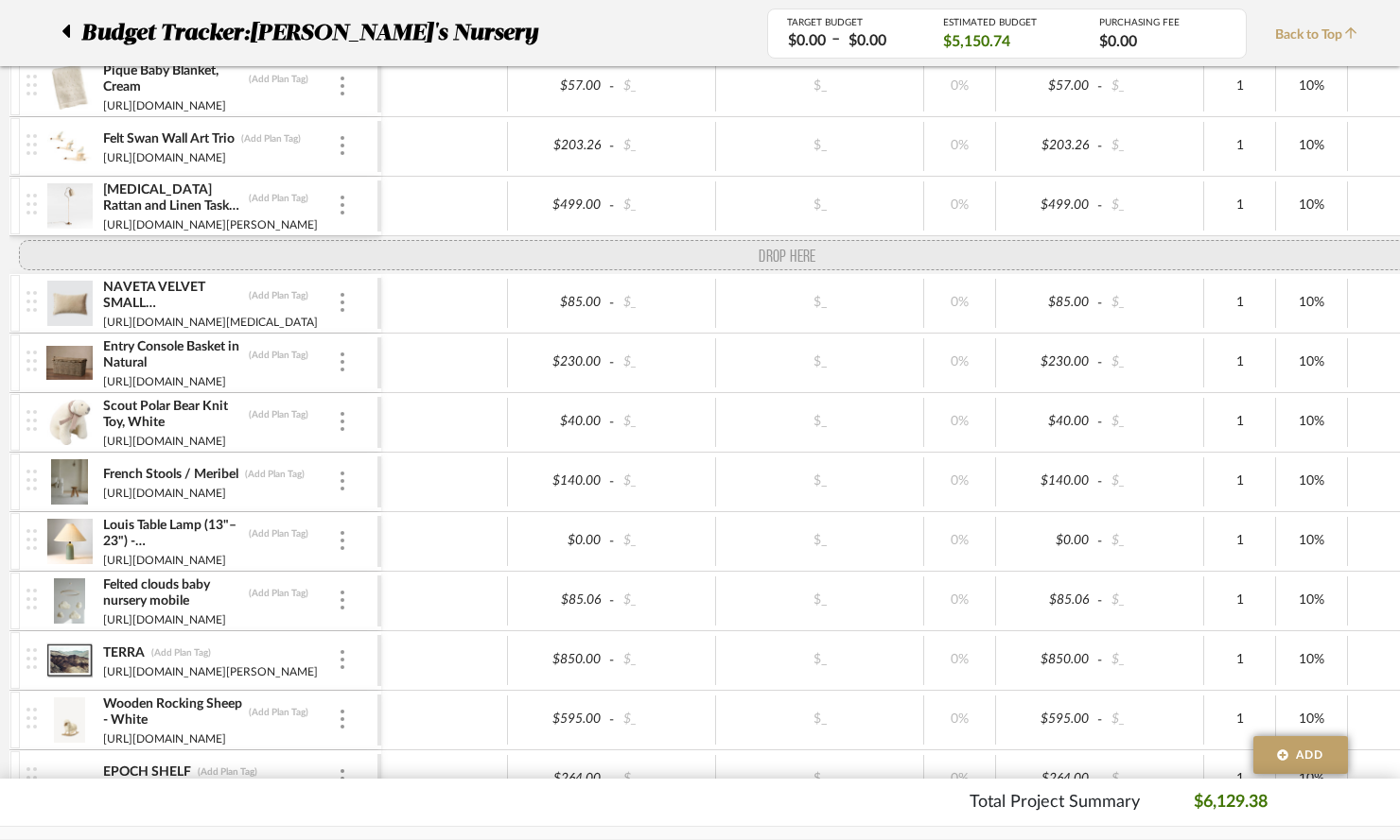
drag, startPoint x: 27, startPoint y: 619, endPoint x: 59, endPoint y: 271, distance: 349.5
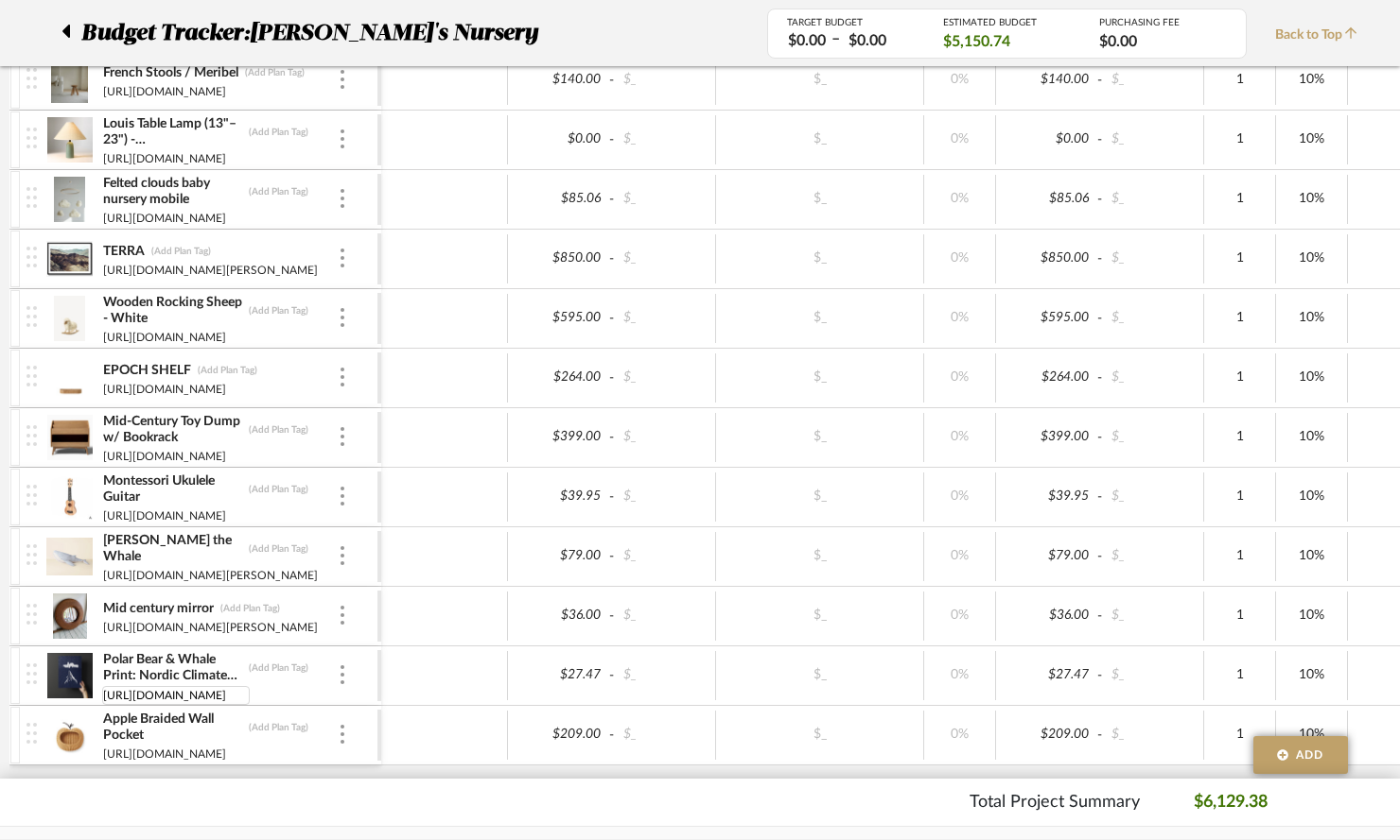
scroll to position [0, 0]
drag, startPoint x: 334, startPoint y: 696, endPoint x: 64, endPoint y: 699, distance: 270.0
click at [64, 699] on div "Polar Bear & Whale Print: Nordic Climate Art, Mother and Child (Add Plan Tag) […" at bounding box center [202, 675] width 351 height 59
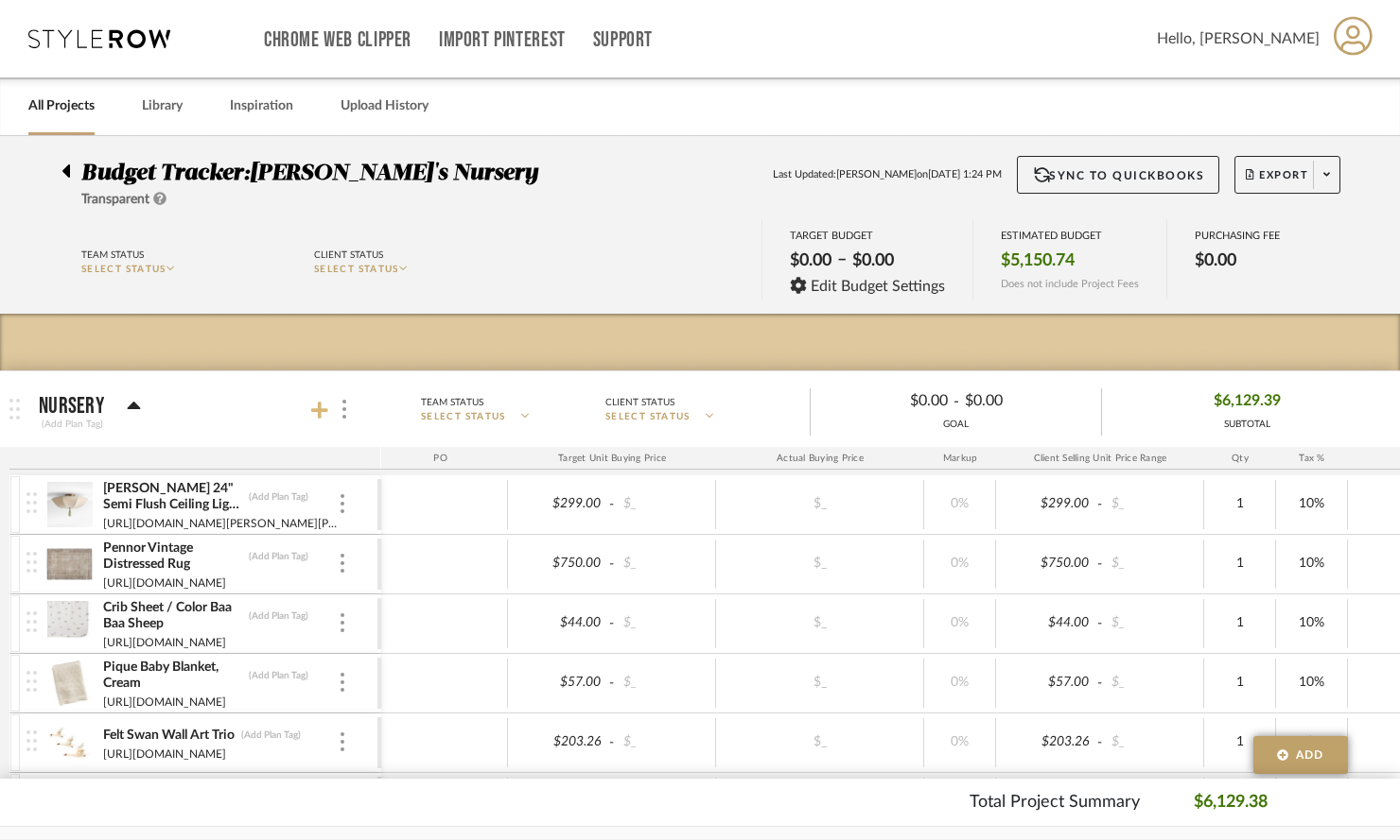
click at [323, 410] on icon at bounding box center [319, 410] width 17 height 17
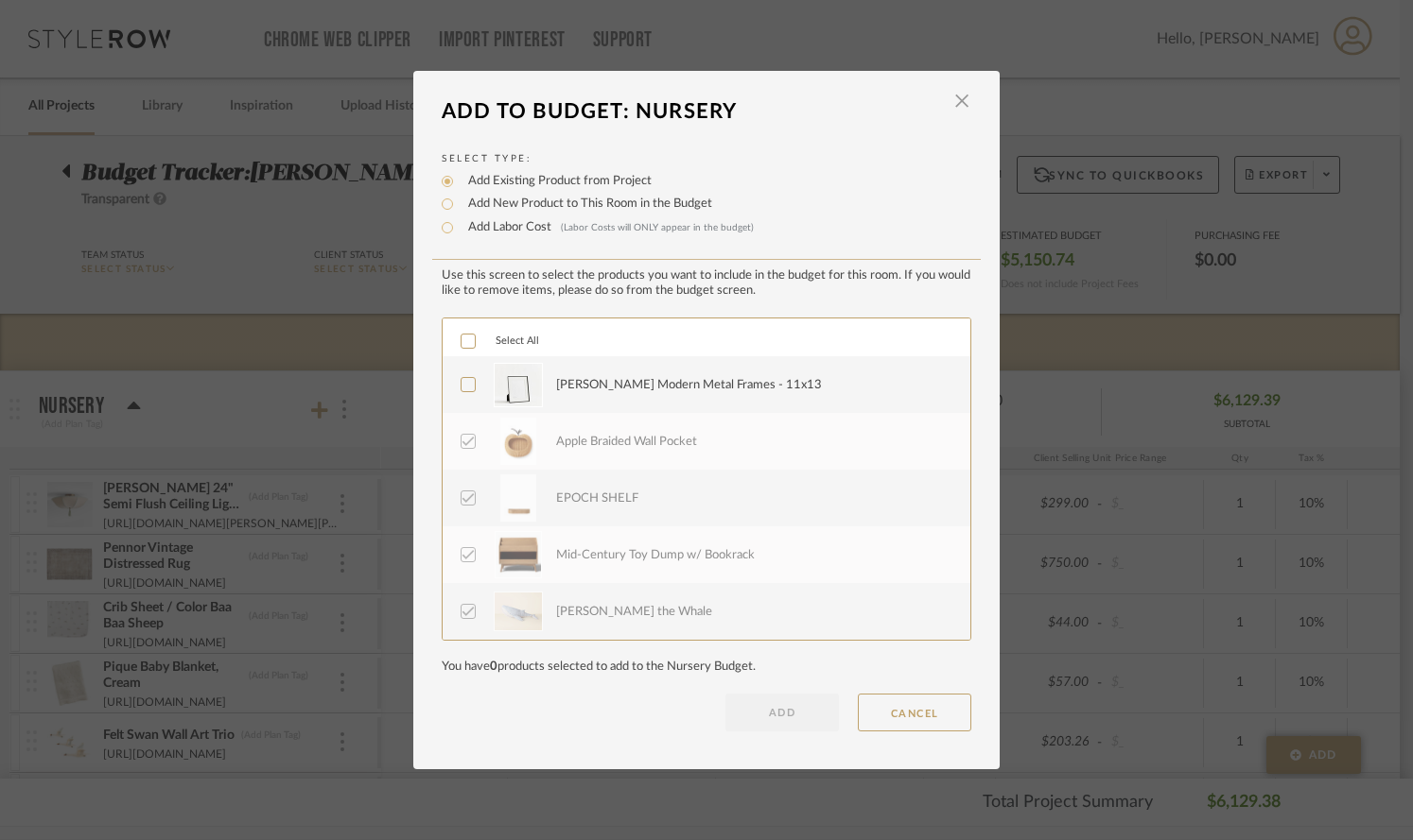
click at [461, 383] on icon at bounding box center [467, 384] width 13 height 13
click at [784, 711] on button "ADD" at bounding box center [782, 713] width 113 height 38
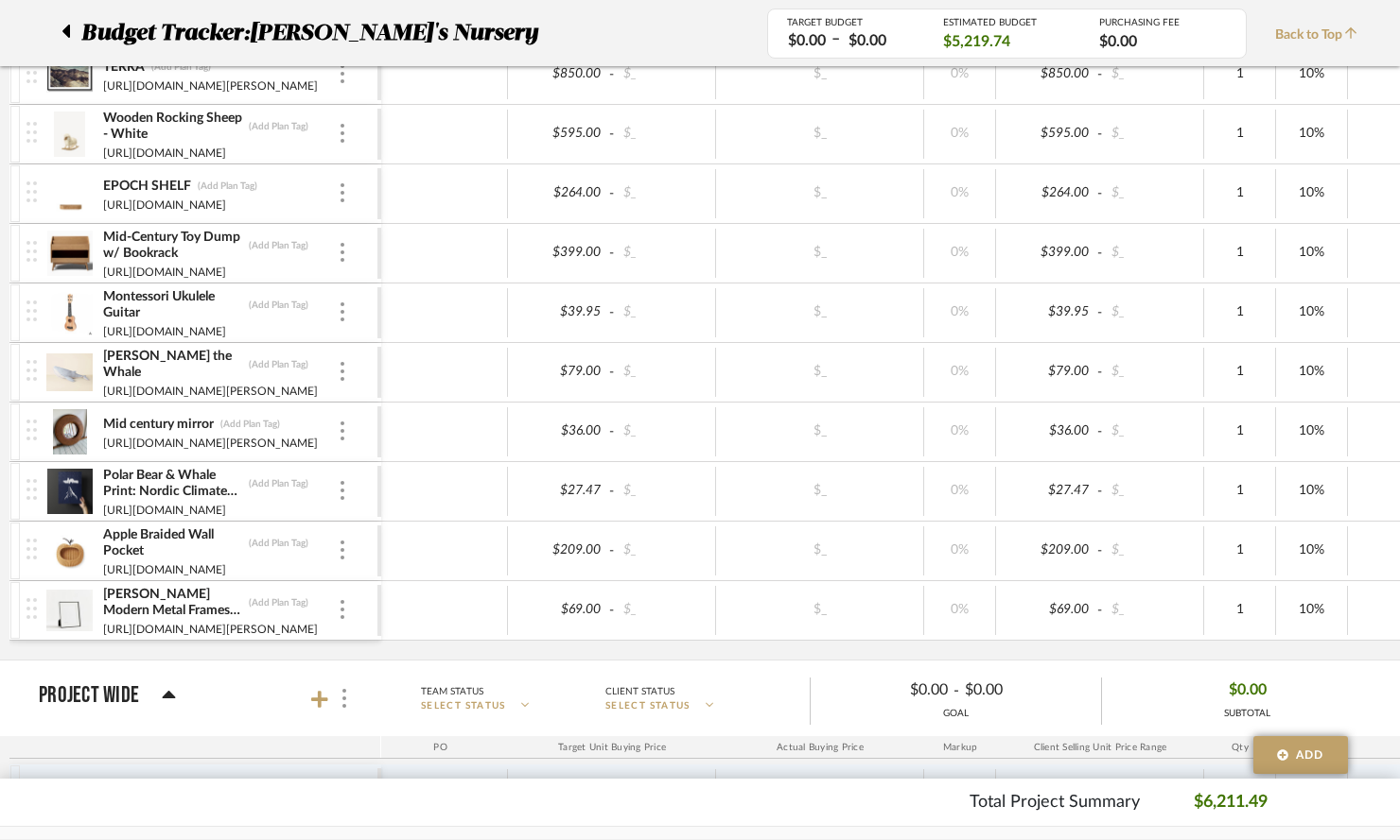
scroll to position [1223, 0]
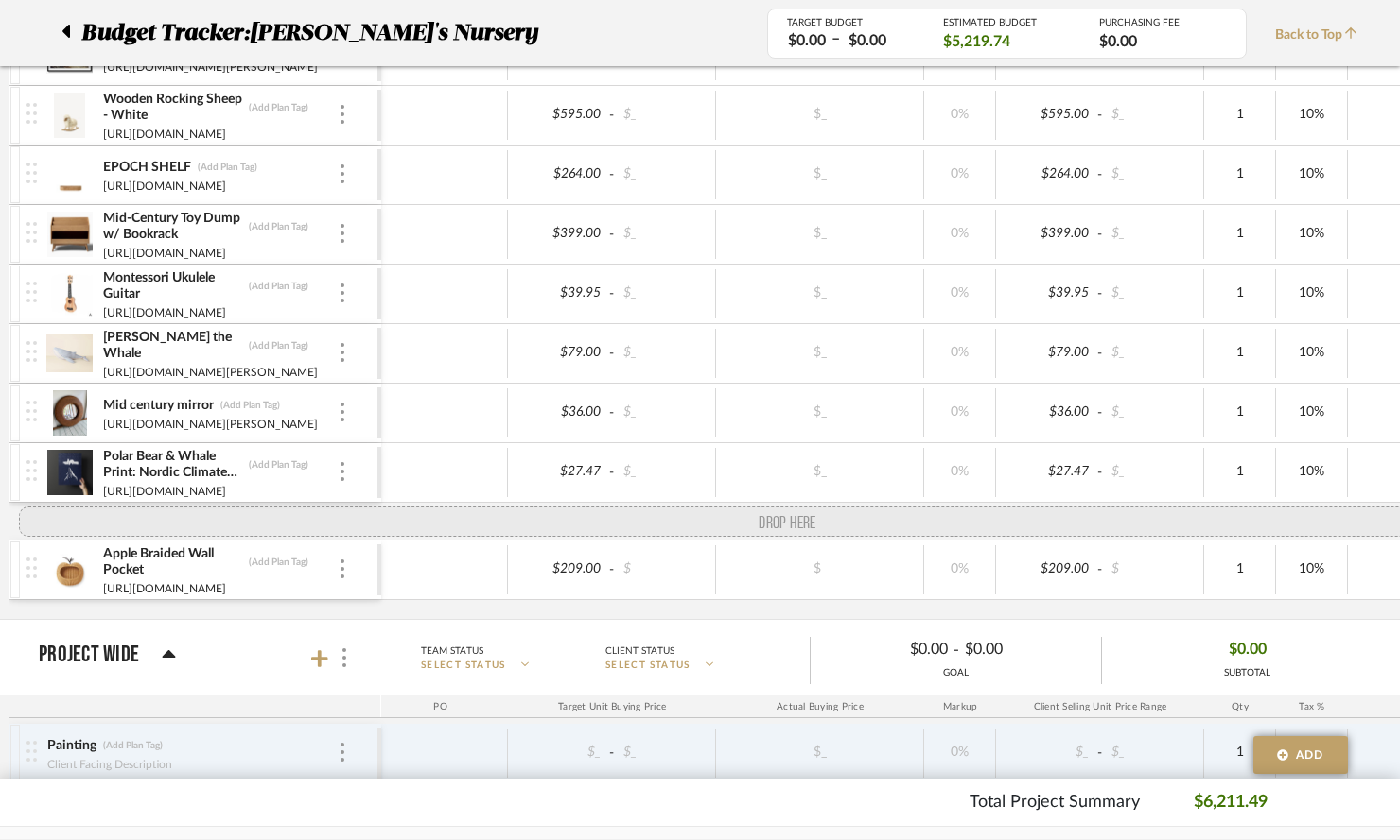
drag, startPoint x: 34, startPoint y: 598, endPoint x: 41, endPoint y: 522, distance: 76.3
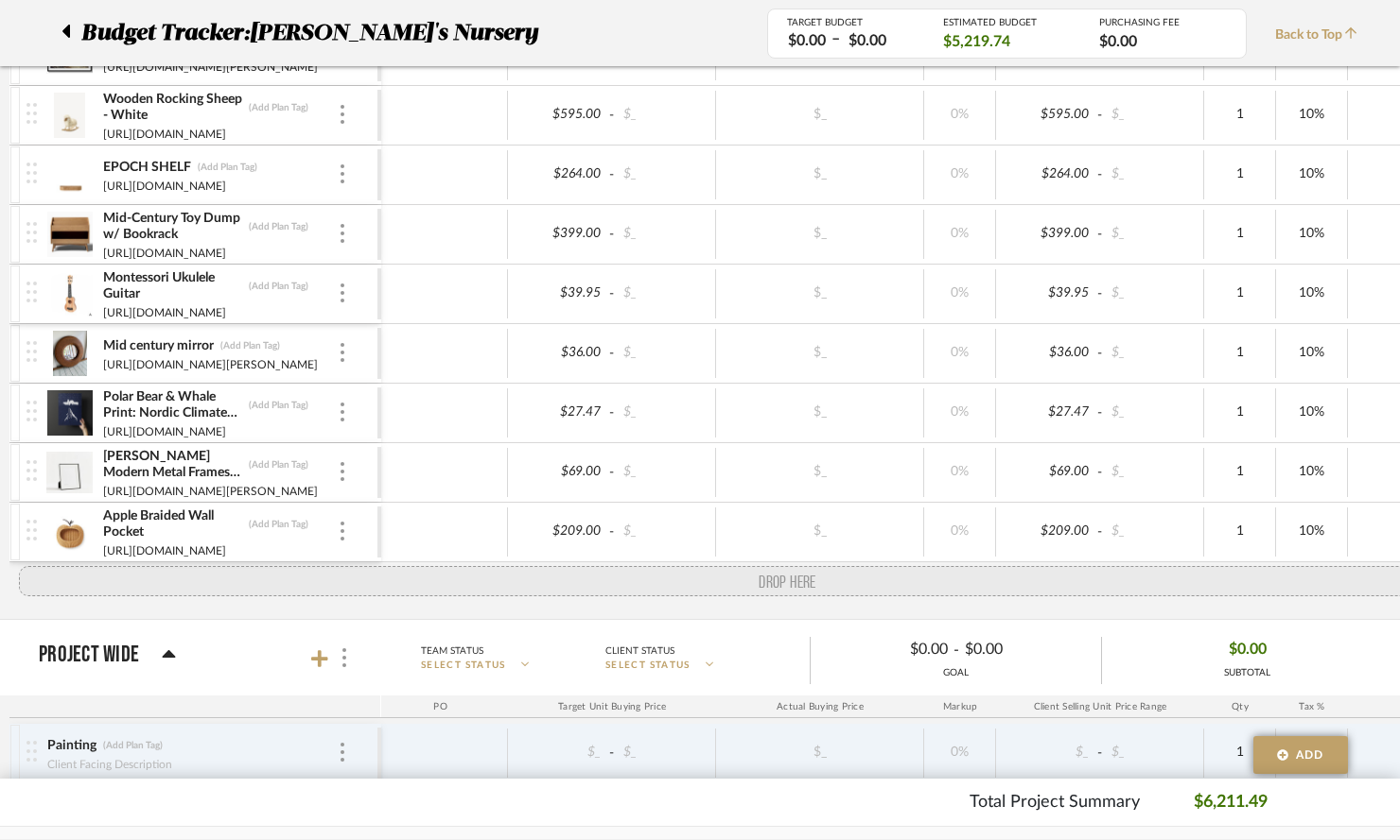
drag, startPoint x: 34, startPoint y: 345, endPoint x: 27, endPoint y: 537, distance: 192.1
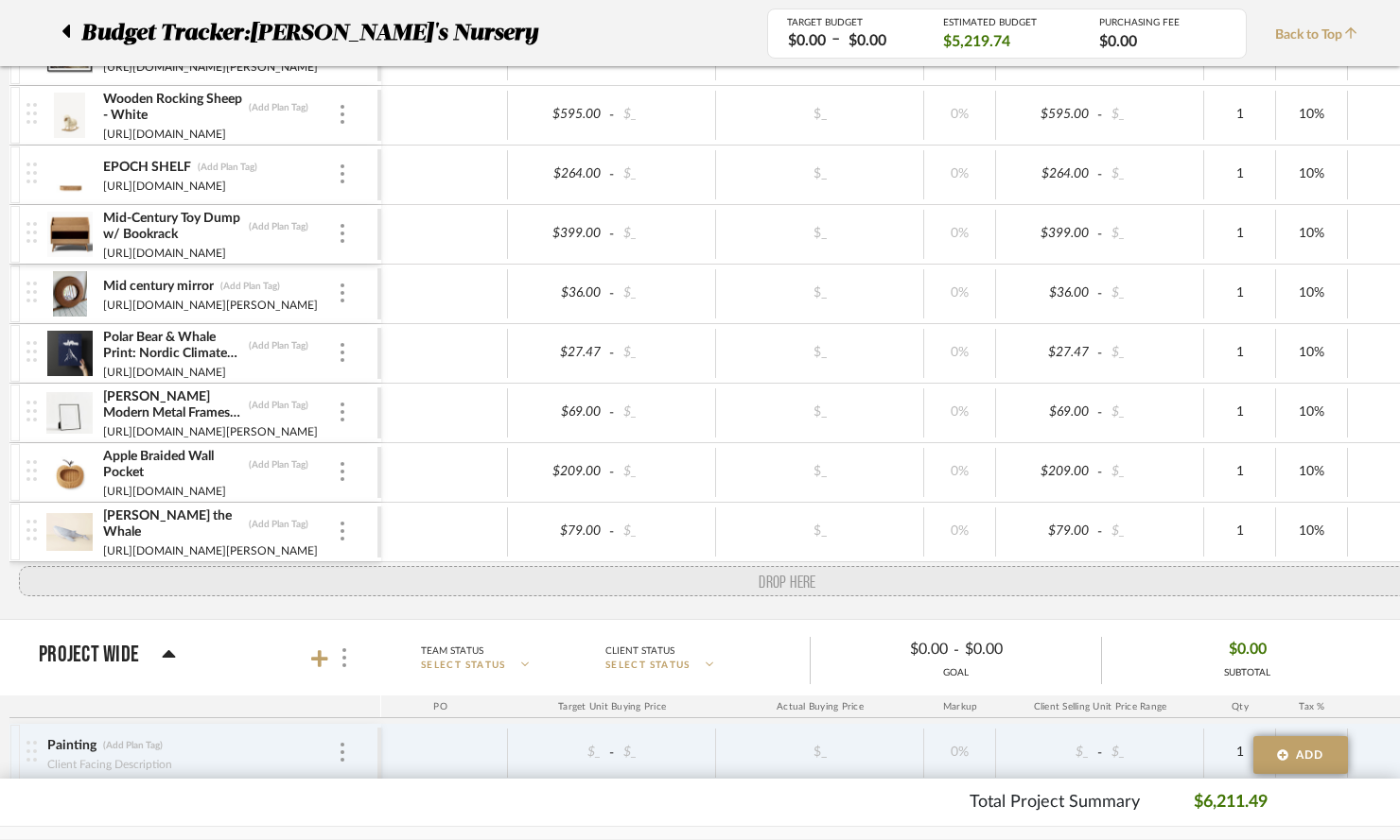
drag, startPoint x: 31, startPoint y: 293, endPoint x: 29, endPoint y: 567, distance: 274.0
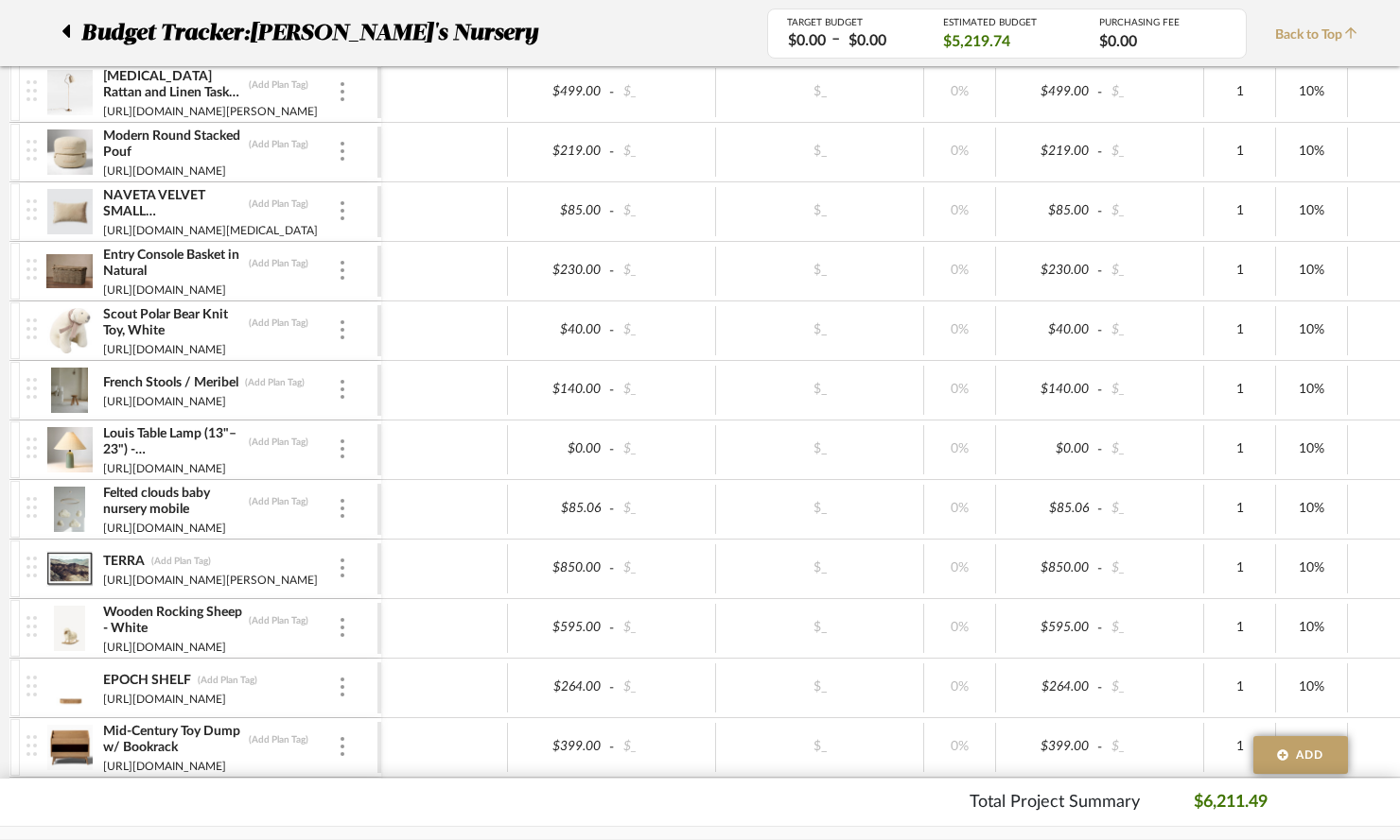
scroll to position [0, 0]
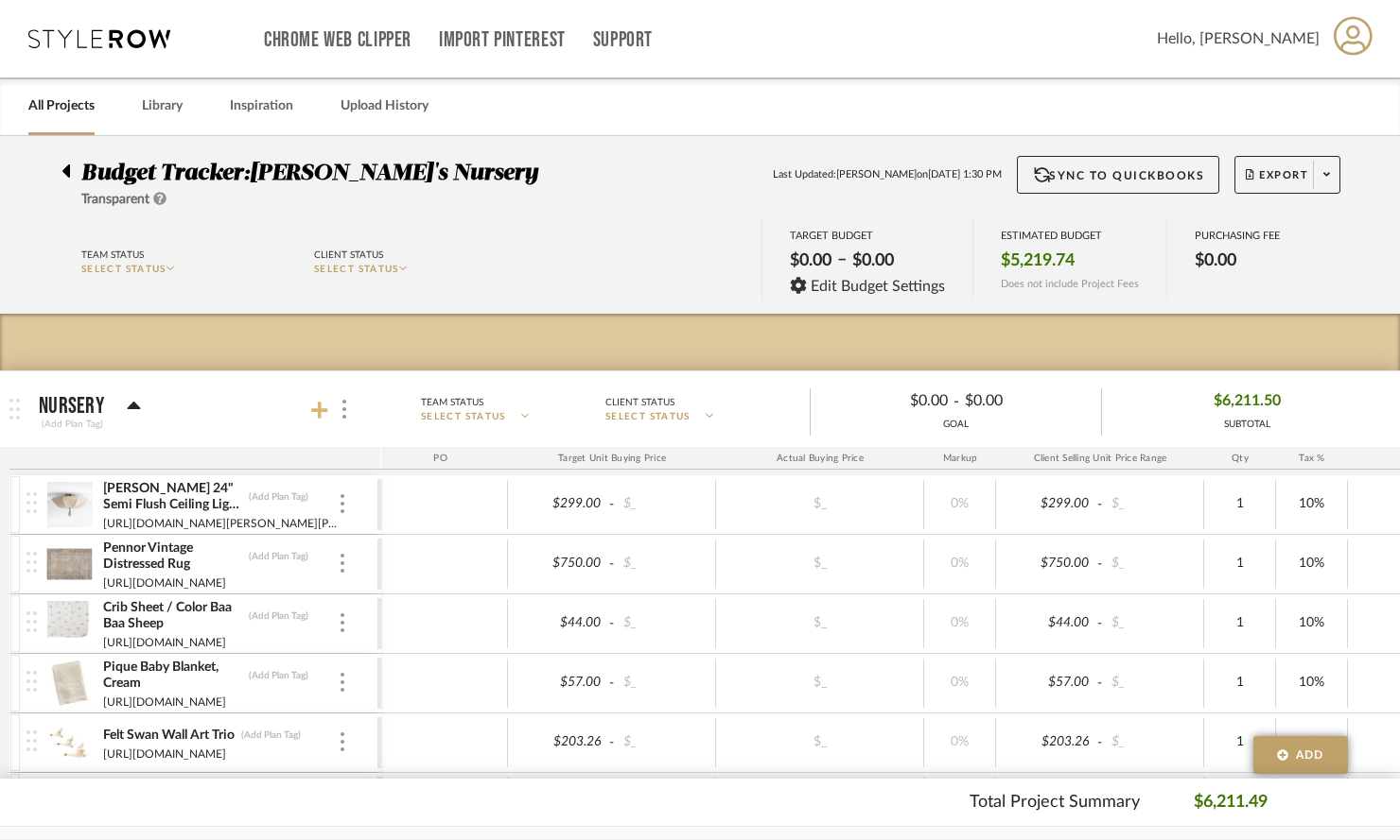
click at [318, 412] on icon at bounding box center [319, 410] width 17 height 17
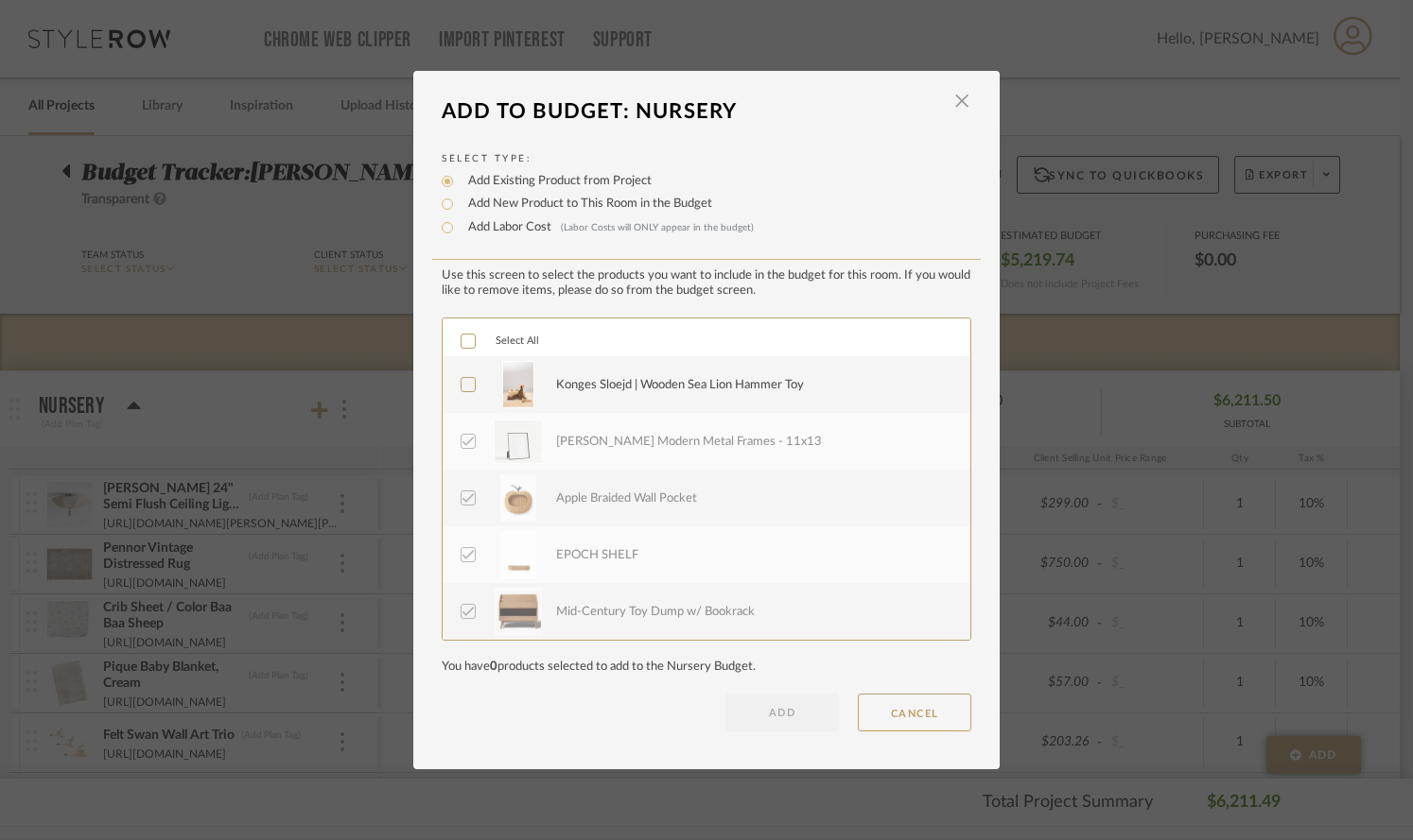
drag, startPoint x: 464, startPoint y: 382, endPoint x: 473, endPoint y: 390, distance: 12.0
click at [464, 382] on icon at bounding box center [467, 384] width 13 height 13
click at [813, 721] on button "ADD" at bounding box center [782, 713] width 113 height 38
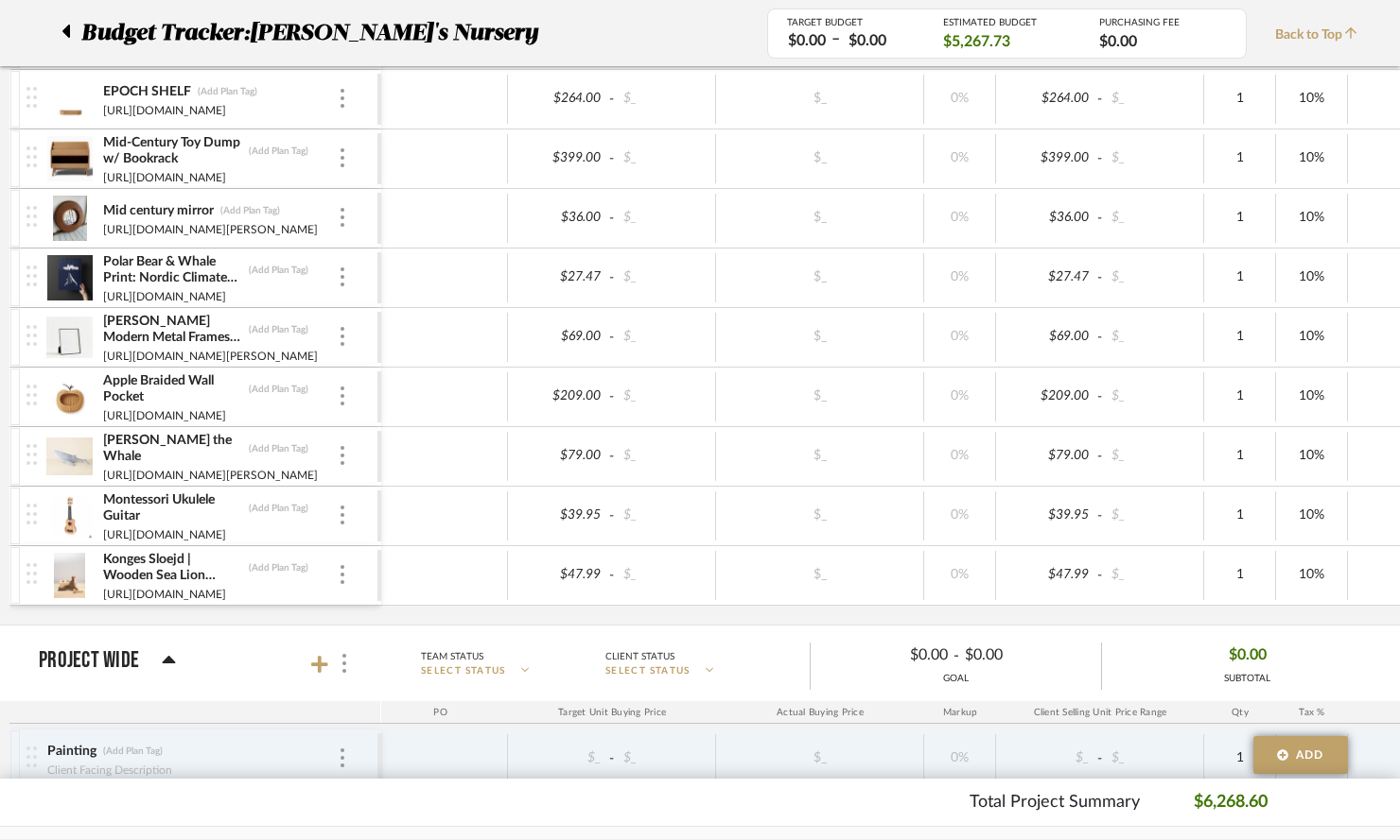
scroll to position [1307, 0]
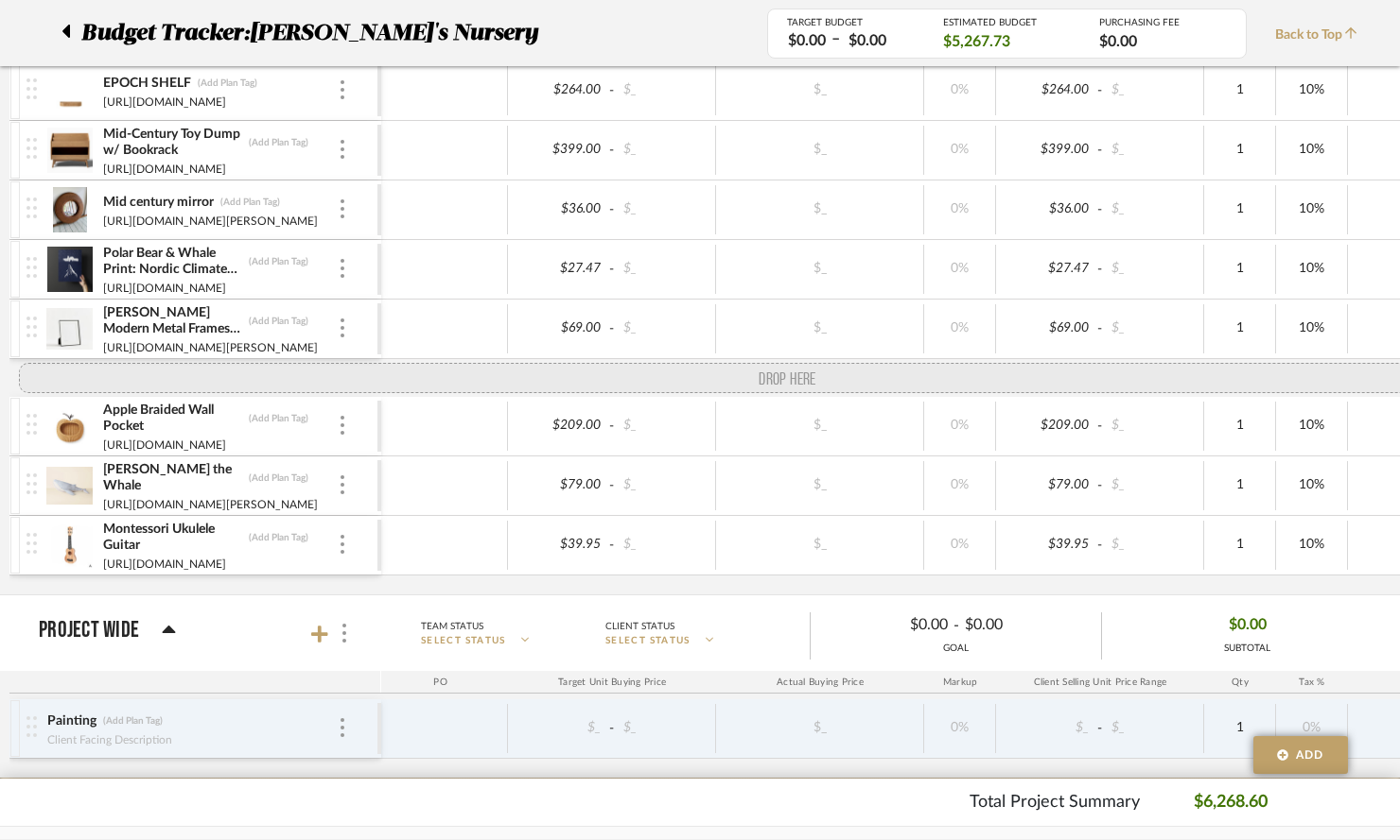
drag, startPoint x: 31, startPoint y: 564, endPoint x: 25, endPoint y: 393, distance: 171.1
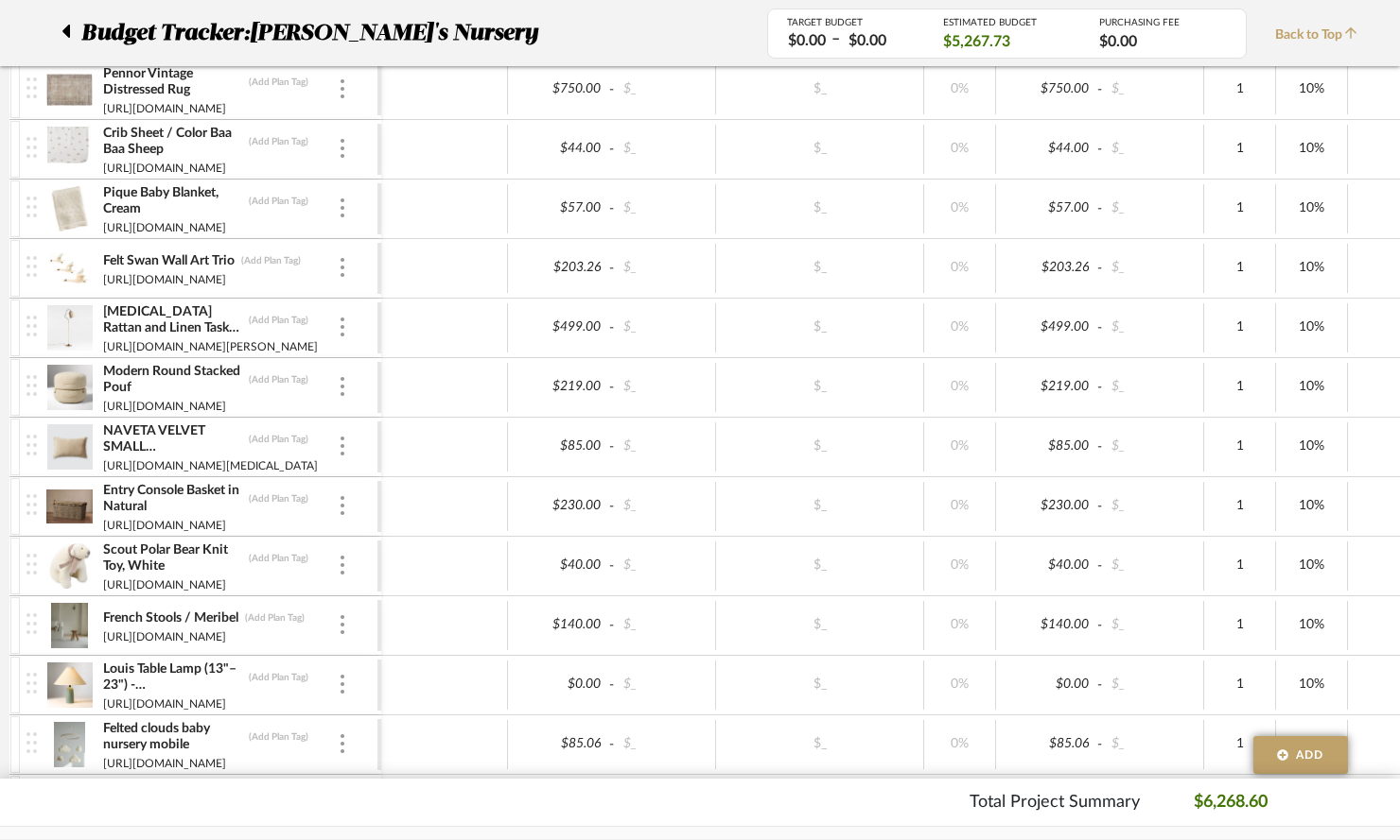
scroll to position [0, 0]
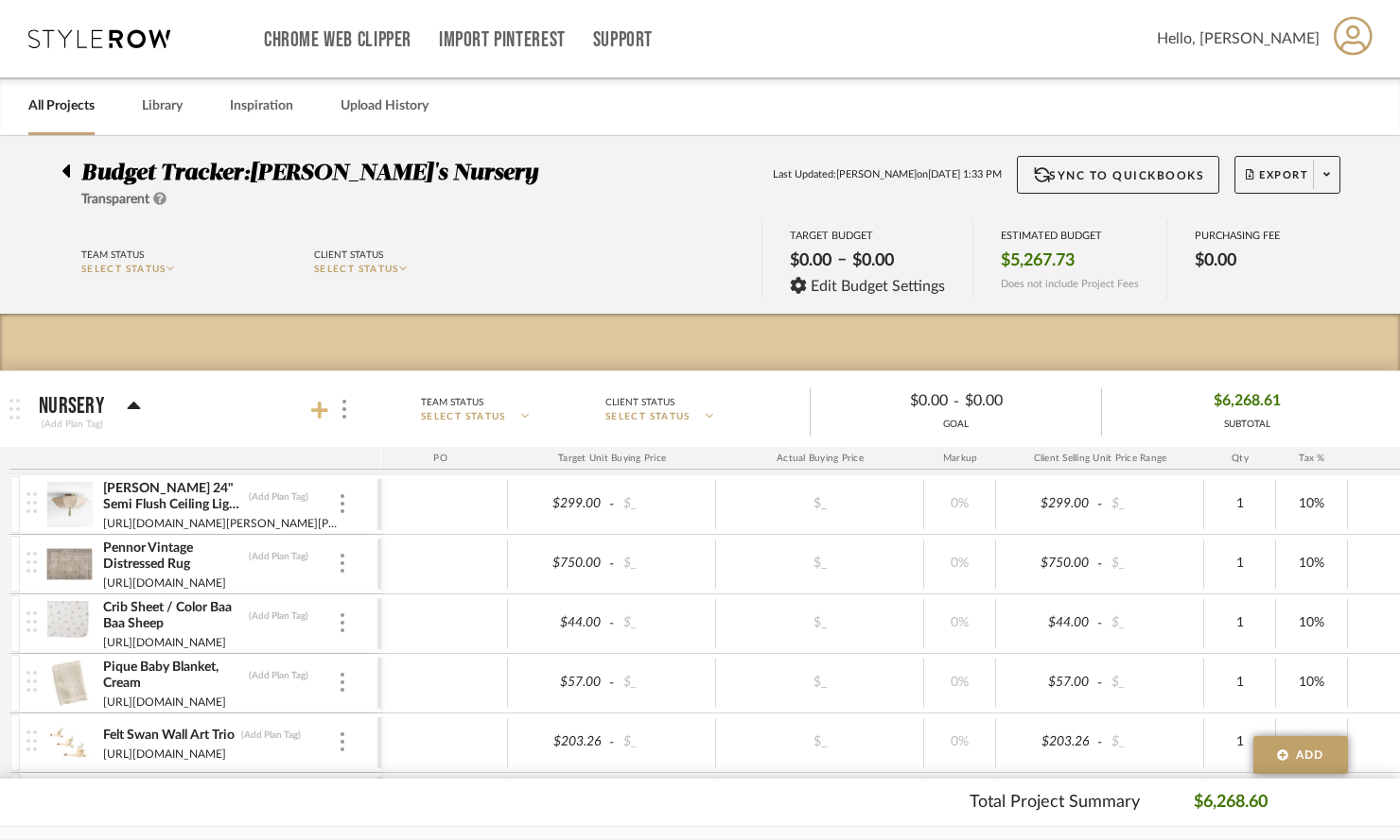
click at [320, 407] on icon at bounding box center [319, 410] width 17 height 17
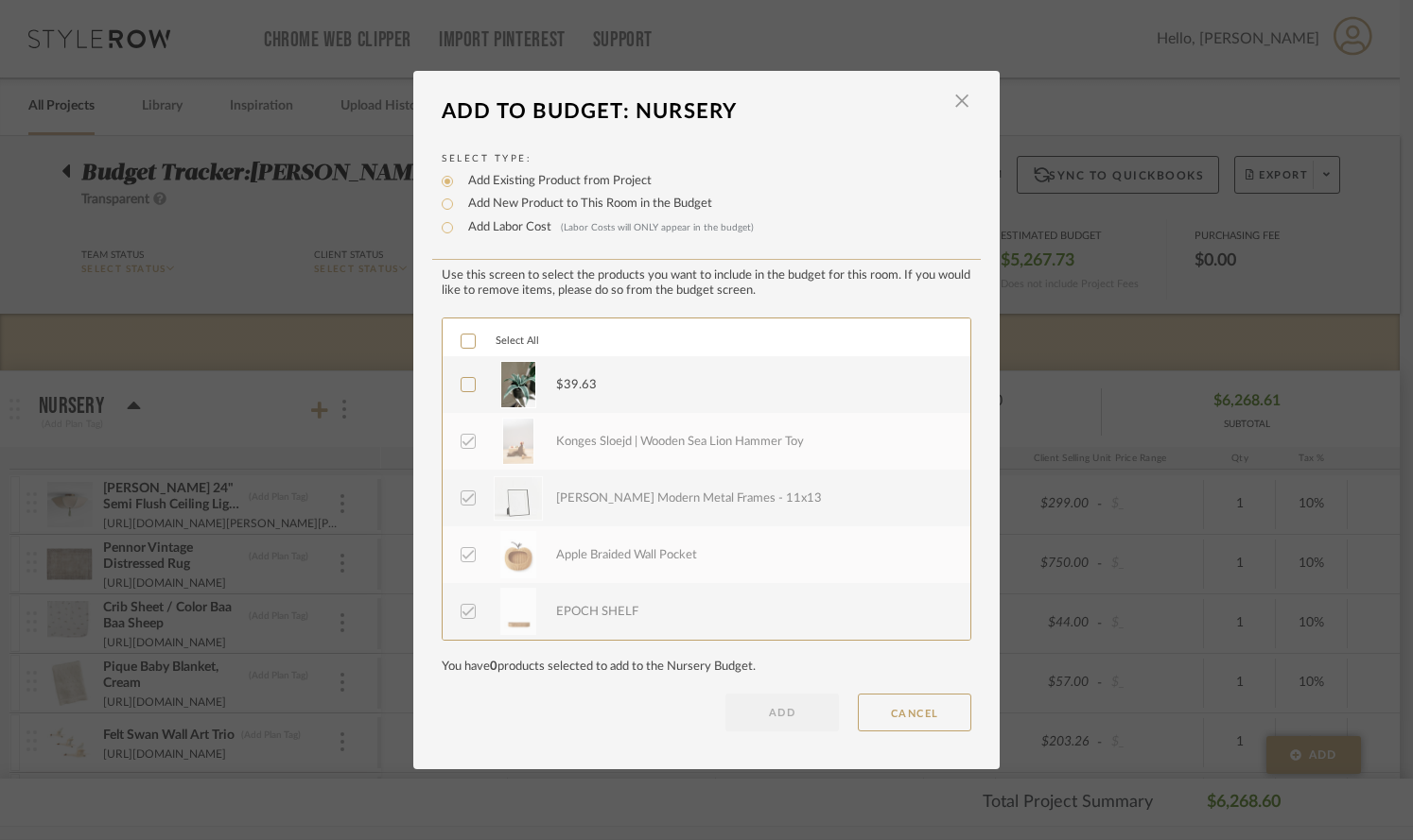
click at [461, 385] on icon at bounding box center [467, 384] width 13 height 13
click at [787, 718] on button "ADD" at bounding box center [782, 713] width 113 height 38
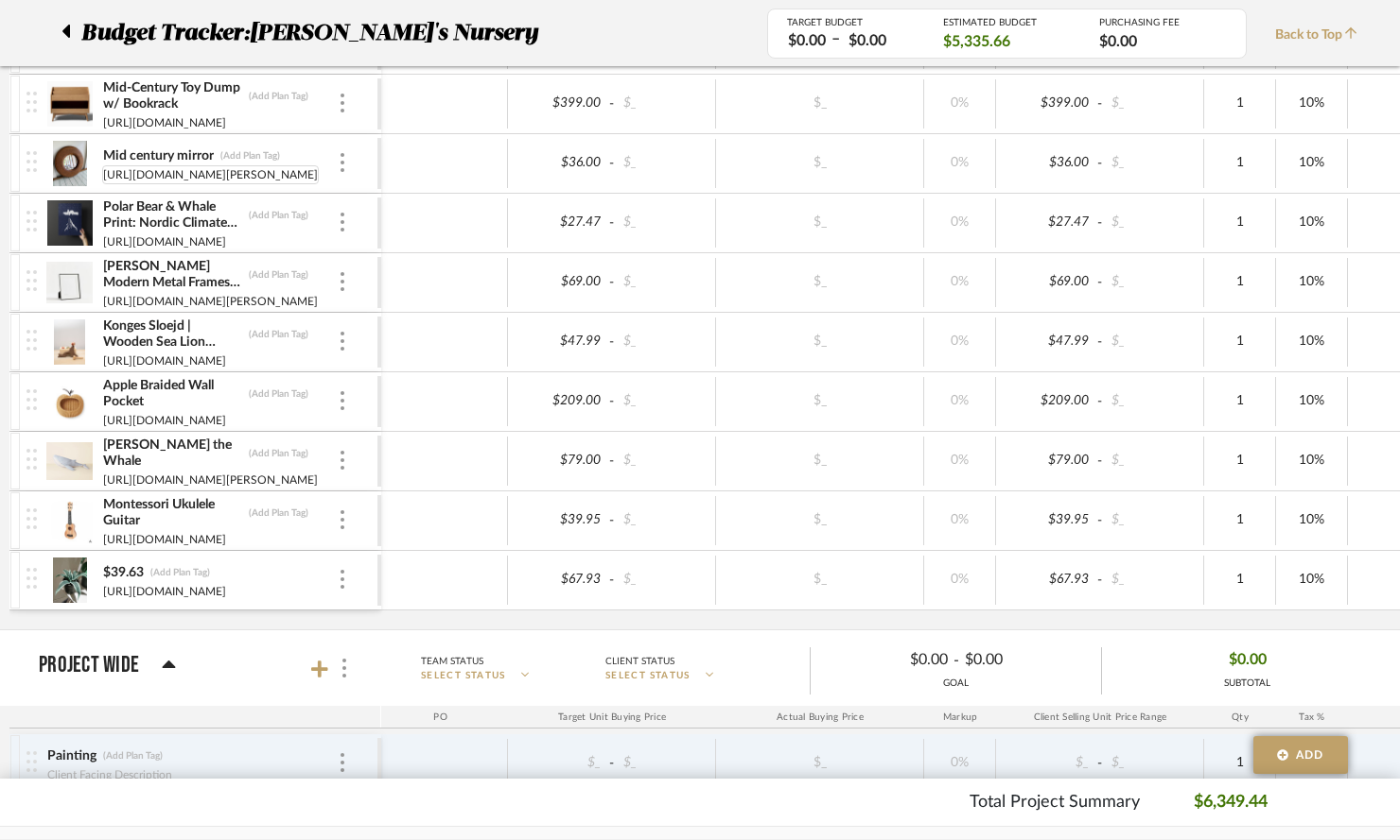
scroll to position [1340, 0]
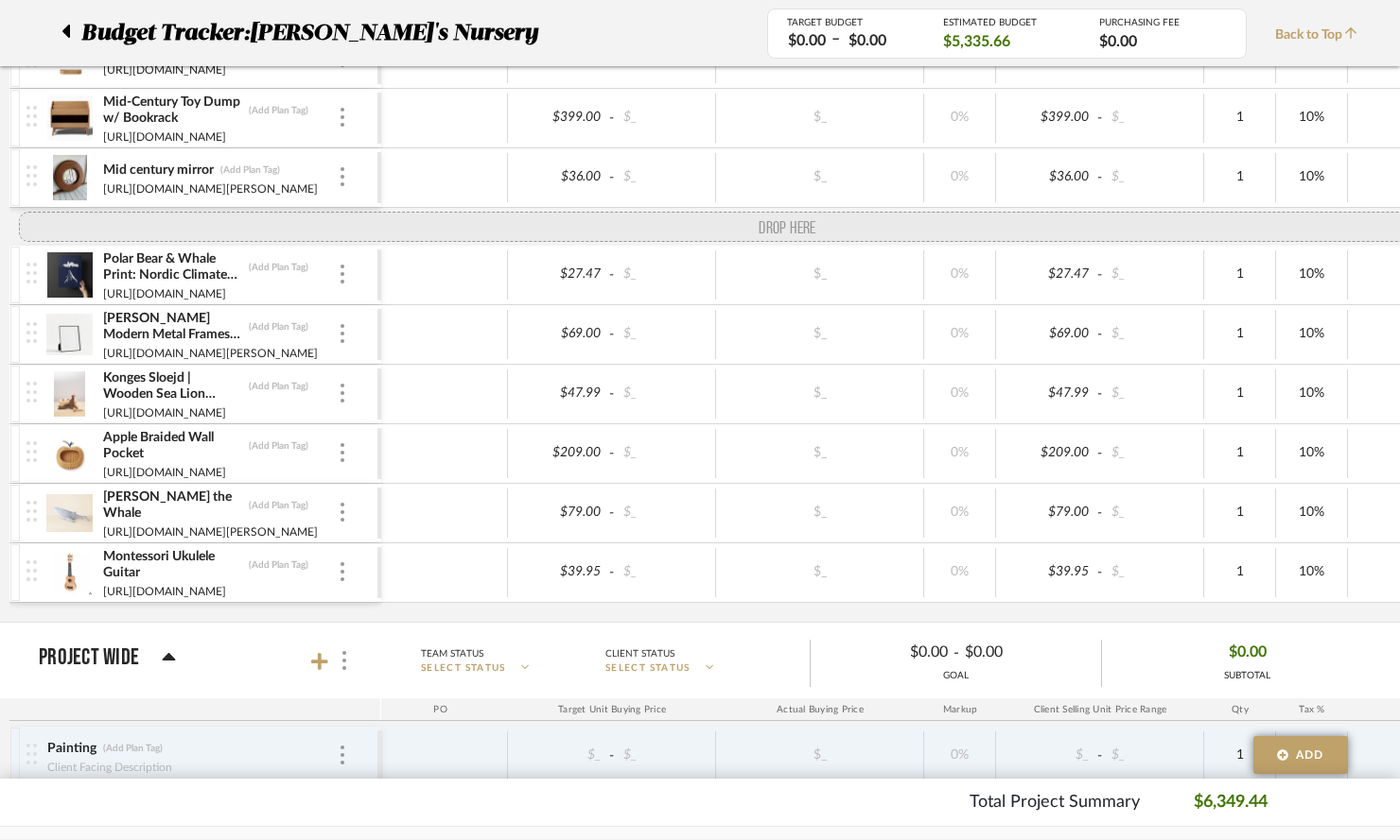
drag, startPoint x: 31, startPoint y: 595, endPoint x: 30, endPoint y: 225, distance: 370.0
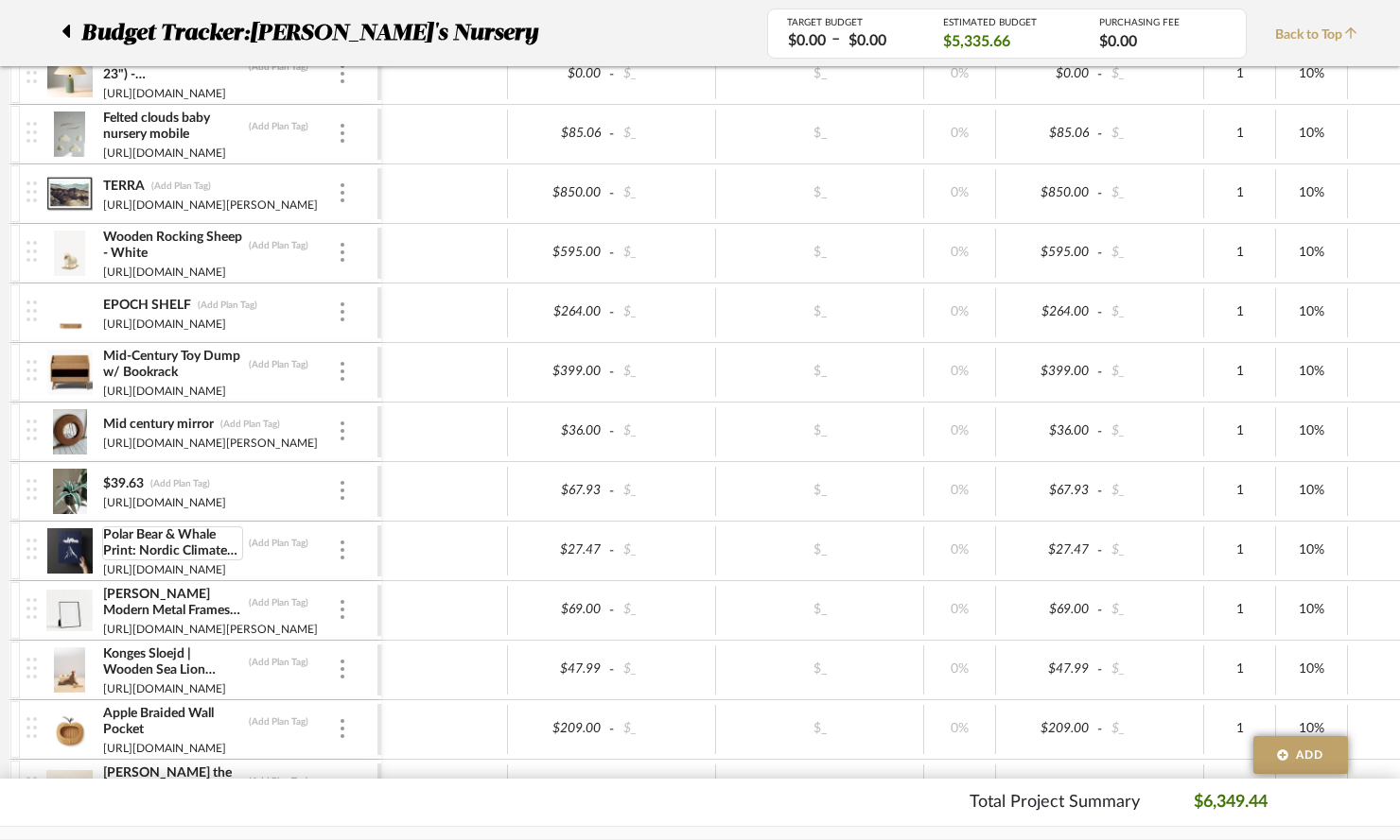
scroll to position [1083, 0]
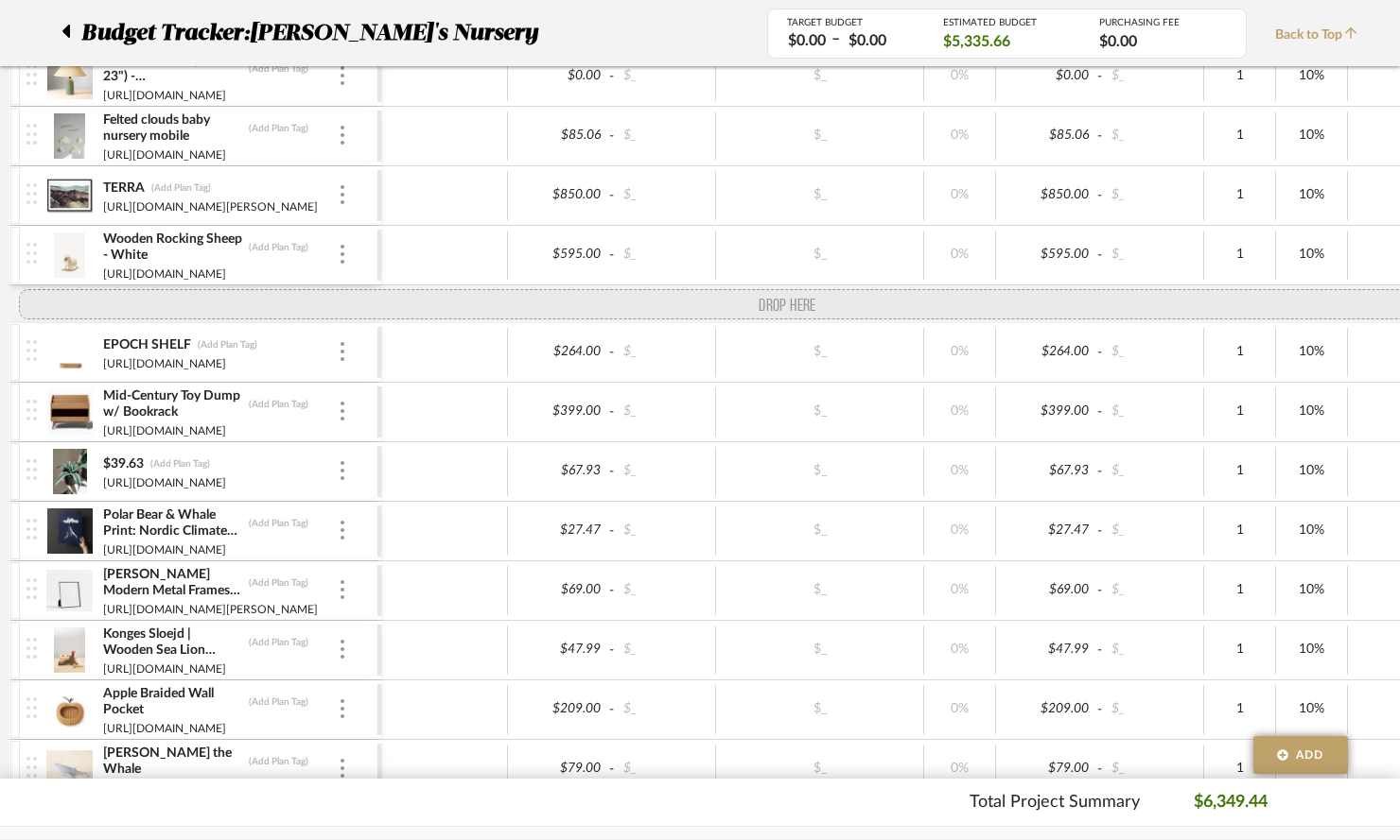
drag, startPoint x: 31, startPoint y: 434, endPoint x: 38, endPoint y: 307, distance: 127.2
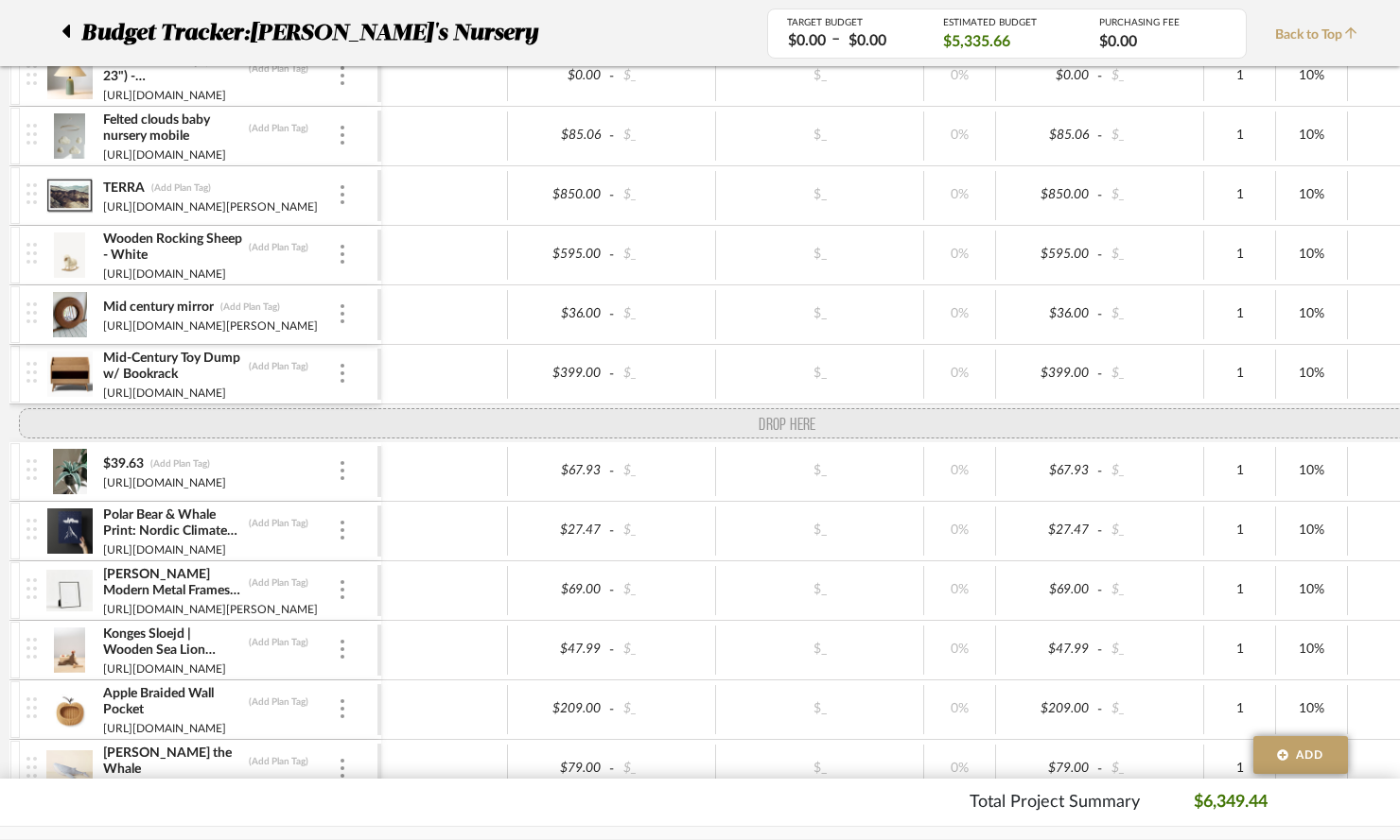
drag, startPoint x: 34, startPoint y: 374, endPoint x: 33, endPoint y: 418, distance: 44.0
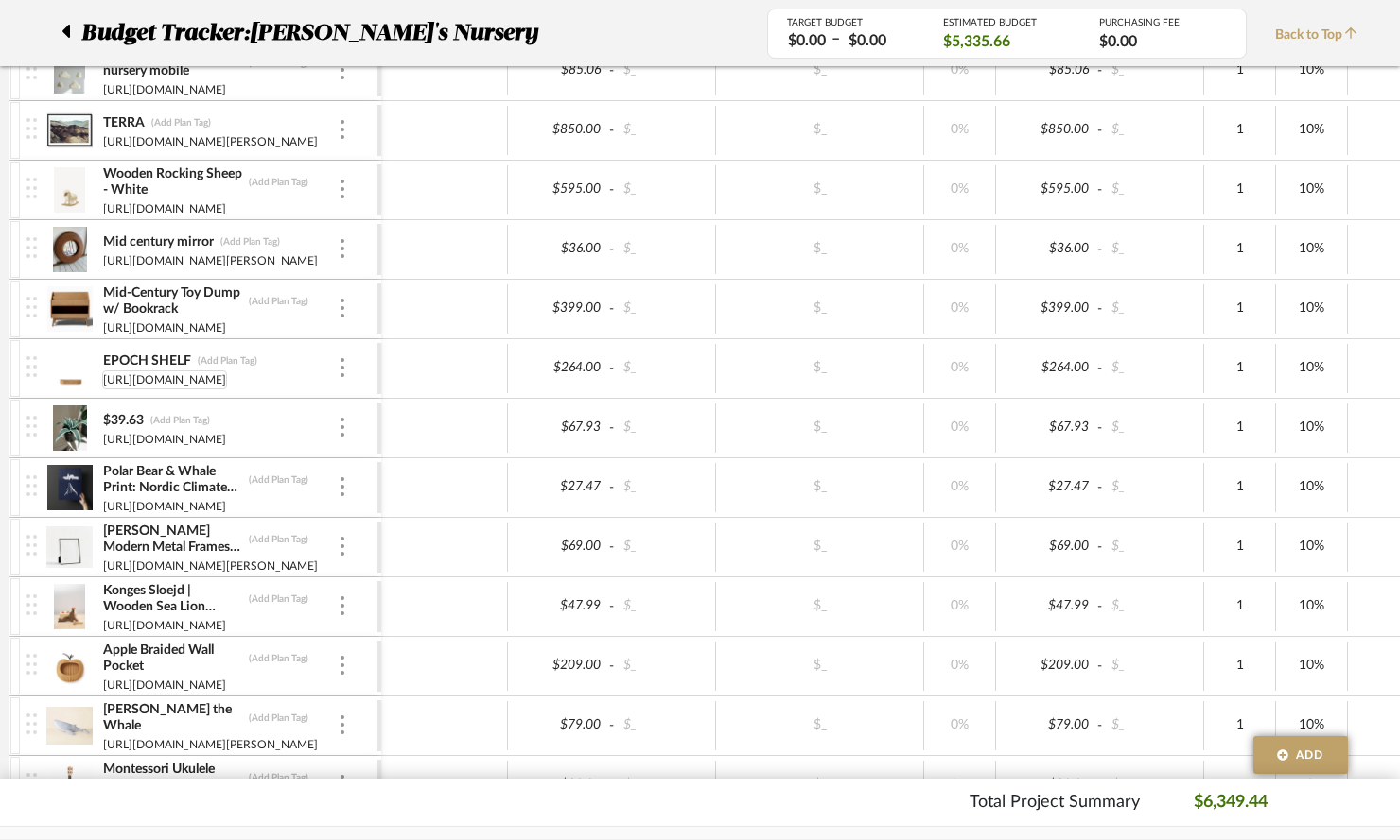
scroll to position [1182, 0]
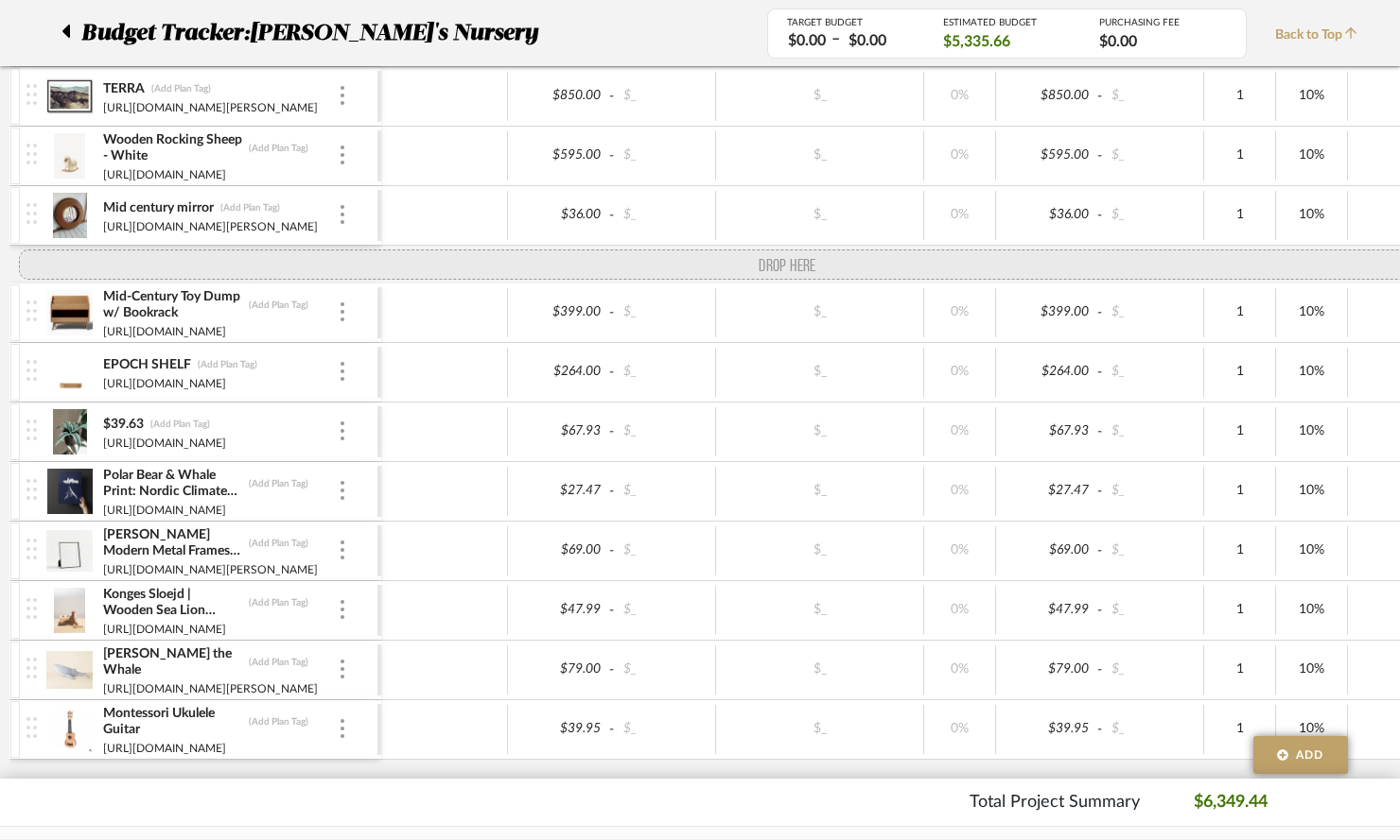
drag, startPoint x: 35, startPoint y: 629, endPoint x: 42, endPoint y: 273, distance: 356.1
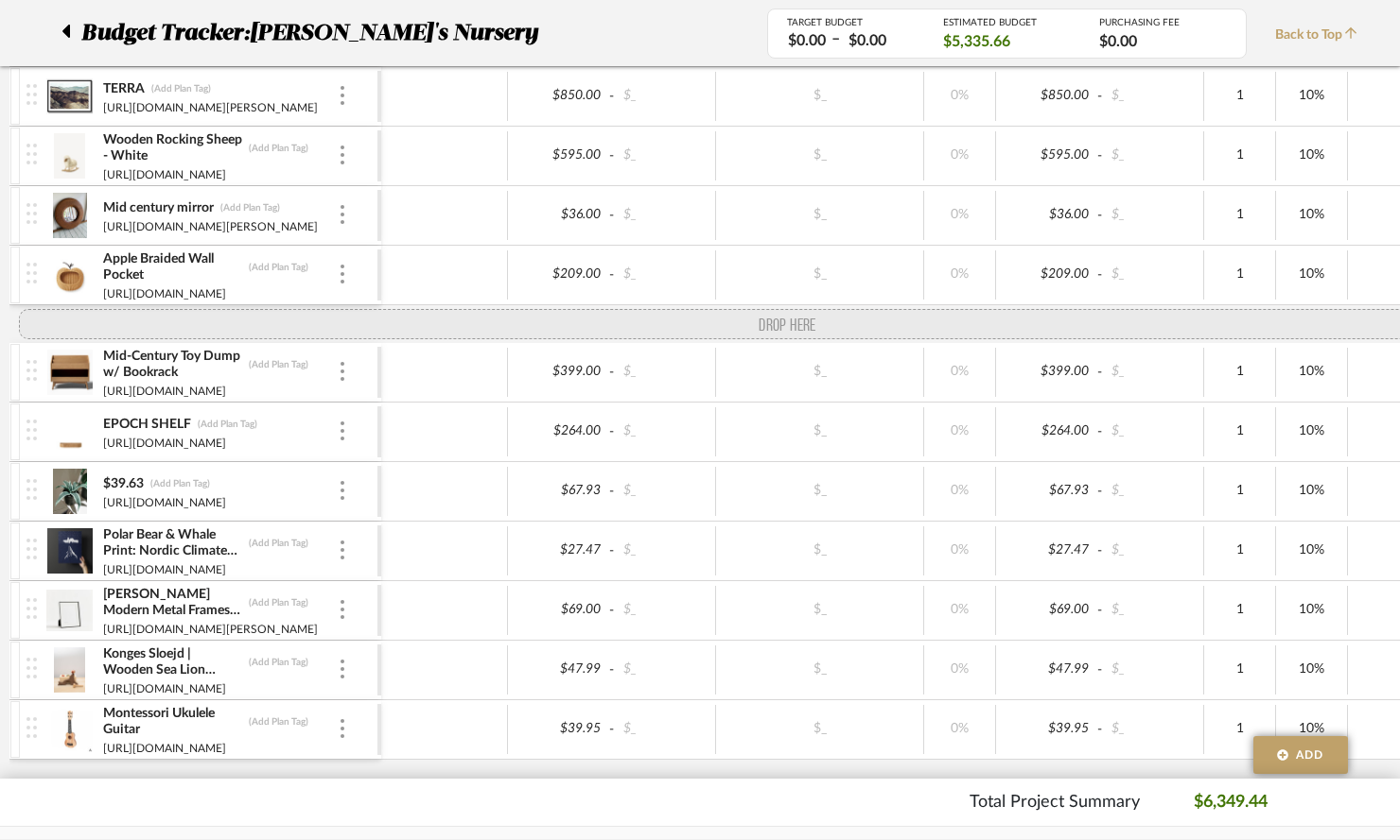
drag, startPoint x: 34, startPoint y: 698, endPoint x: 45, endPoint y: 324, distance: 374.2
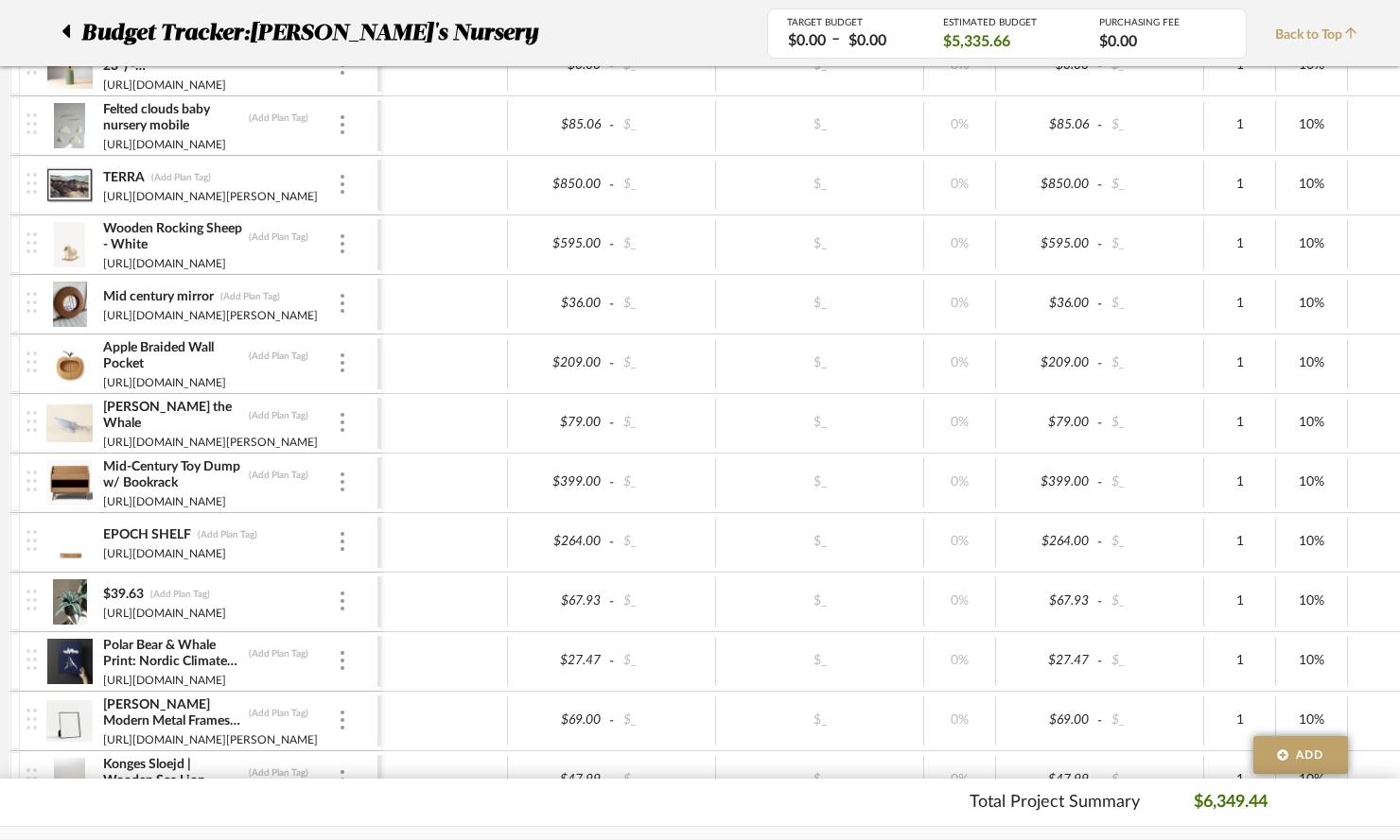
scroll to position [0, 0]
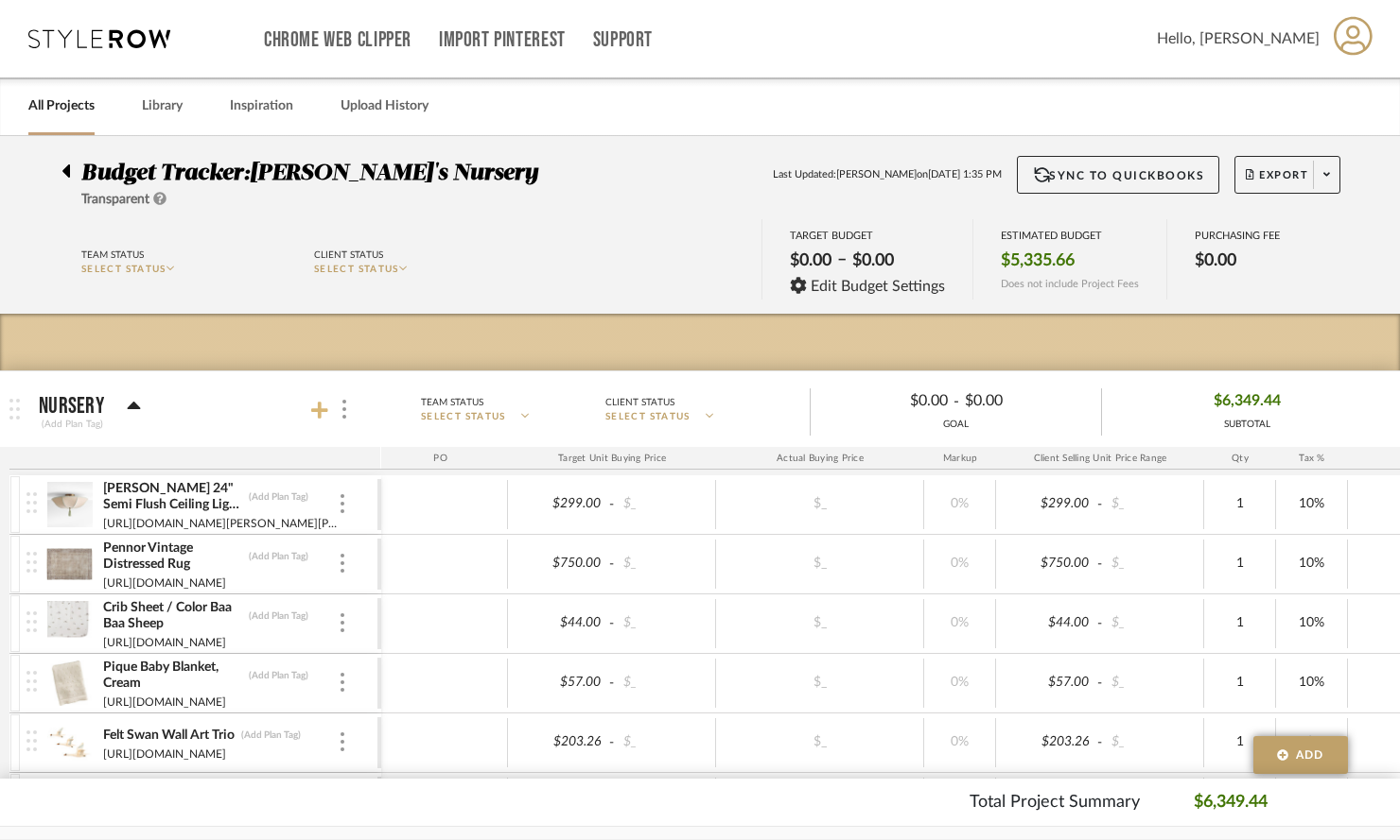
click at [319, 411] on icon at bounding box center [319, 410] width 17 height 17
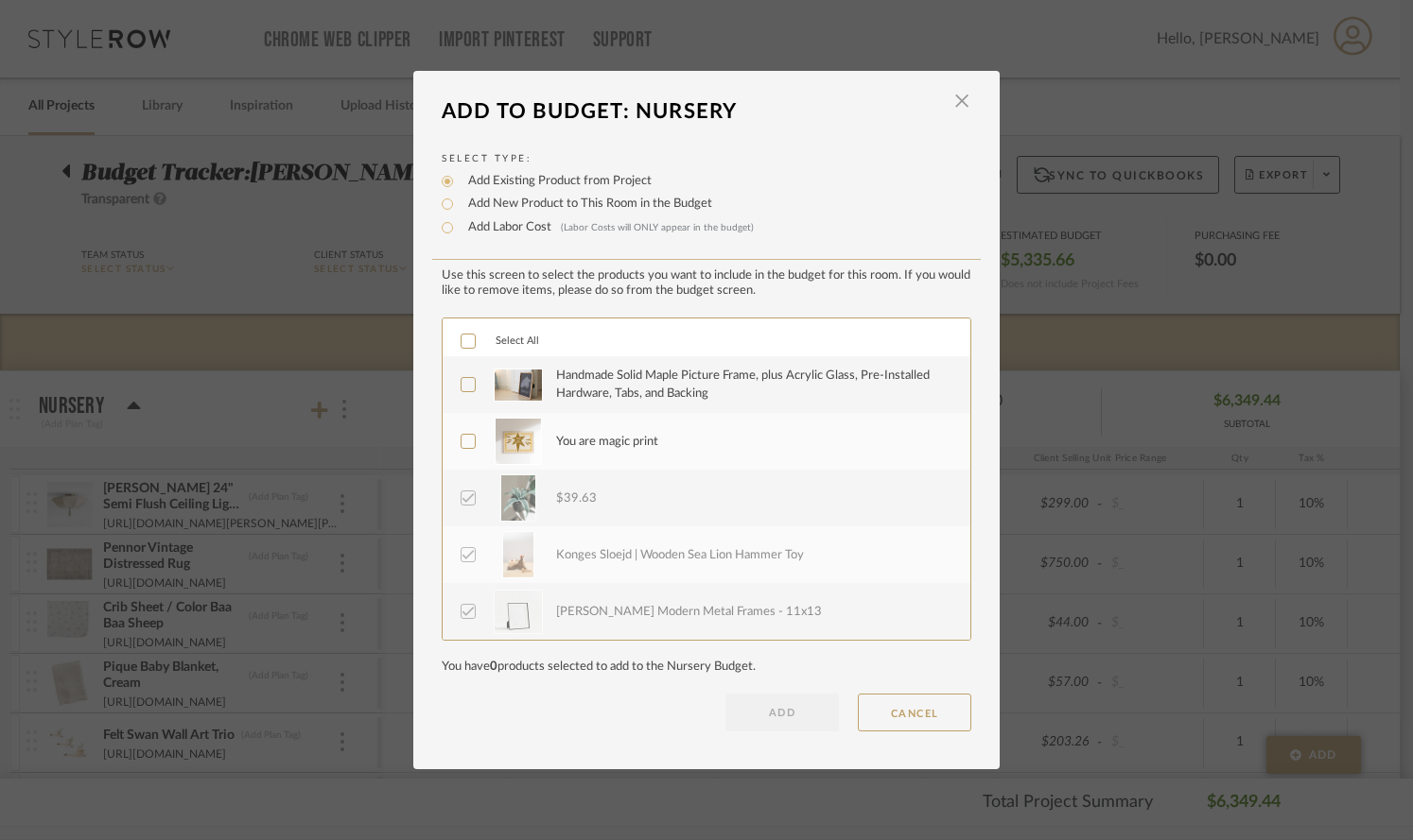
click at [461, 440] on icon at bounding box center [467, 440] width 13 height 13
click at [461, 387] on icon at bounding box center [467, 384] width 13 height 13
click at [773, 709] on button "ADD" at bounding box center [782, 713] width 113 height 38
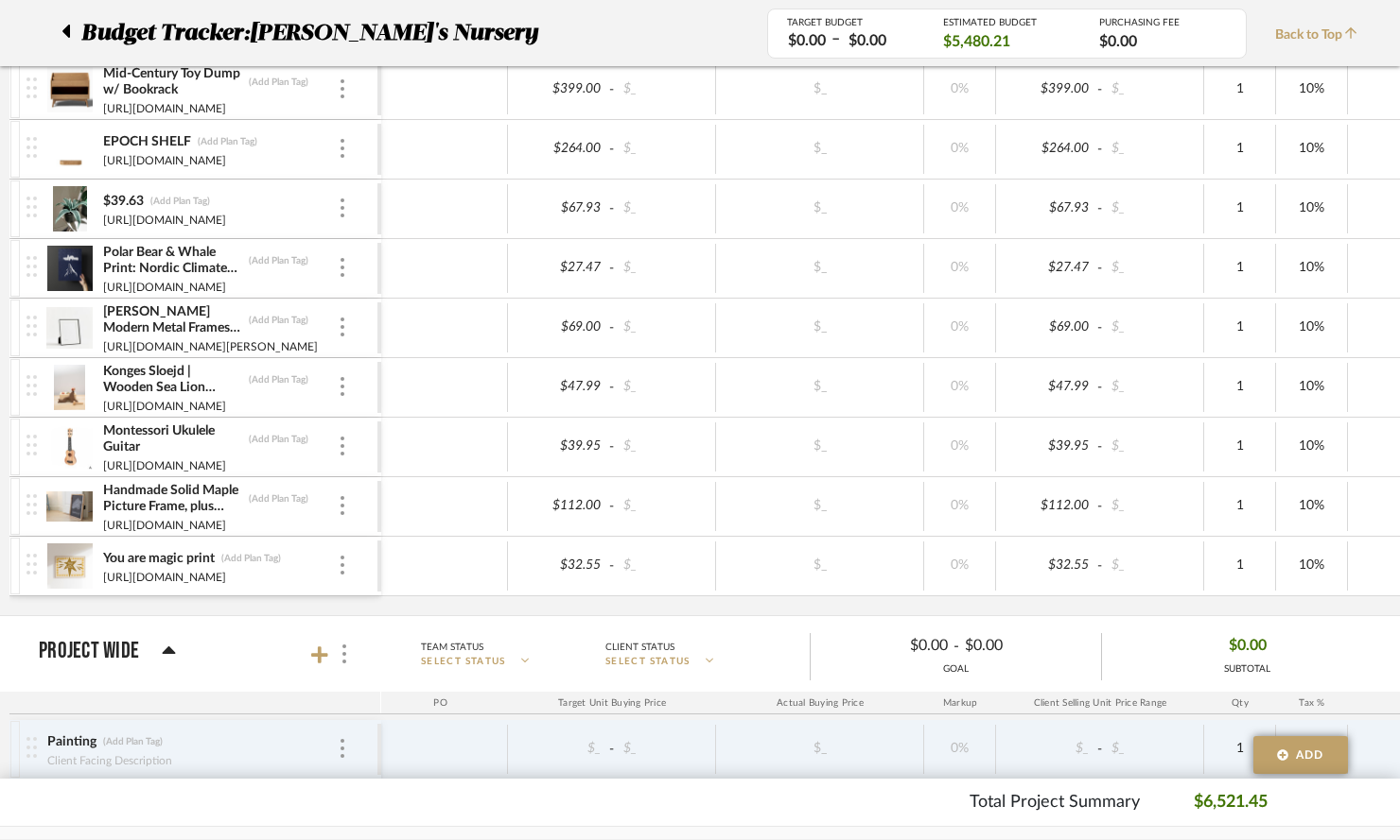
scroll to position [1463, 0]
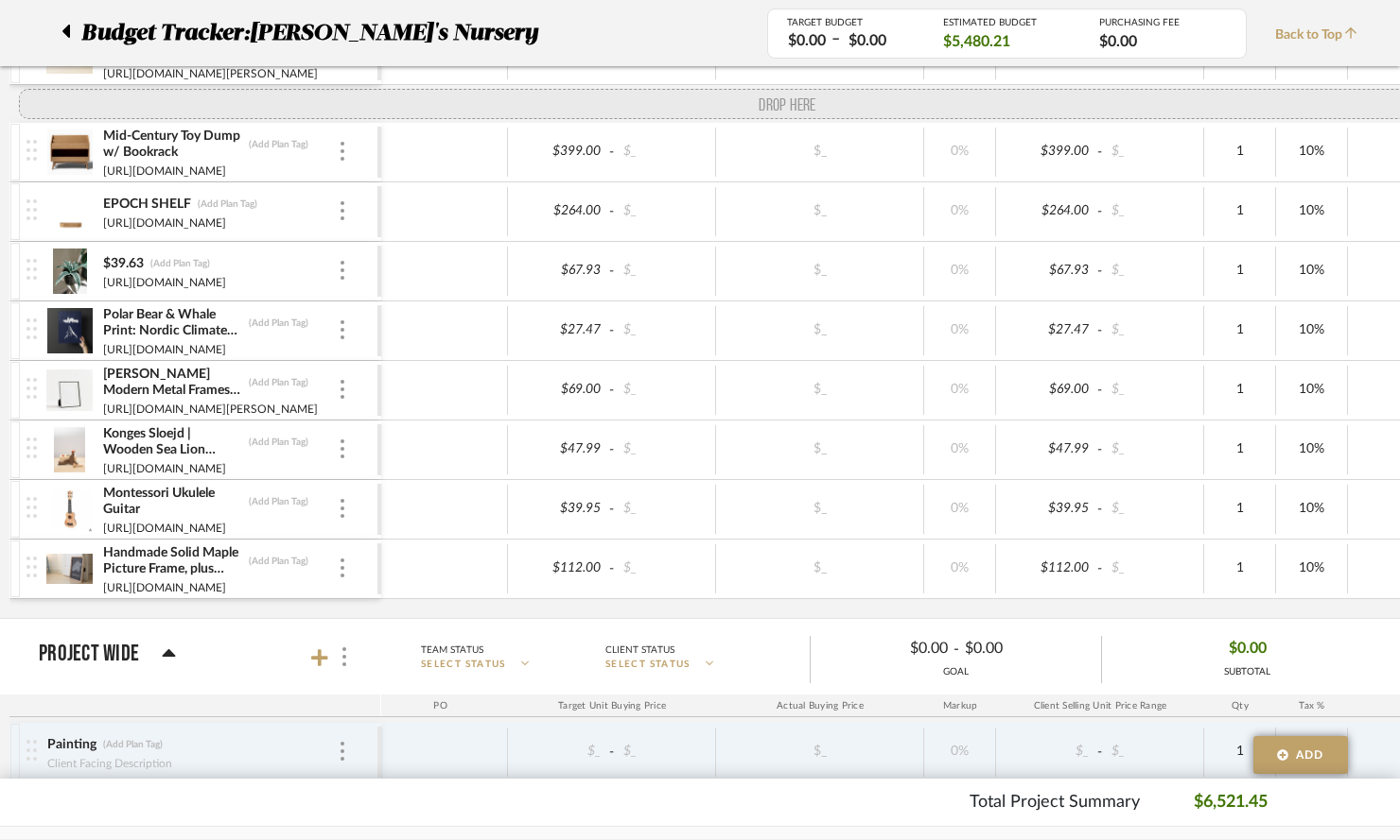
drag, startPoint x: 28, startPoint y: 594, endPoint x: 67, endPoint y: 110, distance: 485.6
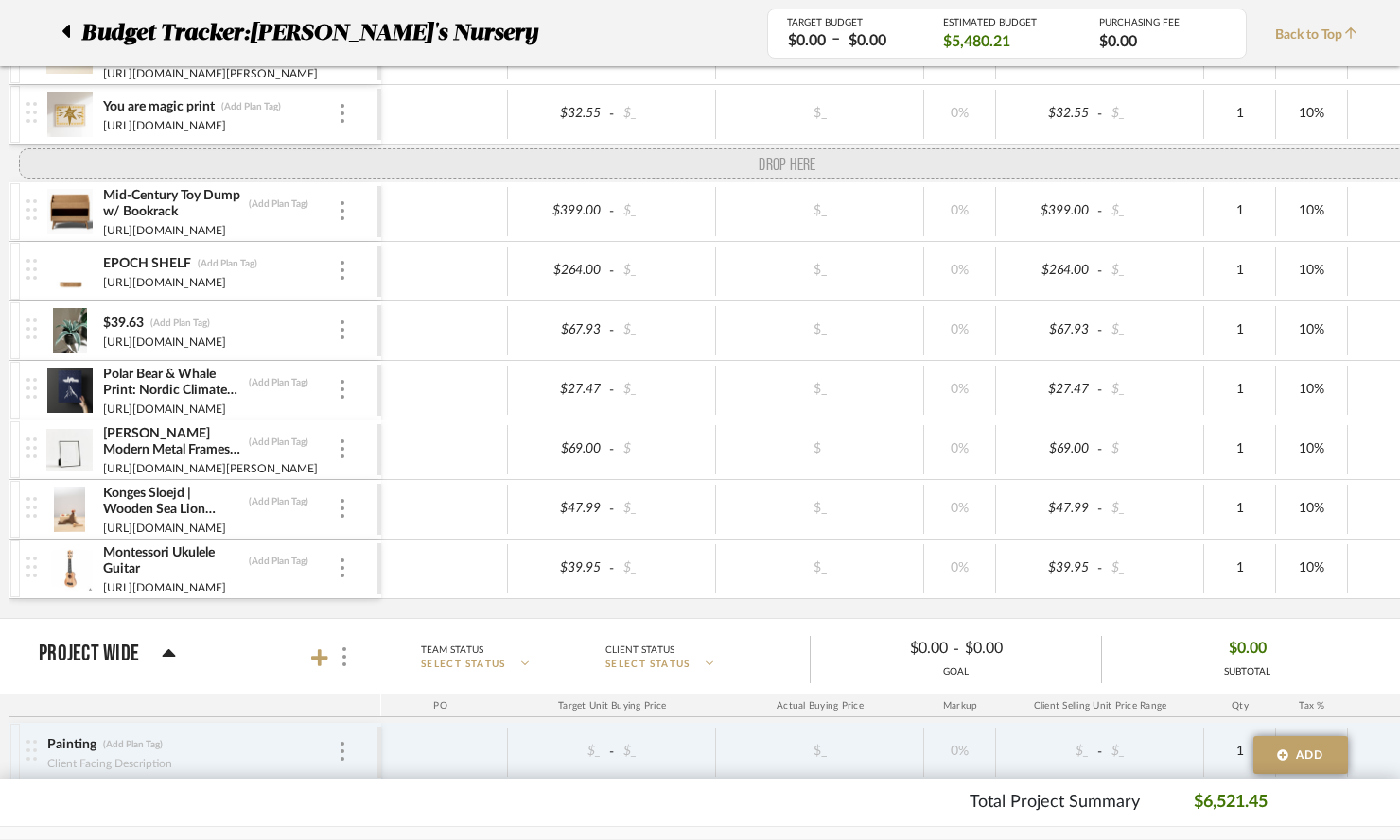
drag, startPoint x: 32, startPoint y: 594, endPoint x: 66, endPoint y: 151, distance: 444.3
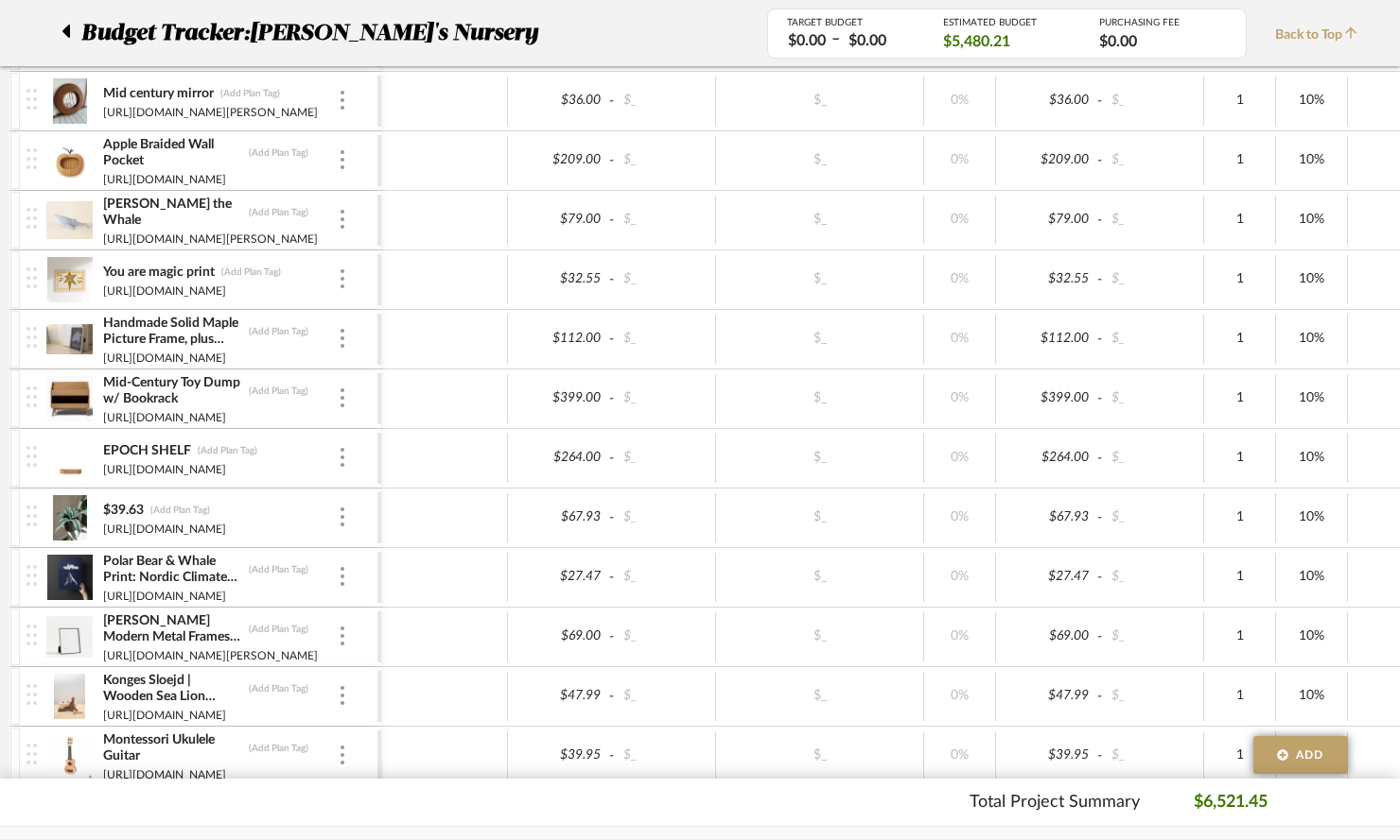
scroll to position [1425, 0]
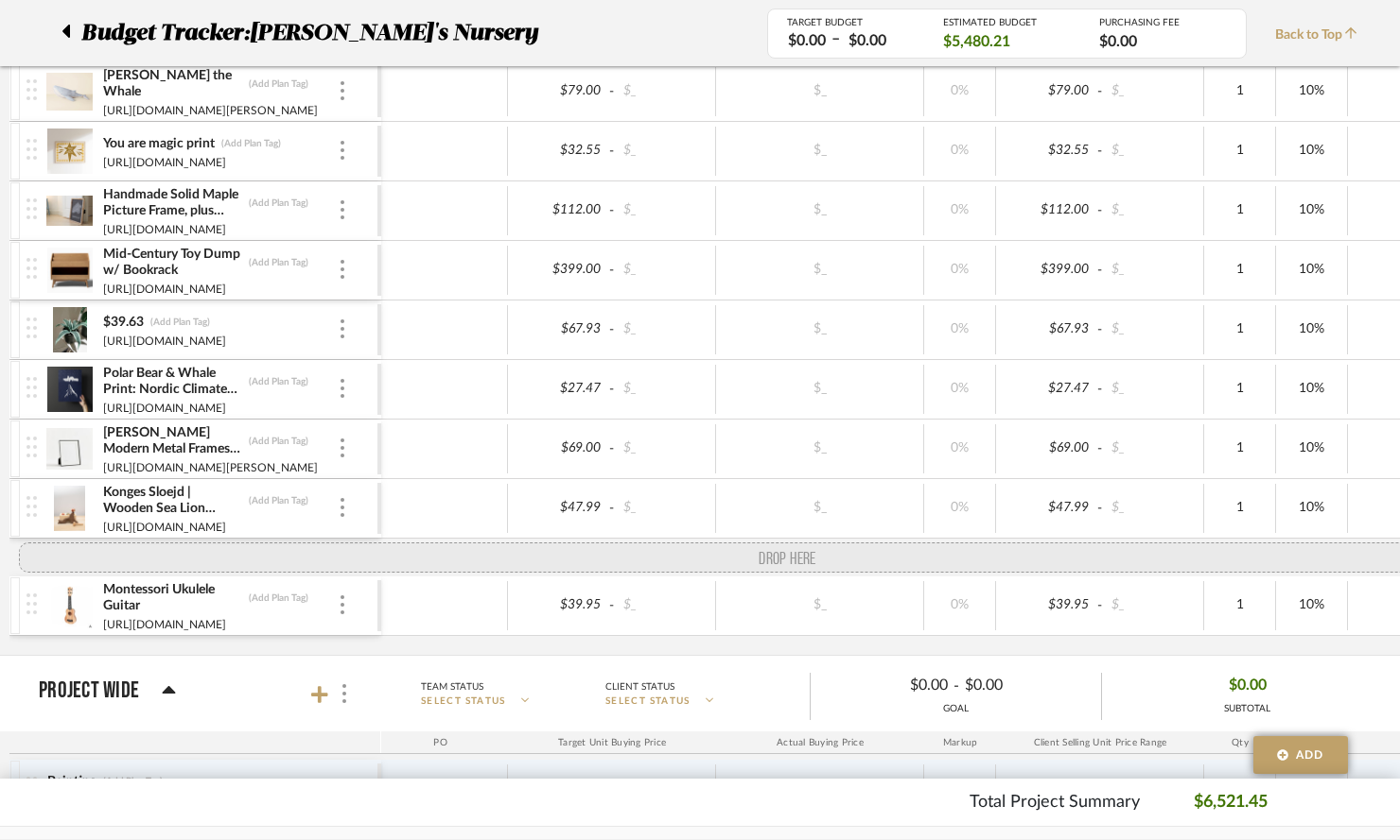
drag, startPoint x: 33, startPoint y: 332, endPoint x: 27, endPoint y: 540, distance: 208.1
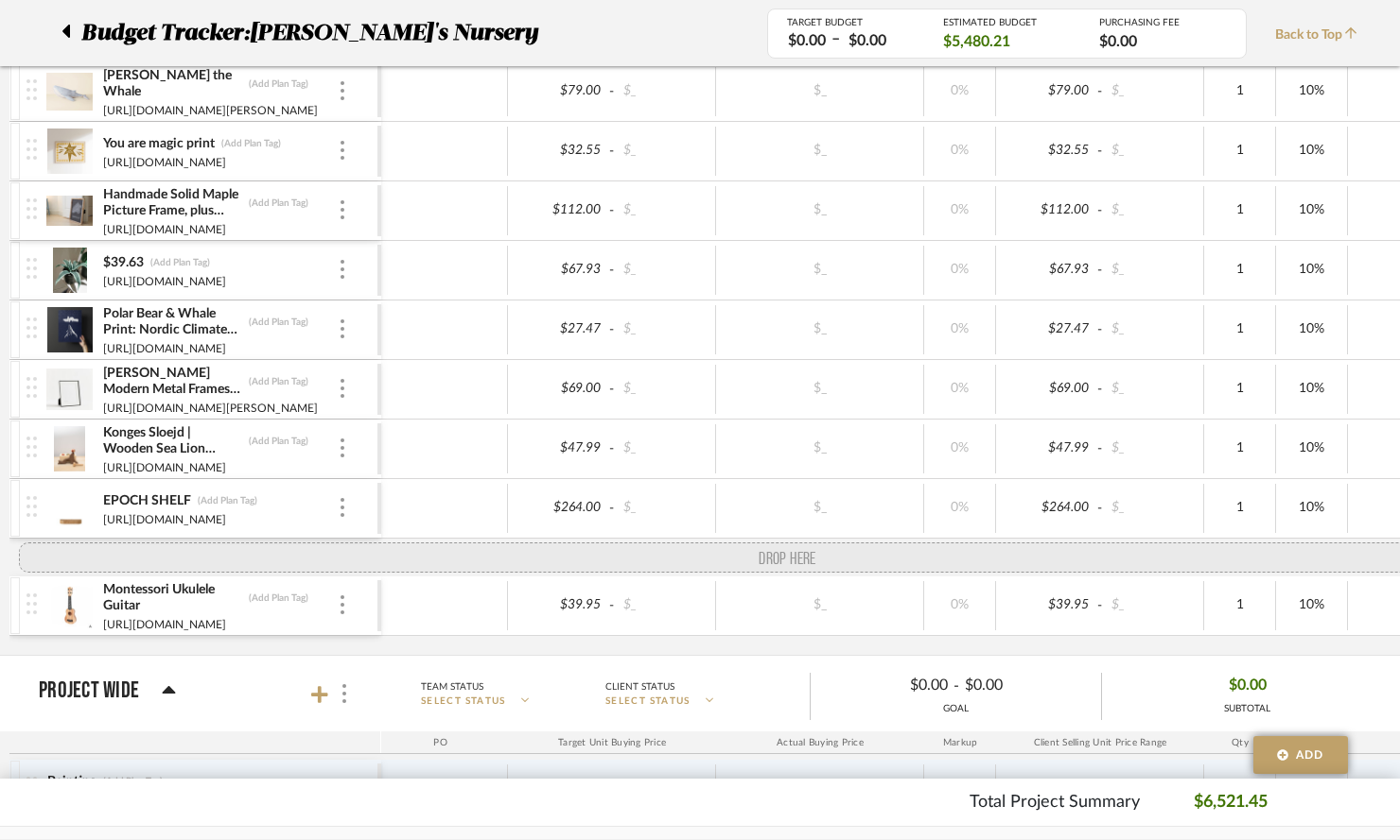
drag, startPoint x: 35, startPoint y: 259, endPoint x: 35, endPoint y: 555, distance: 296.0
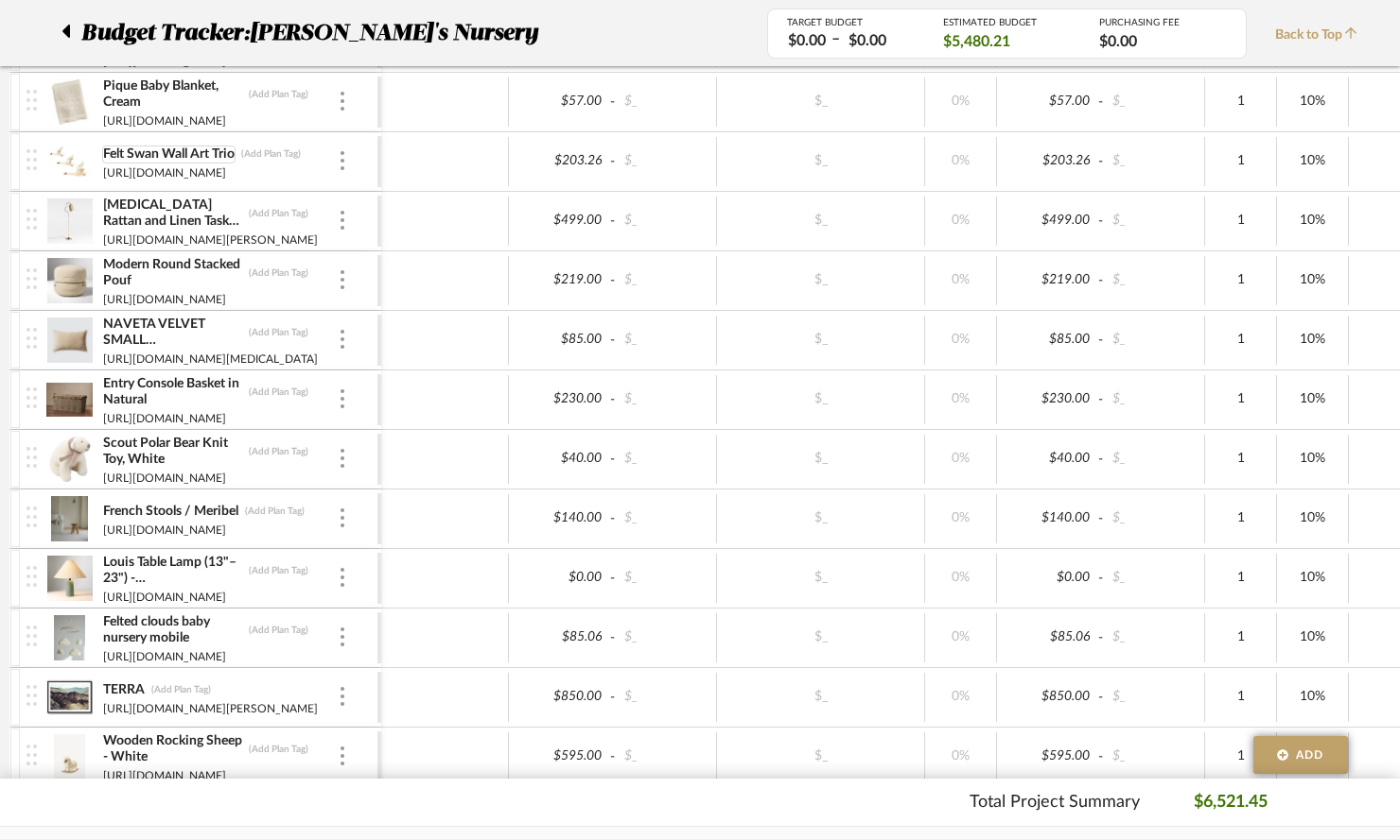
scroll to position [0, 0]
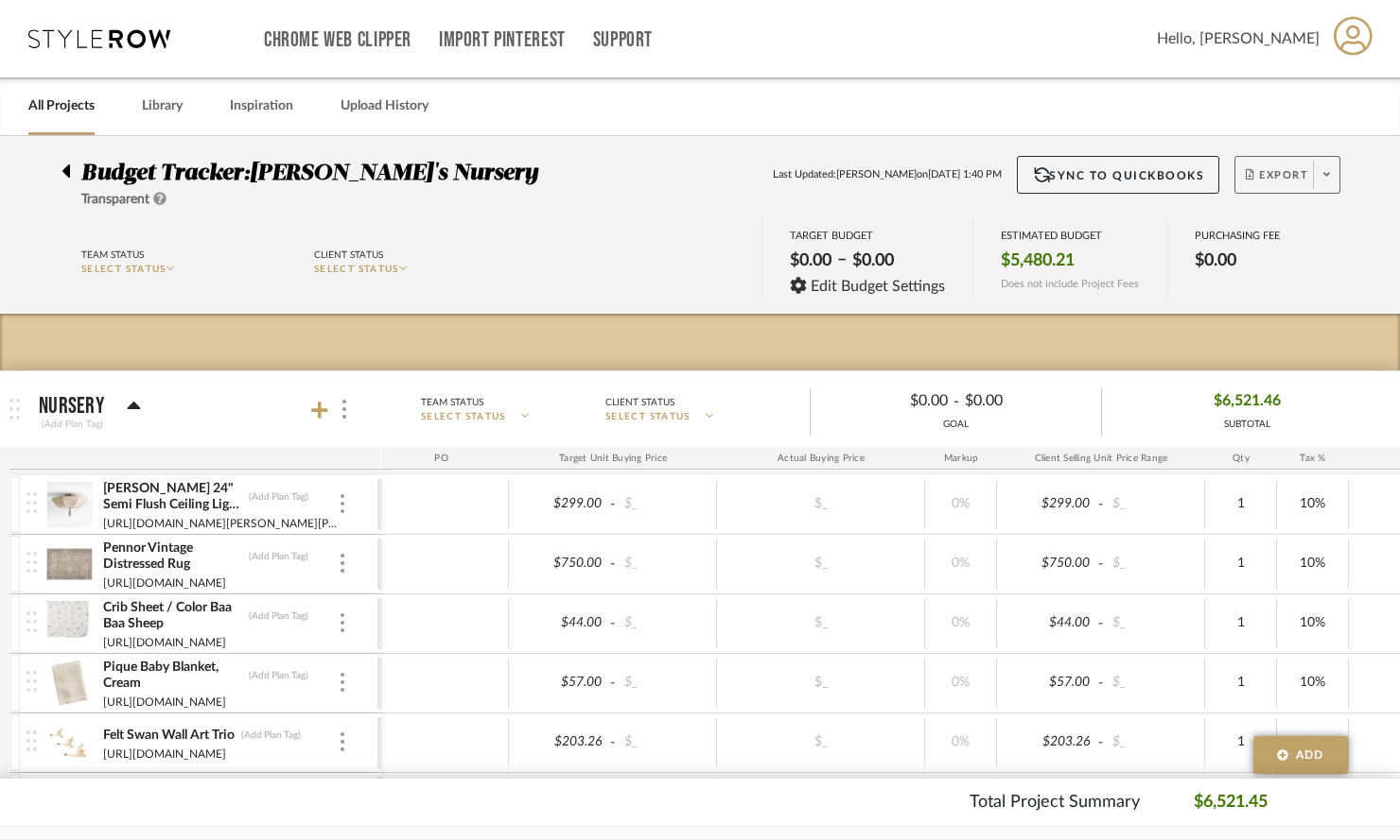
click at [1321, 172] on span at bounding box center [1326, 175] width 27 height 29
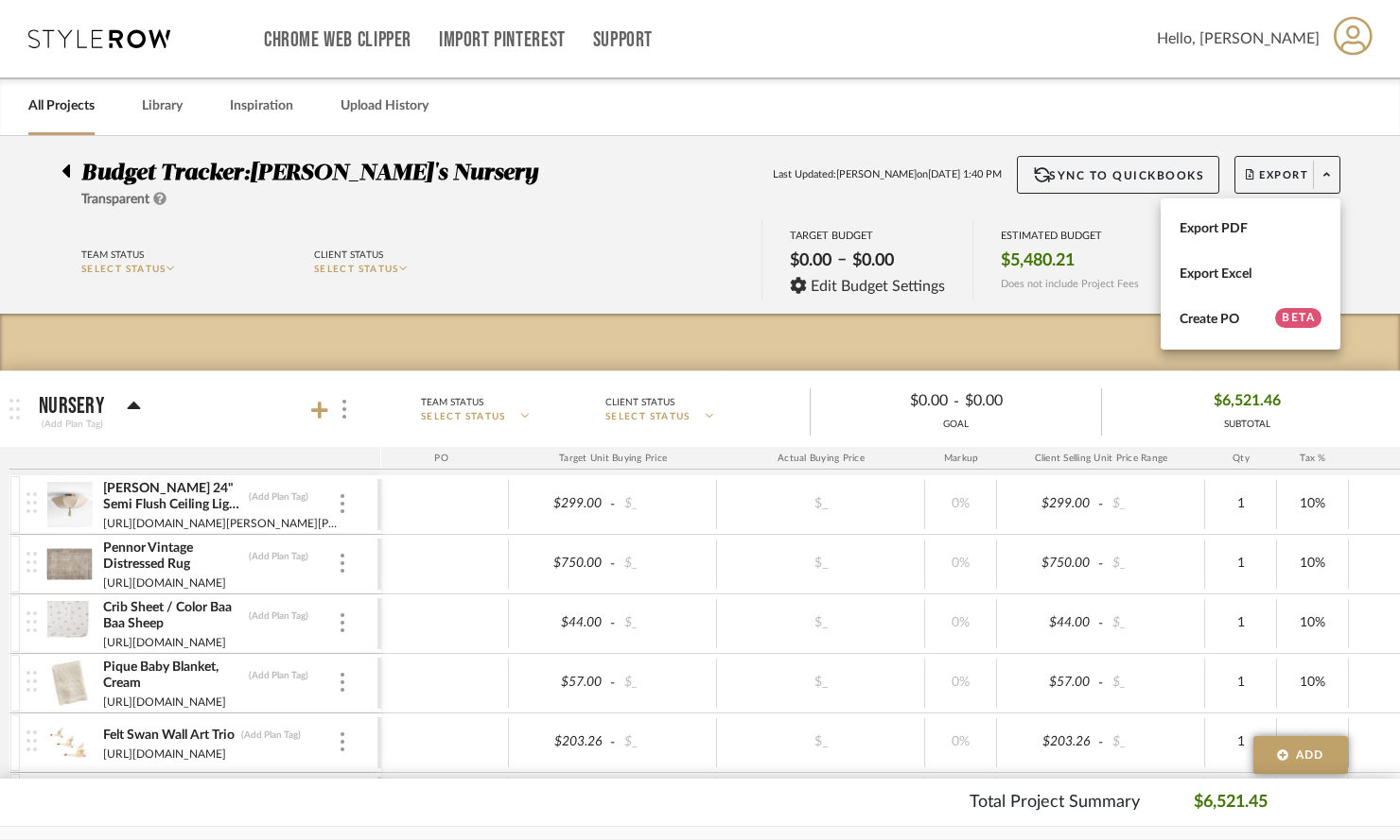
click at [1034, 313] on div at bounding box center [700, 420] width 1400 height 840
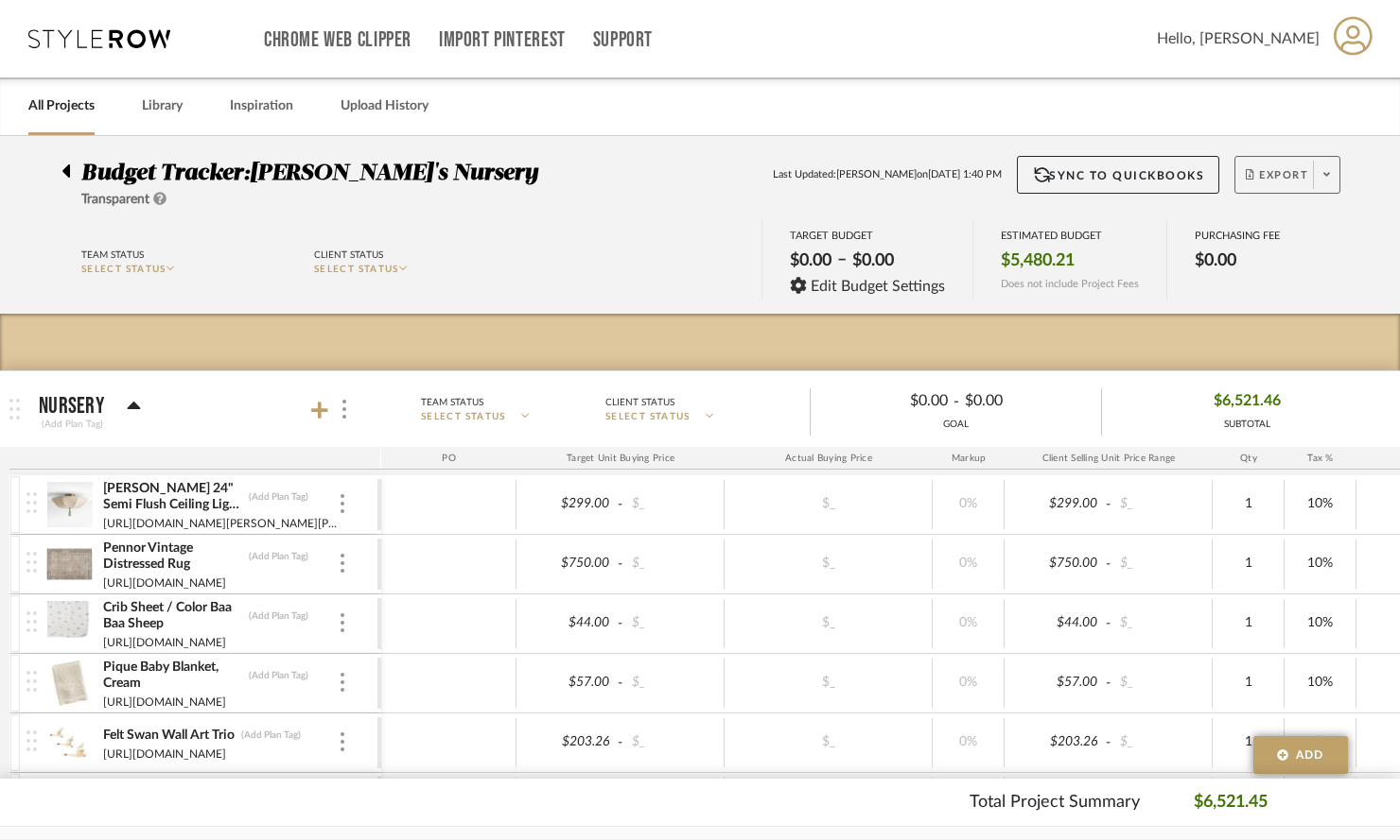
click at [1329, 175] on icon at bounding box center [1326, 175] width 7 height 4
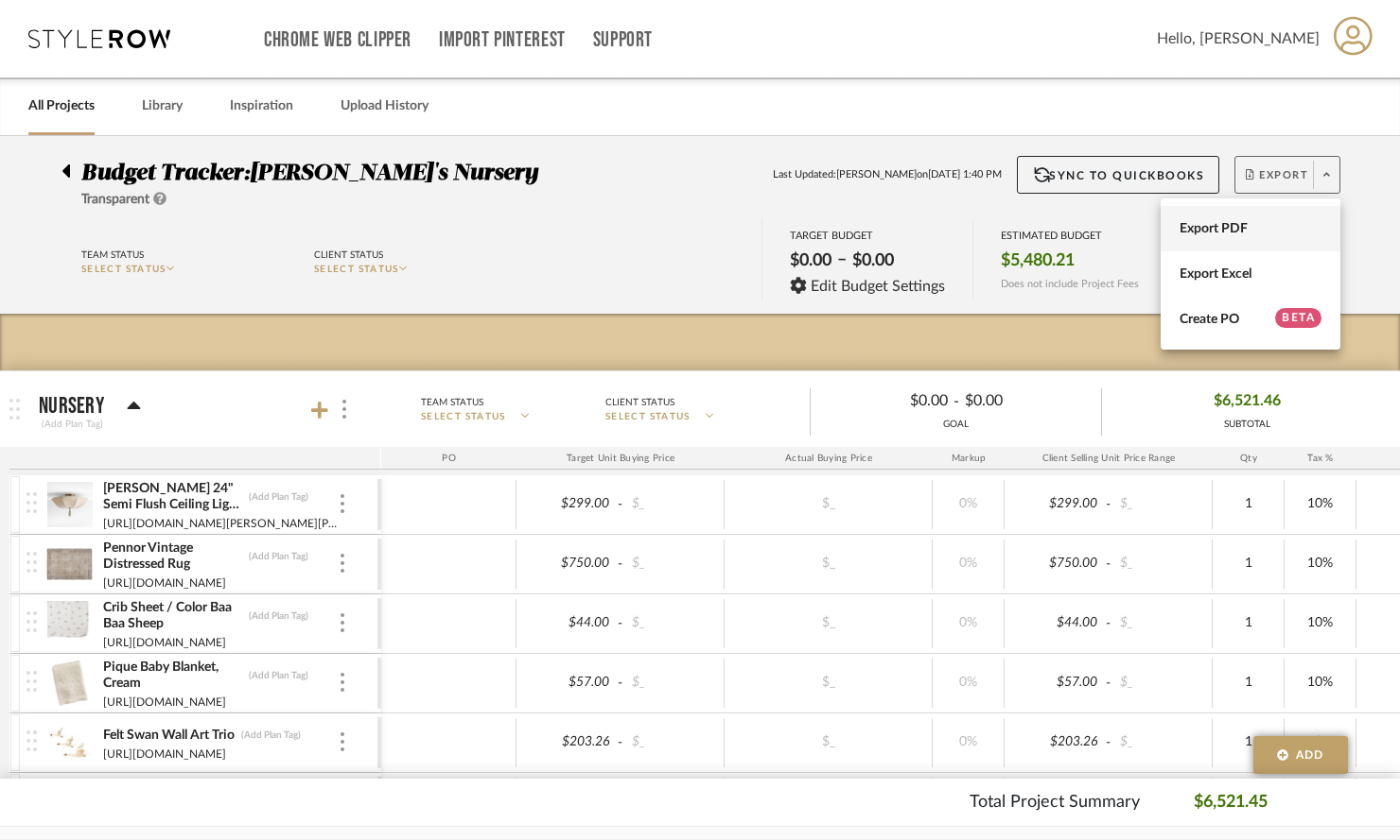
click at [1261, 225] on span "Export PDF" at bounding box center [1250, 229] width 142 height 16
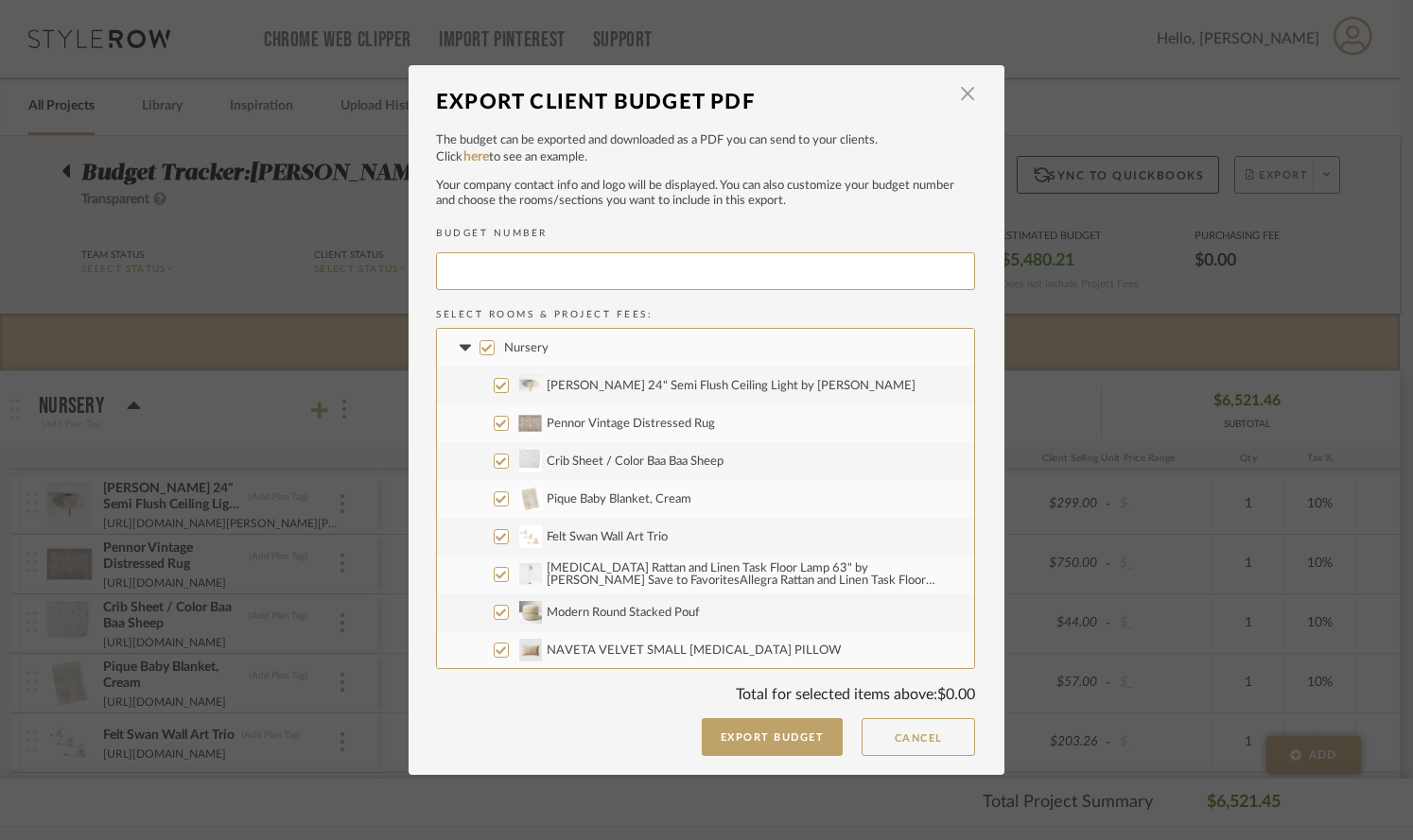
type input "EMILYS-001"
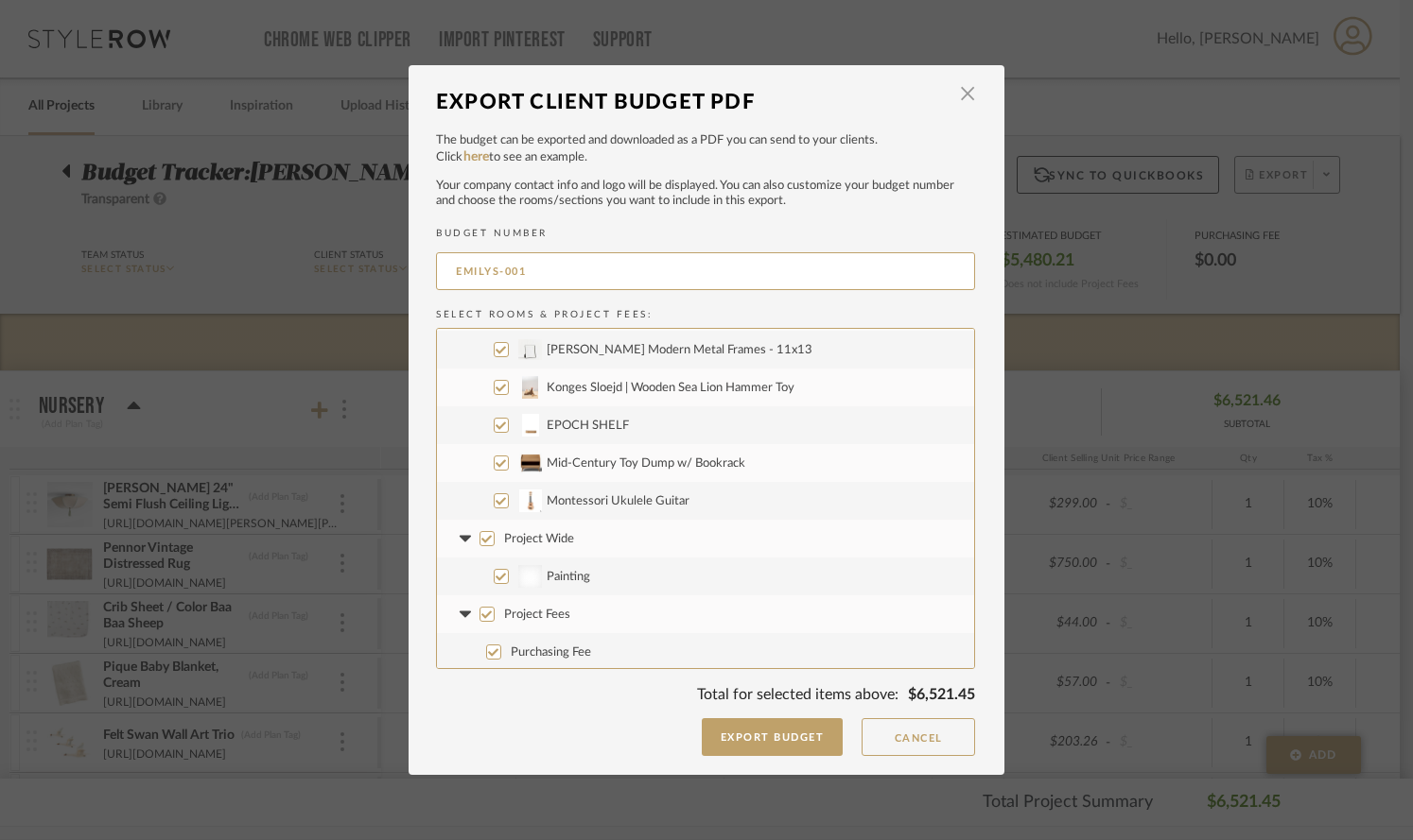
scroll to position [908, 0]
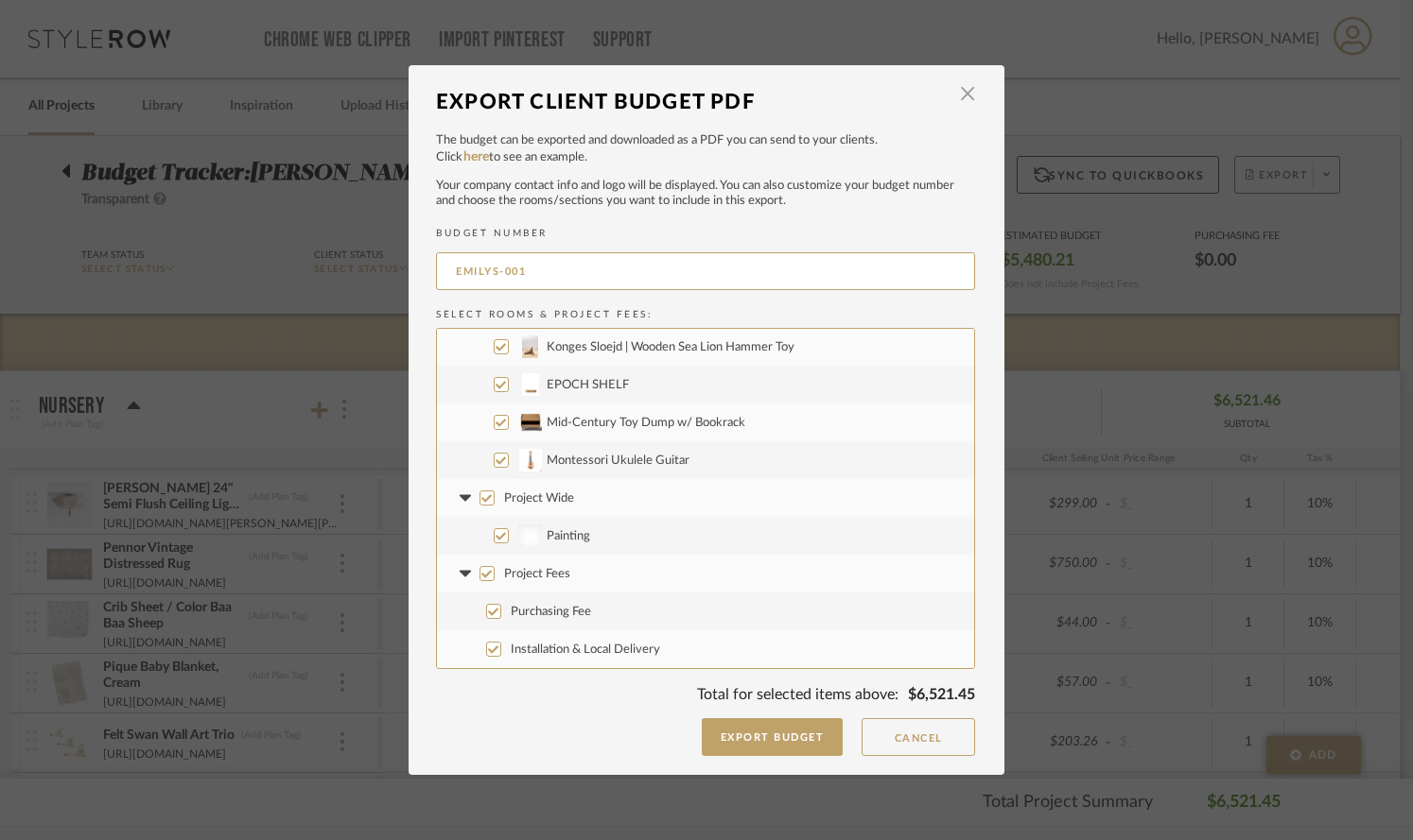
click at [479, 573] on input "Project Fees" at bounding box center [486, 573] width 15 height 15
checkbox input "false"
click at [479, 495] on input "Project Wide" at bounding box center [486, 498] width 15 height 15
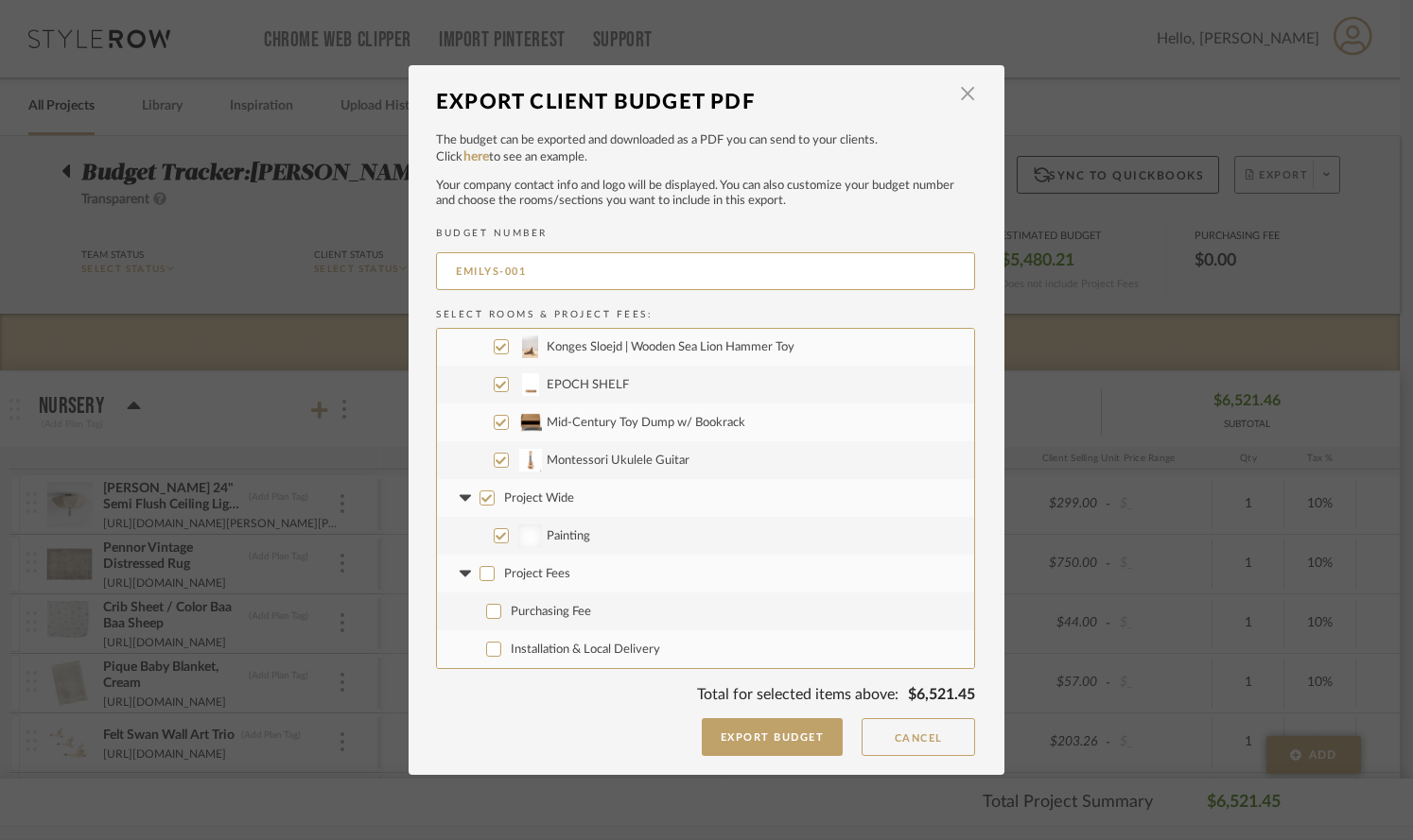
checkbox input "false"
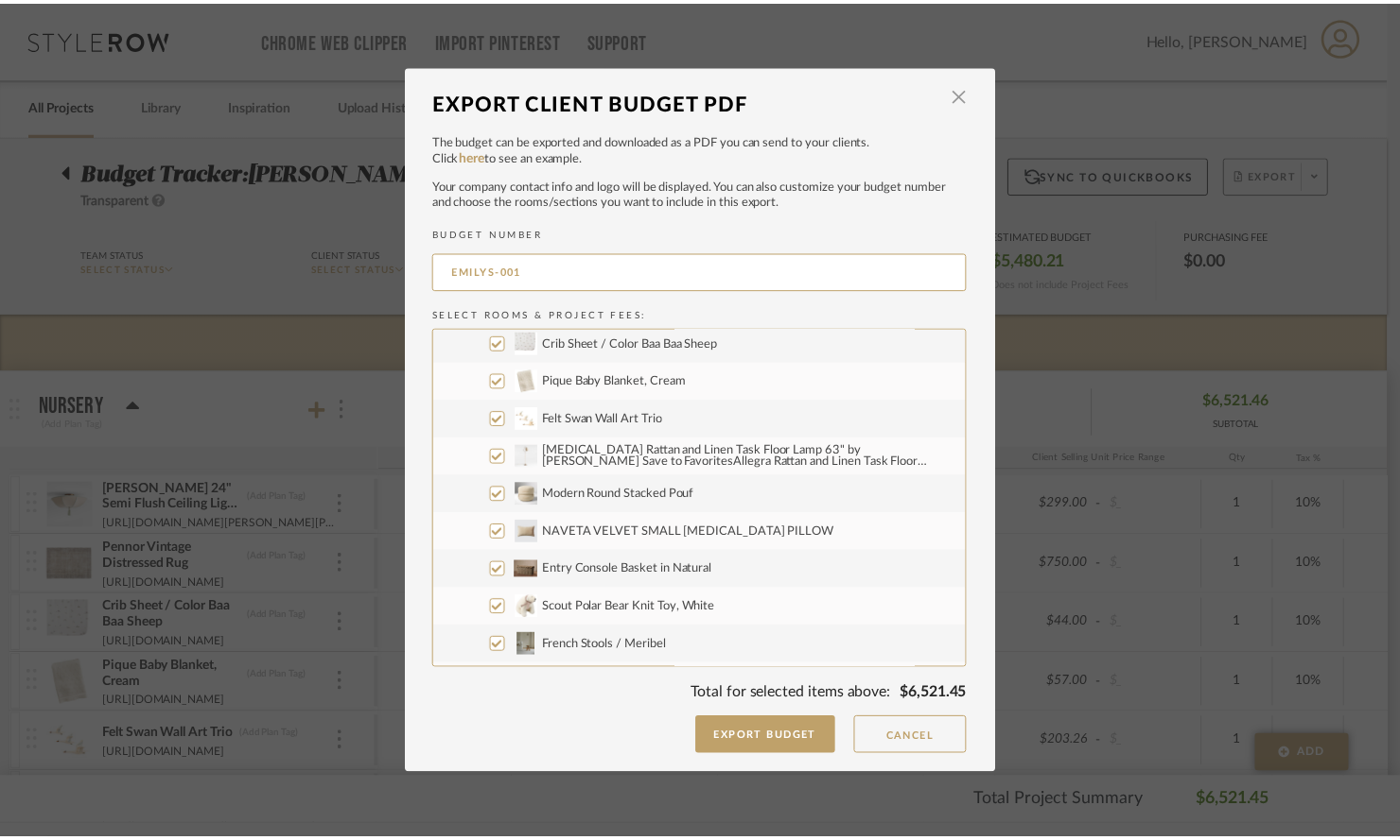
scroll to position [0, 0]
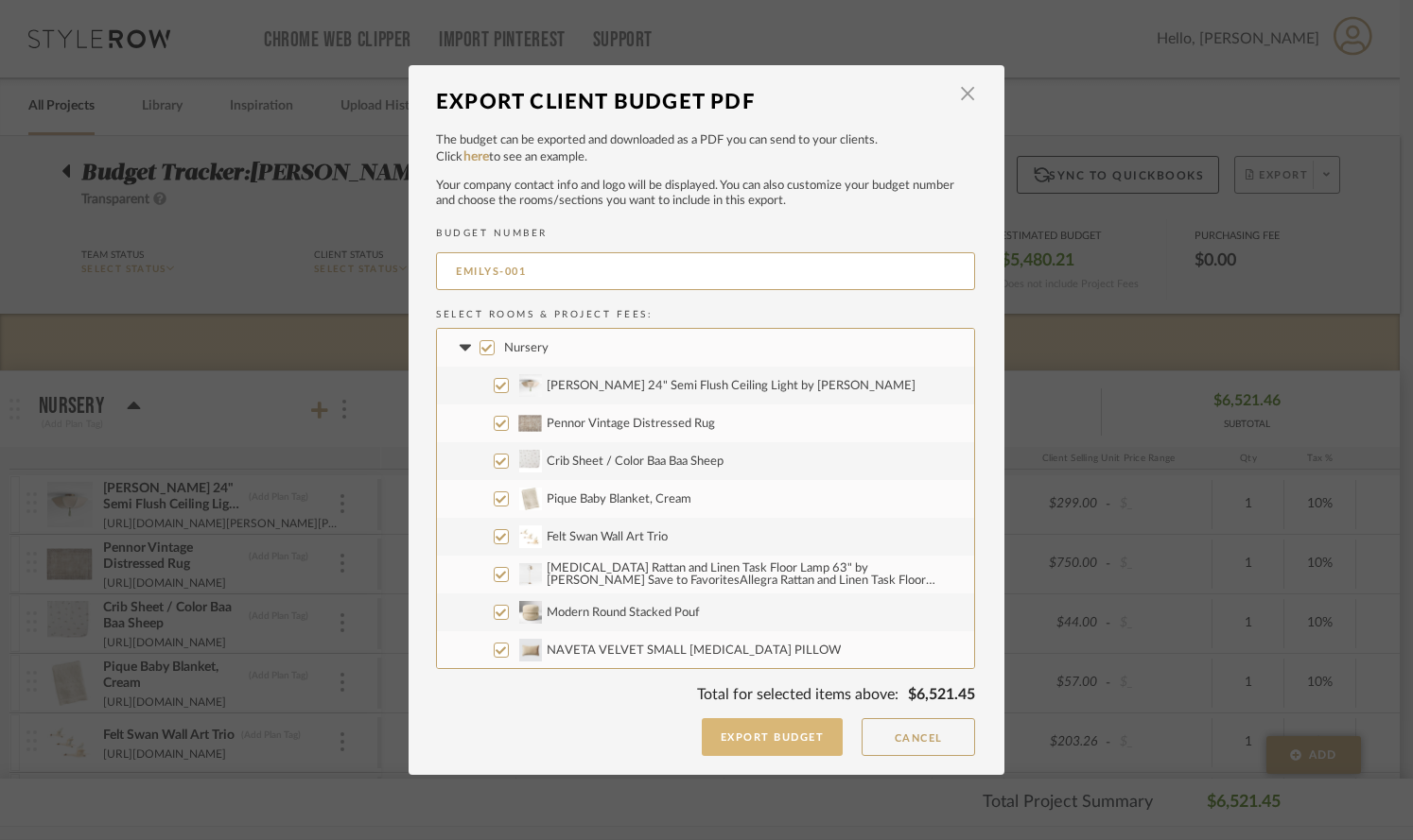
click at [795, 733] on button "Export Budget" at bounding box center [772, 737] width 142 height 38
